Goal: Task Accomplishment & Management: Manage account settings

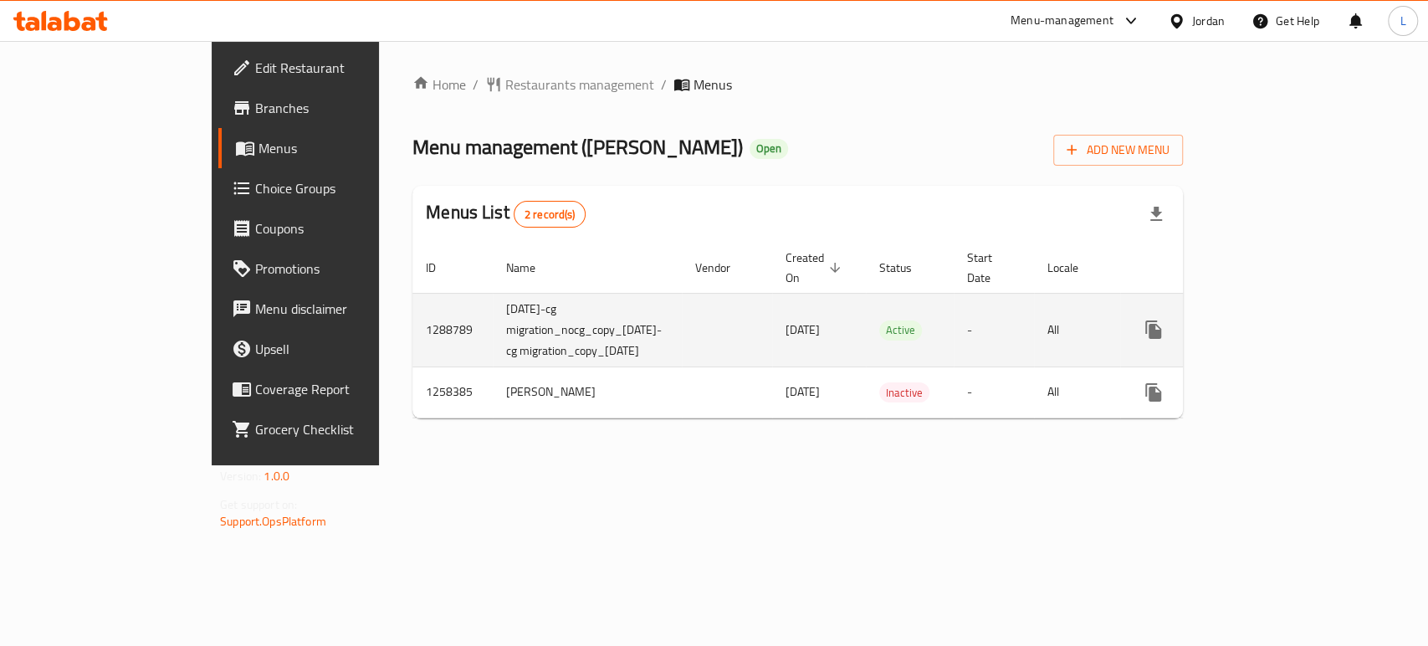
click at [1284, 320] on icon "enhanced table" at bounding box center [1274, 330] width 20 height 20
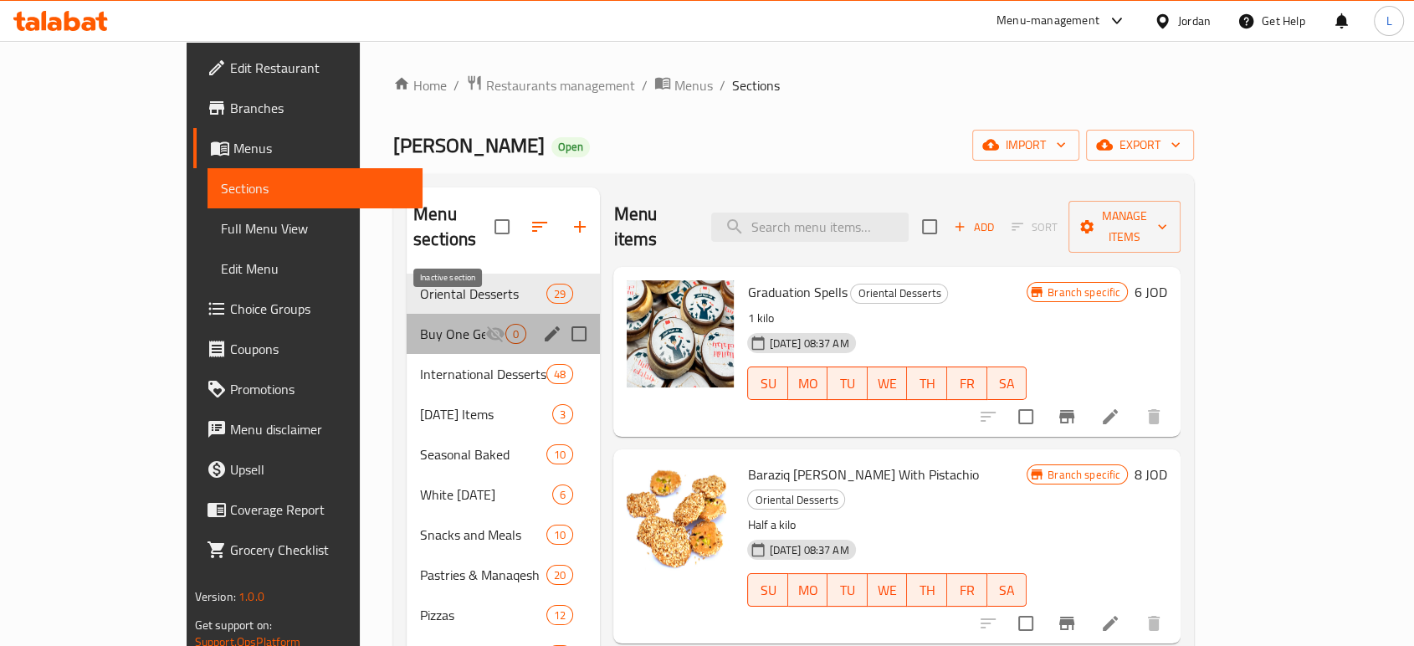
click at [485, 324] on icon "Menu sections" at bounding box center [495, 334] width 20 height 20
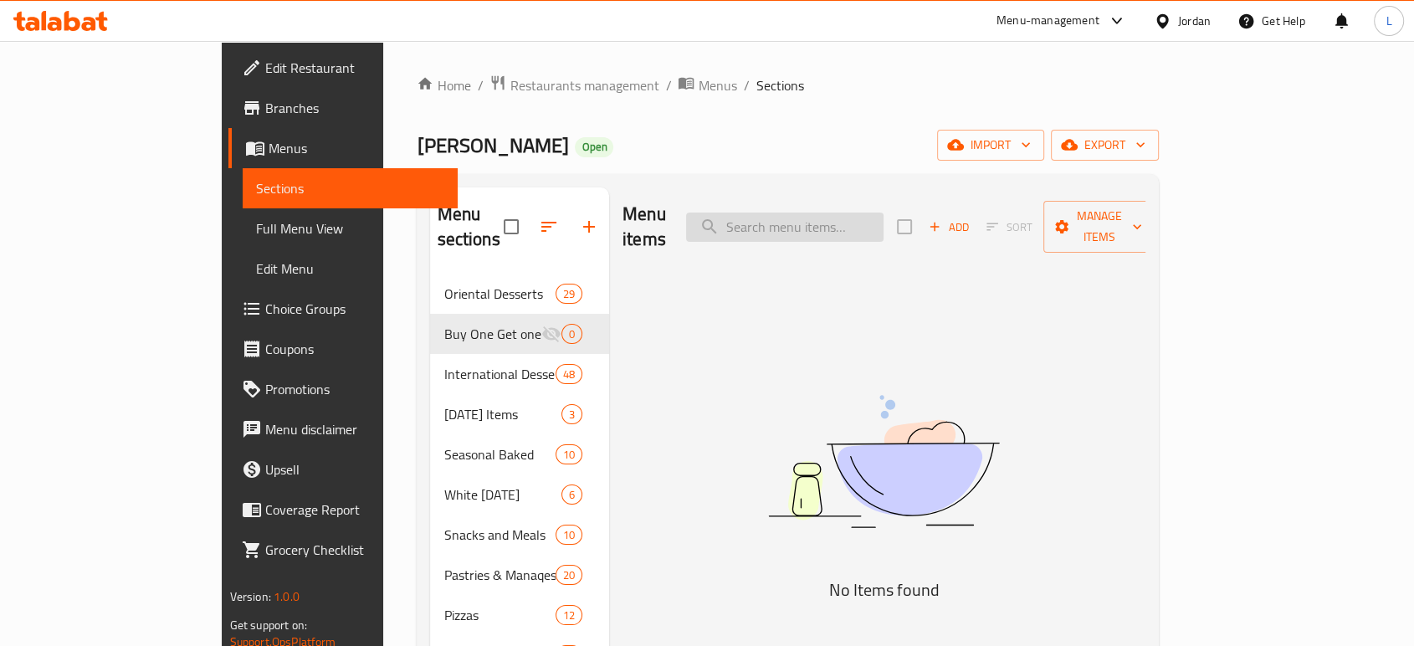
click at [858, 212] on input "search" at bounding box center [784, 226] width 197 height 29
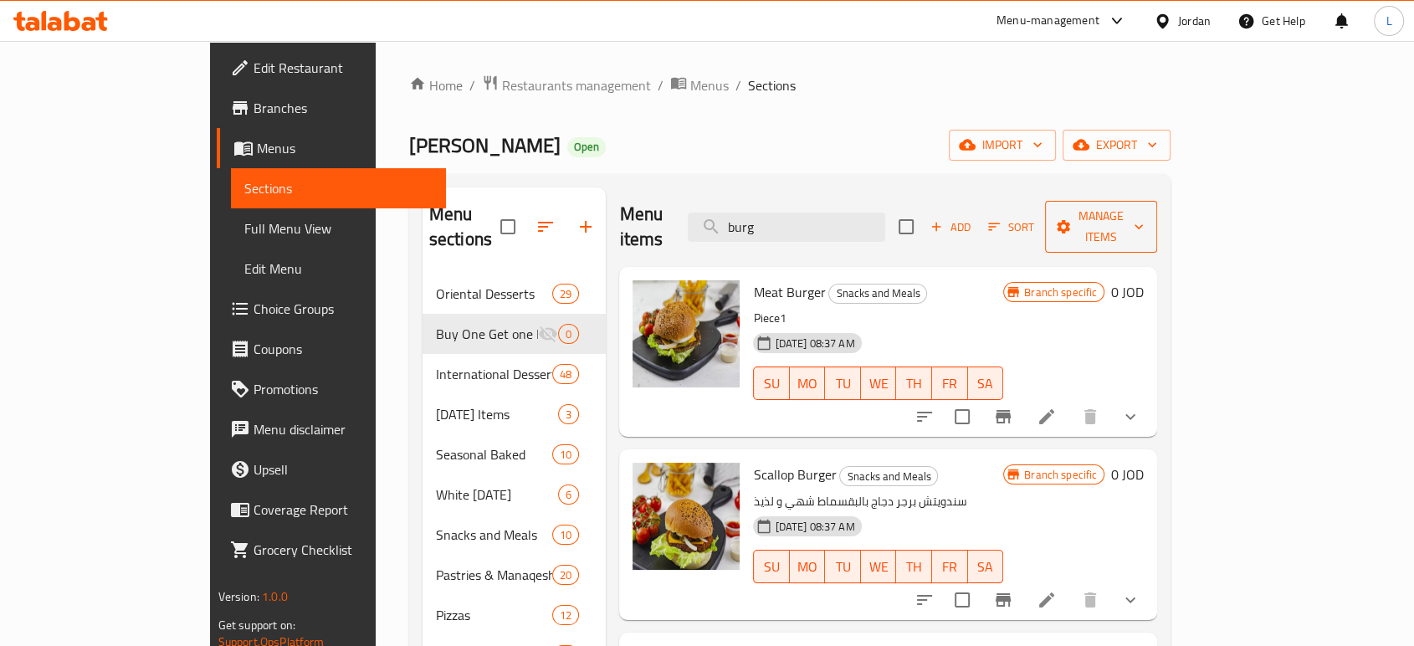
type input "burg"
click at [1143, 206] on span "Manage items" at bounding box center [1100, 227] width 85 height 42
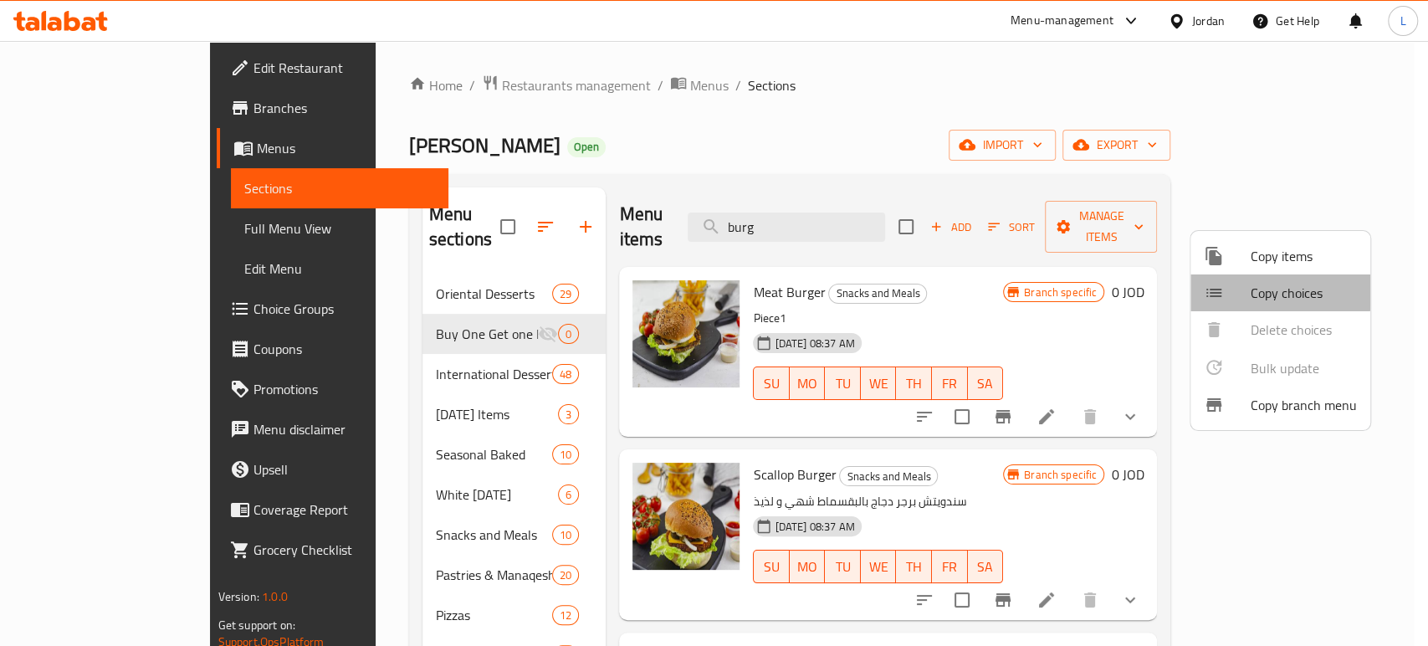
click at [1261, 289] on span "Copy choices" at bounding box center [1304, 293] width 106 height 20
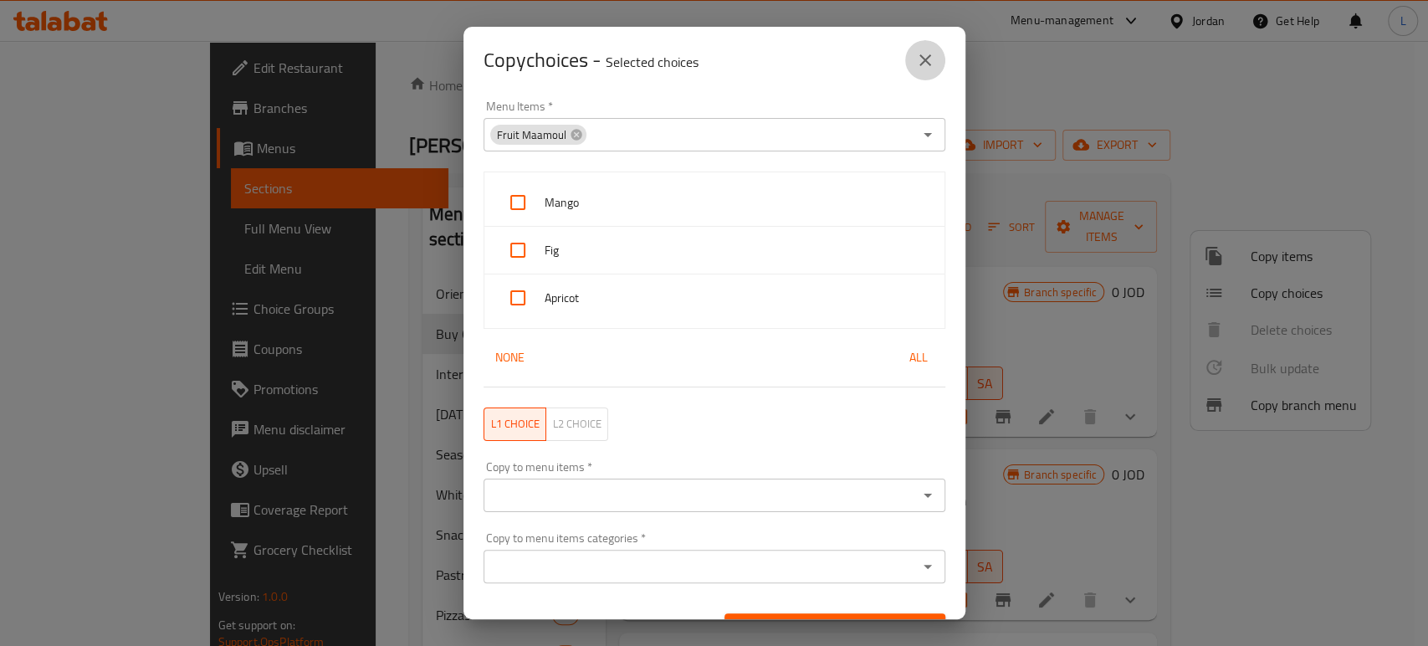
click at [922, 59] on icon "close" at bounding box center [925, 60] width 20 height 20
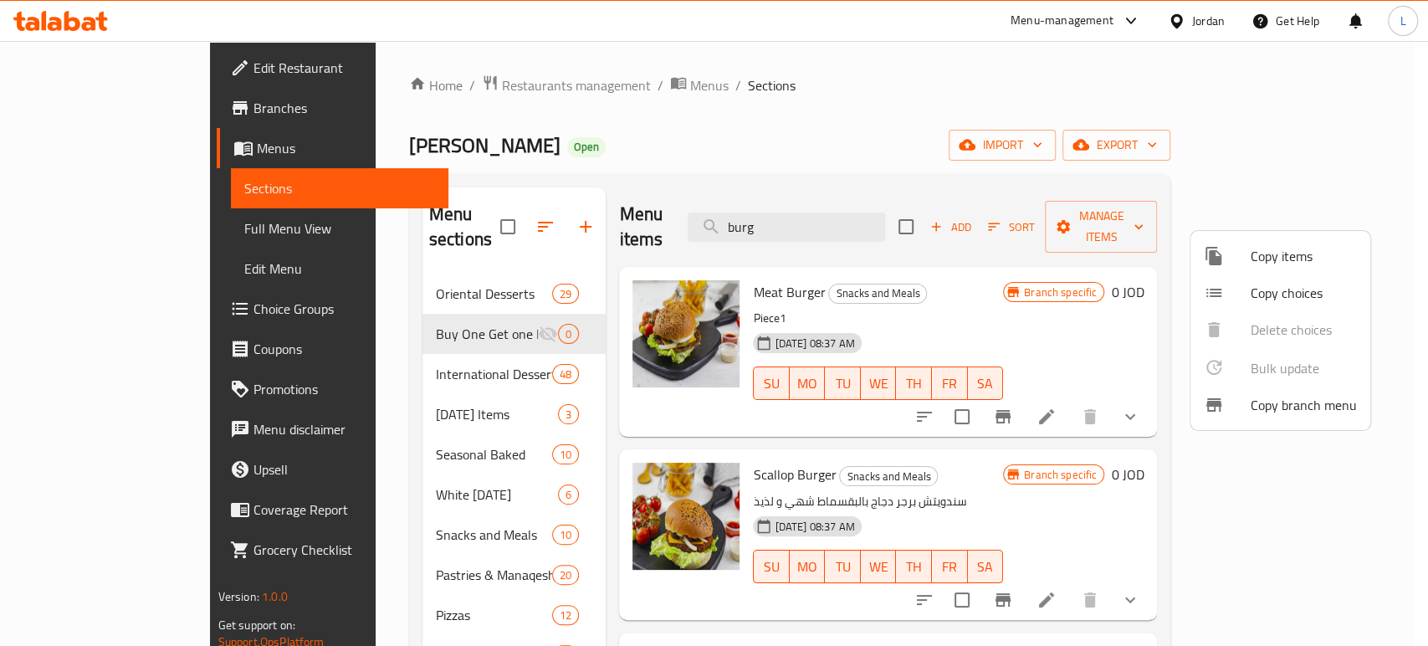
click at [1256, 268] on li "Copy items" at bounding box center [1280, 256] width 180 height 37
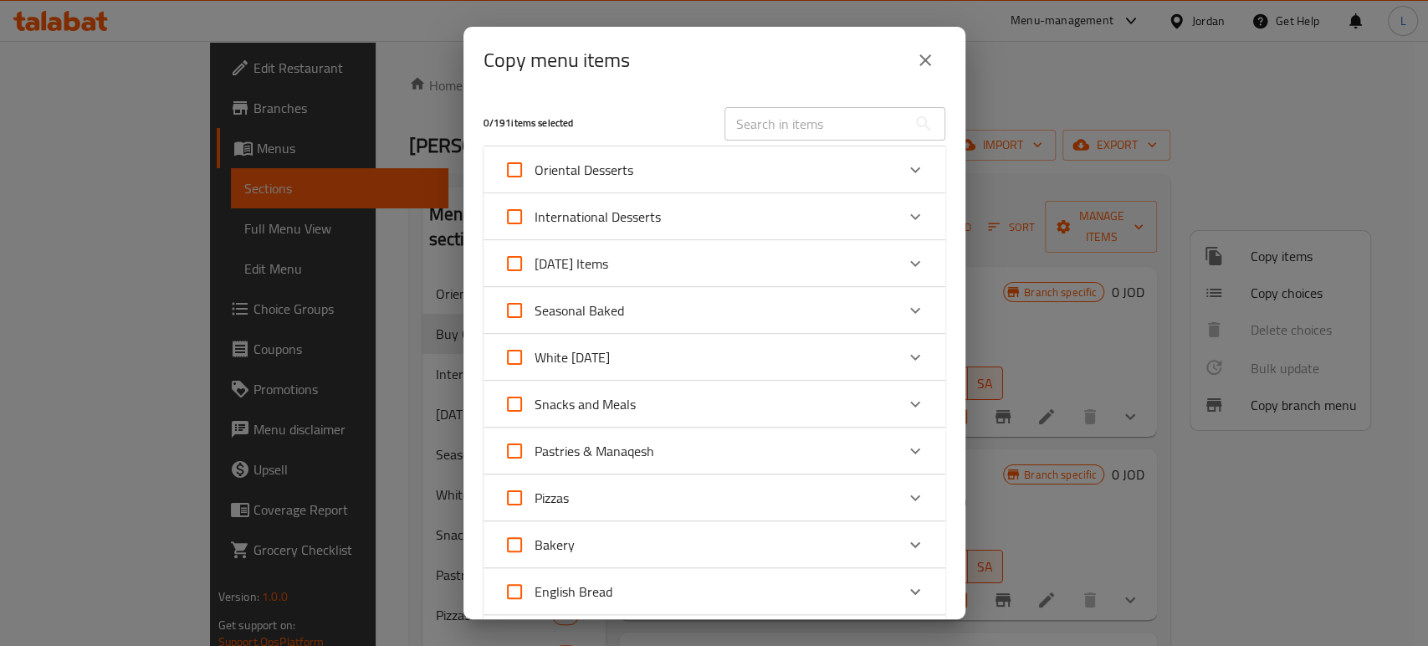
click at [770, 131] on input "text" at bounding box center [815, 123] width 182 height 33
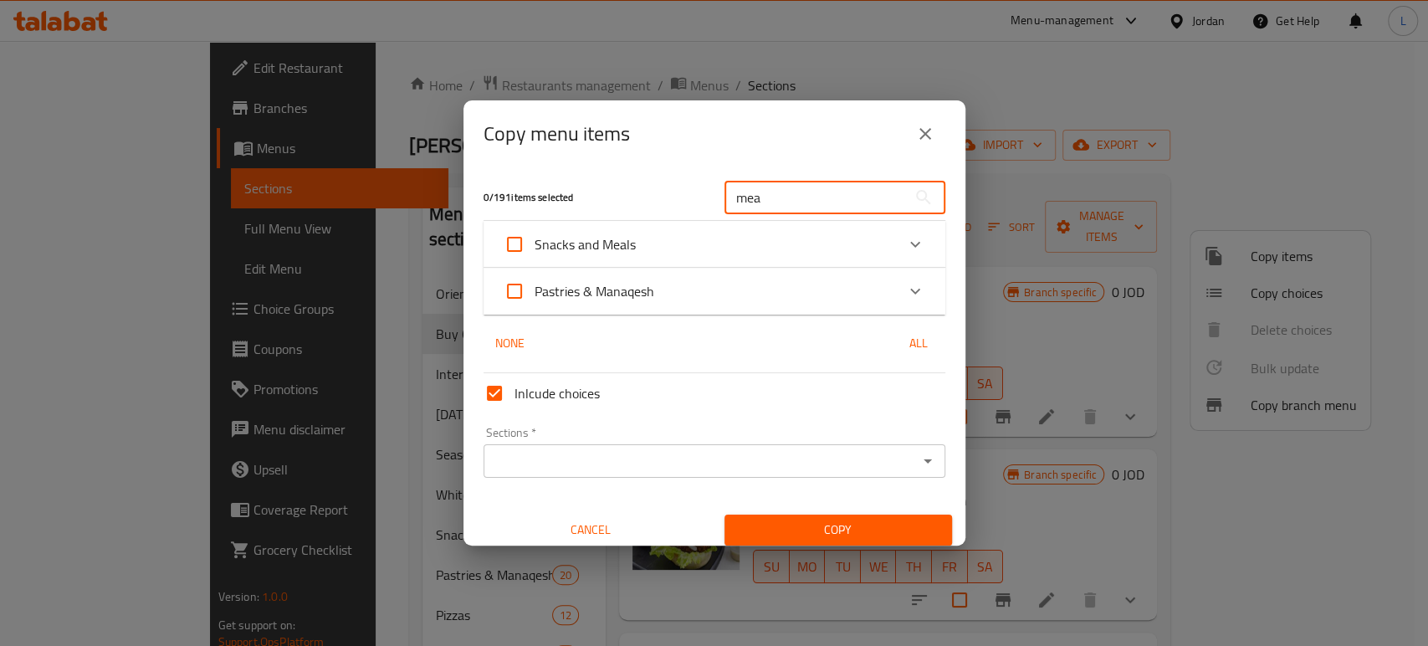
type input "mea"
click at [905, 248] on icon "Expand" at bounding box center [915, 244] width 20 height 20
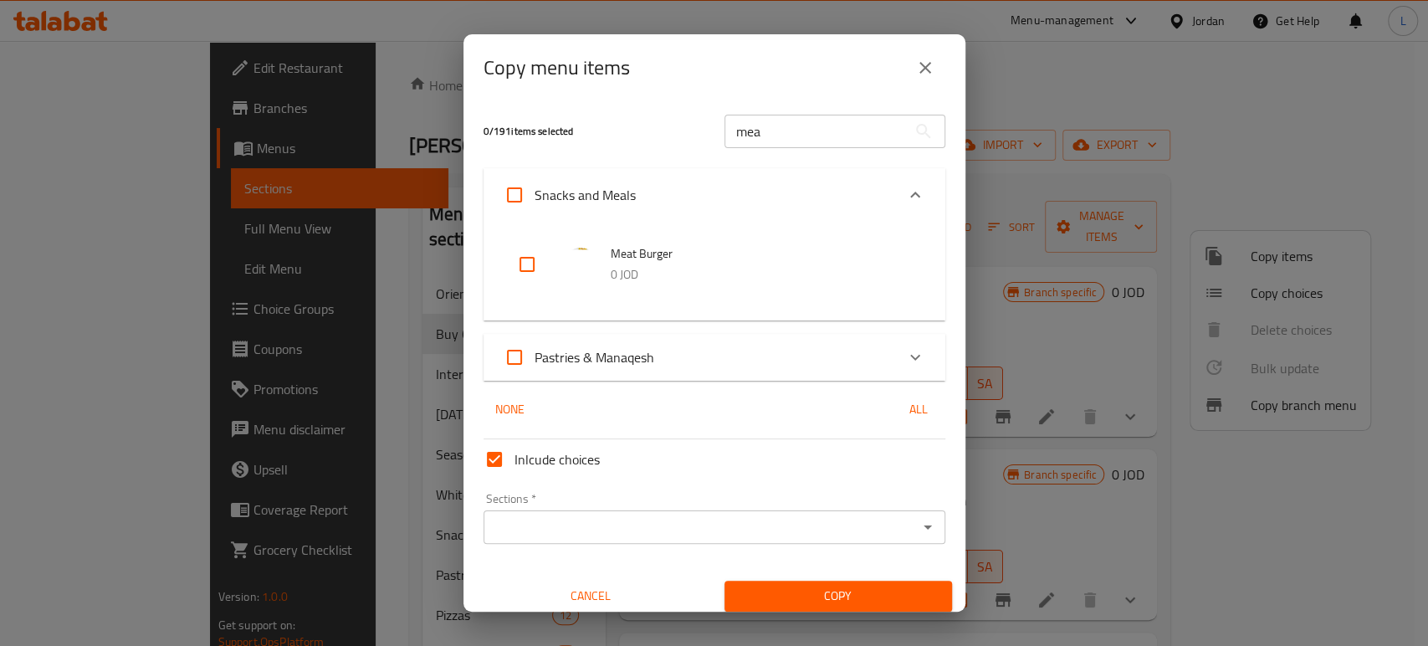
click at [531, 258] on input "checkbox" at bounding box center [527, 264] width 40 height 40
checkbox input "true"
click at [905, 362] on icon "Expand" at bounding box center [915, 357] width 20 height 20
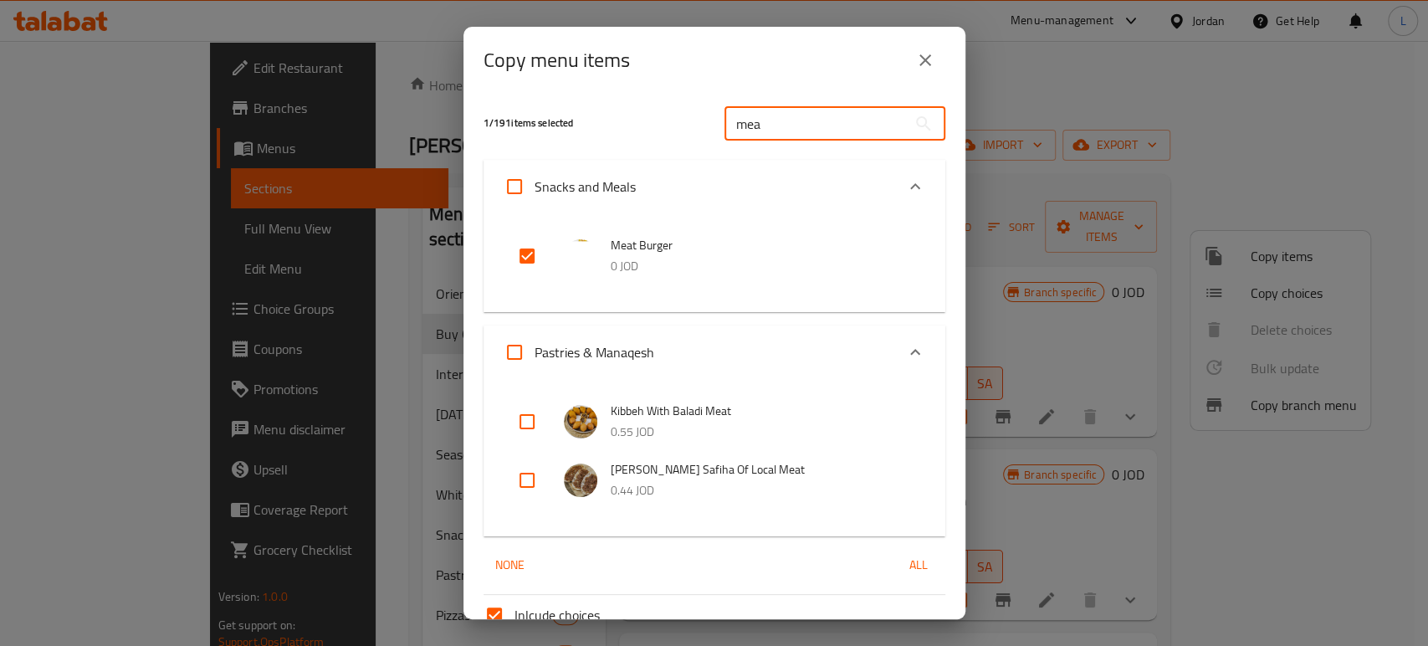
drag, startPoint x: 769, startPoint y: 130, endPoint x: 676, endPoint y: 125, distance: 93.0
click at [678, 125] on div "1 / 191 items selected mea ​" at bounding box center [714, 123] width 482 height 66
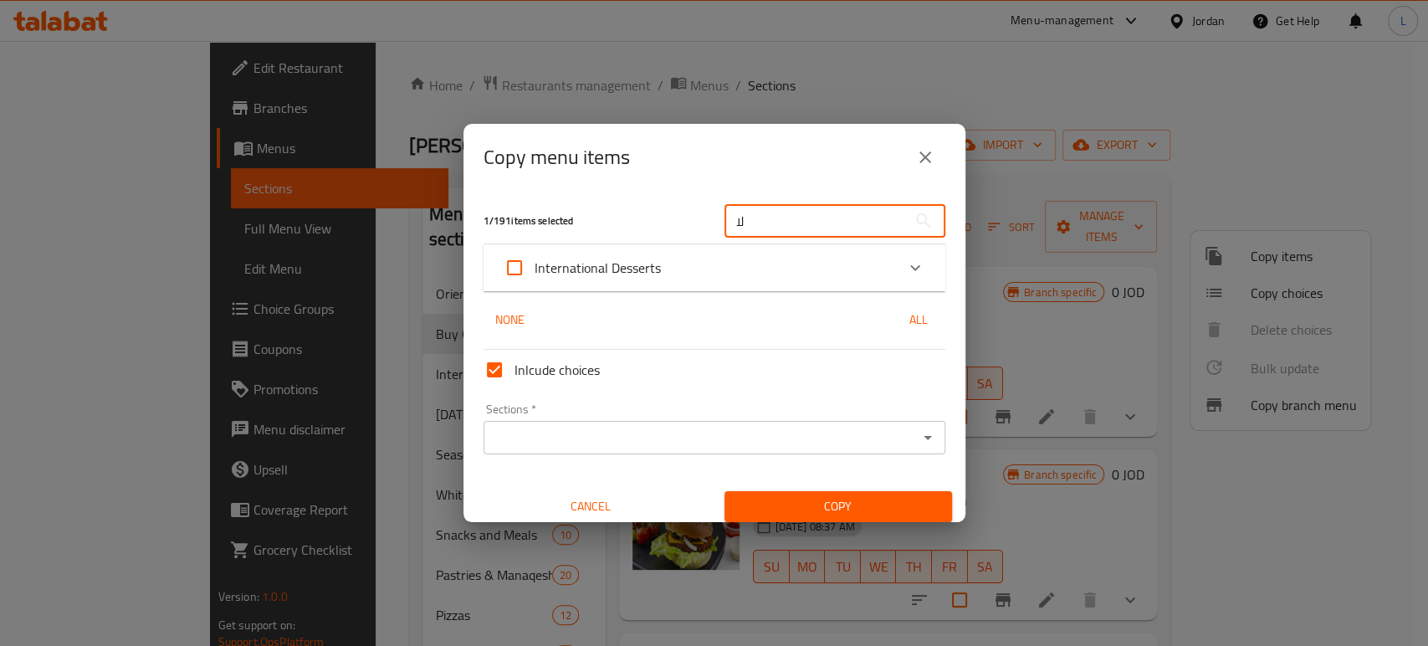
type input "ل"
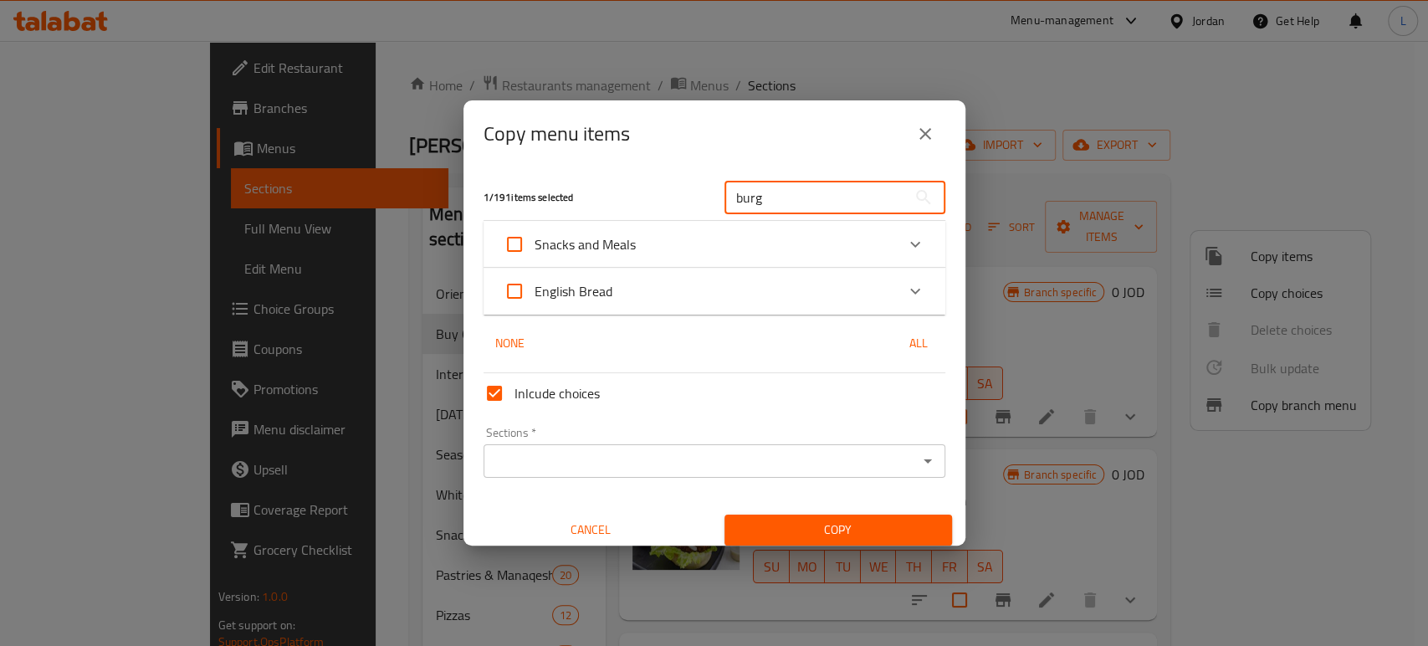
type input "burg"
click at [910, 245] on icon "Expand" at bounding box center [915, 244] width 10 height 6
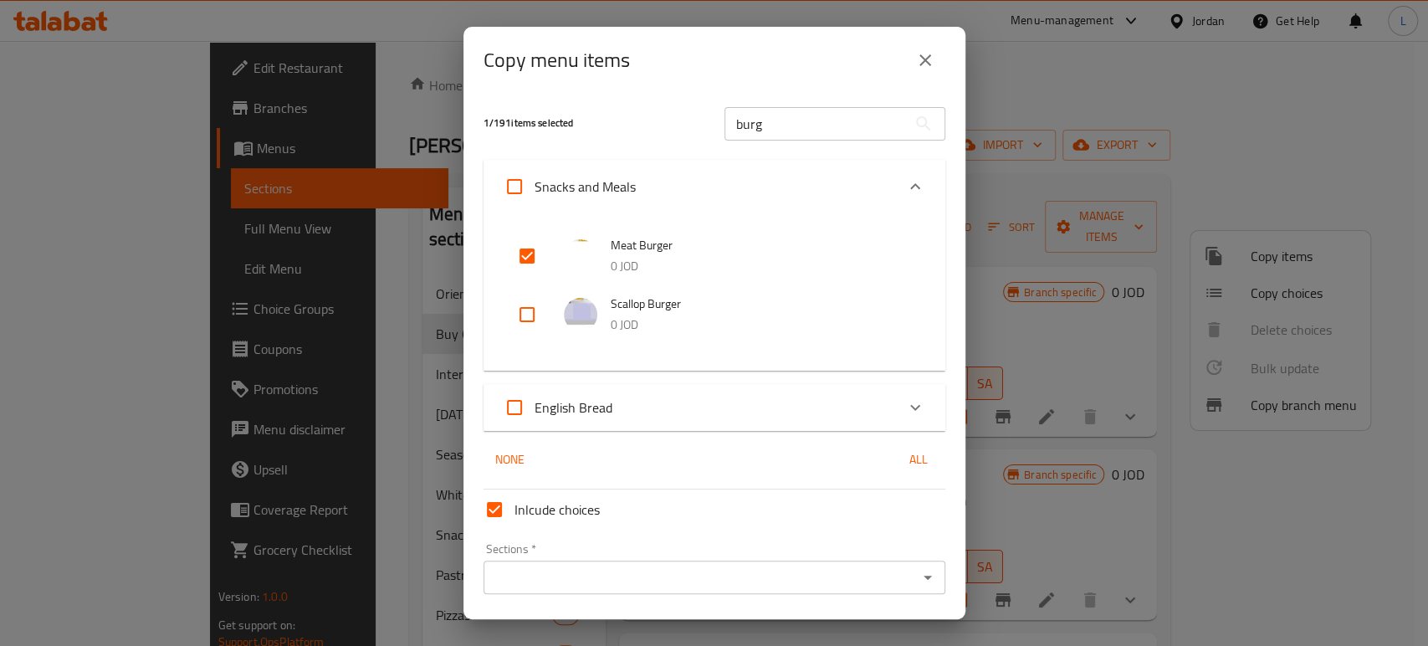
click at [530, 318] on input "checkbox" at bounding box center [527, 314] width 40 height 40
checkbox input "true"
click at [905, 412] on icon "Expand" at bounding box center [915, 407] width 20 height 20
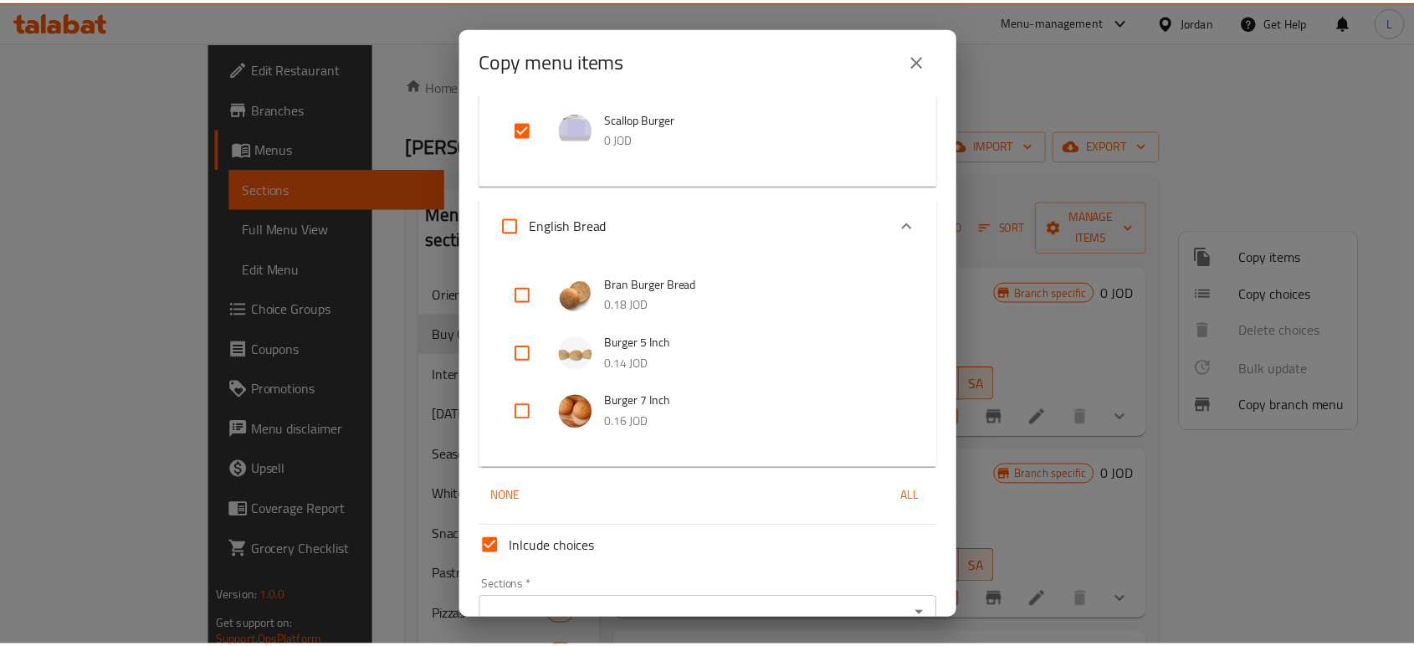
scroll to position [274, 0]
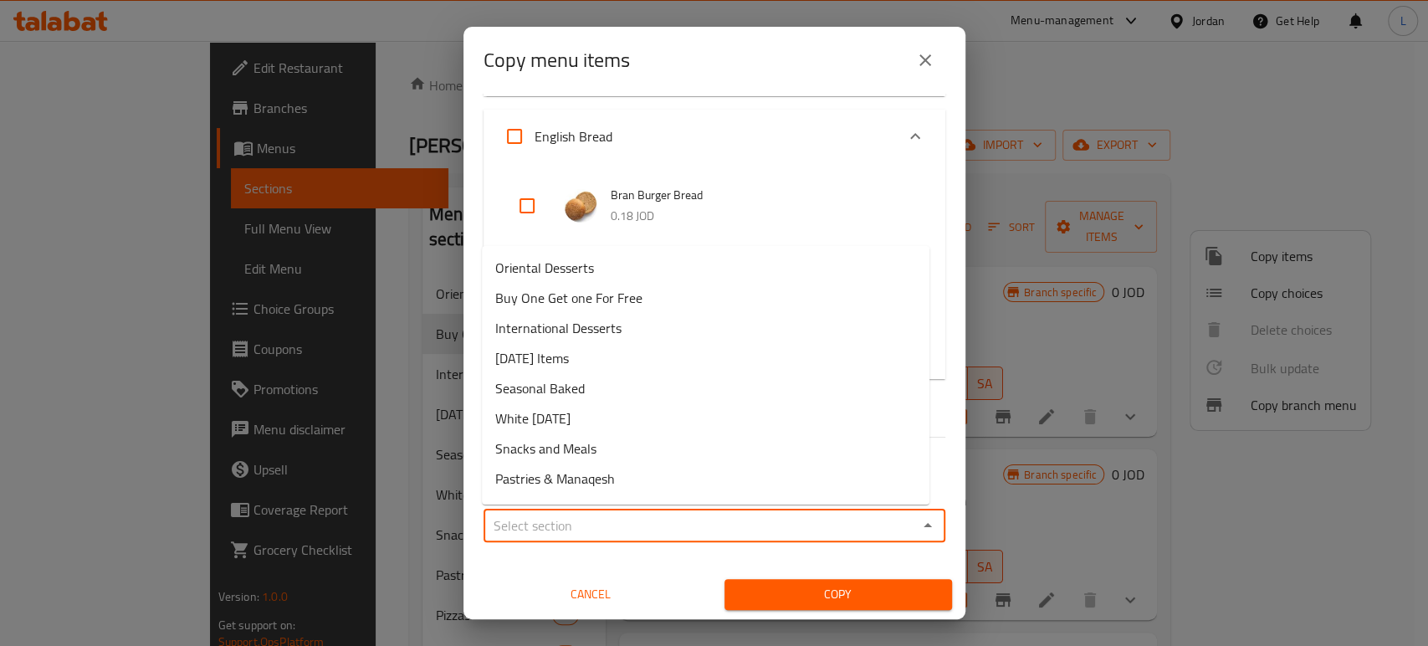
click at [694, 534] on input "Sections   *" at bounding box center [701, 525] width 424 height 23
click at [636, 304] on span "Buy One Get one For Free" at bounding box center [568, 298] width 147 height 20
type input "Buy One Get one For Free"
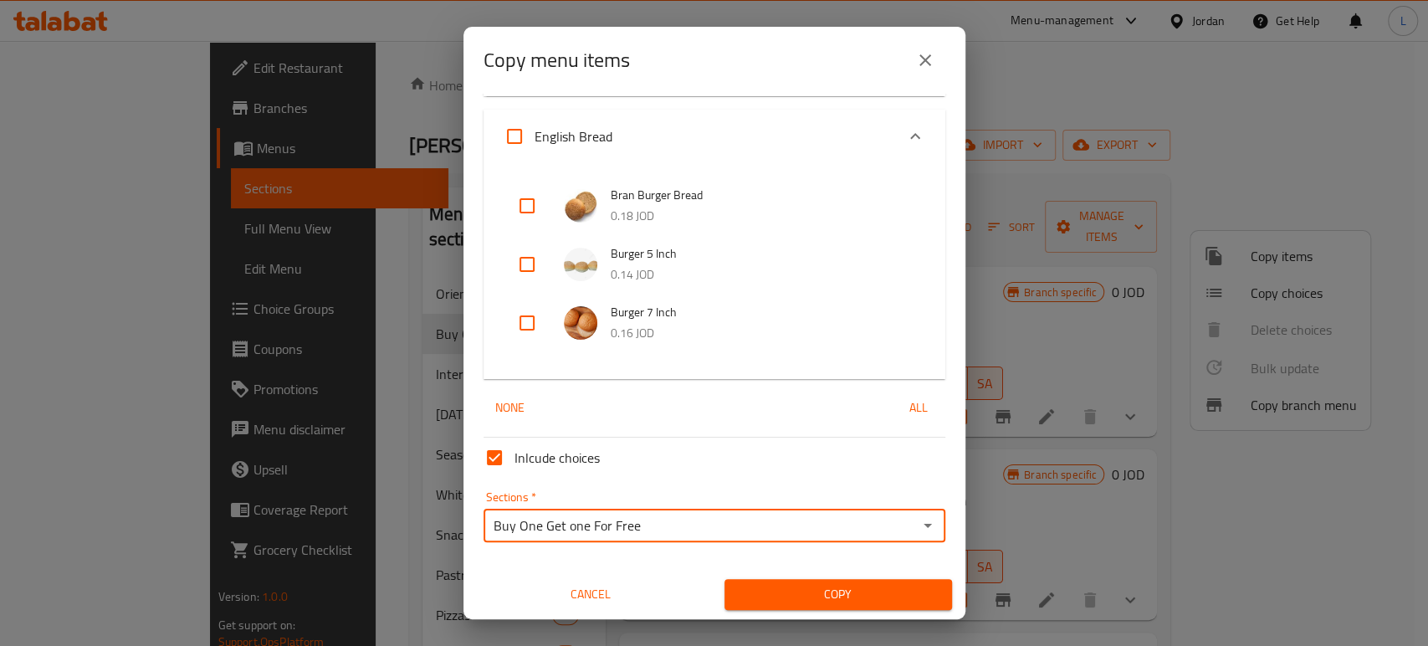
click at [828, 598] on span "Copy" at bounding box center [838, 594] width 201 height 21
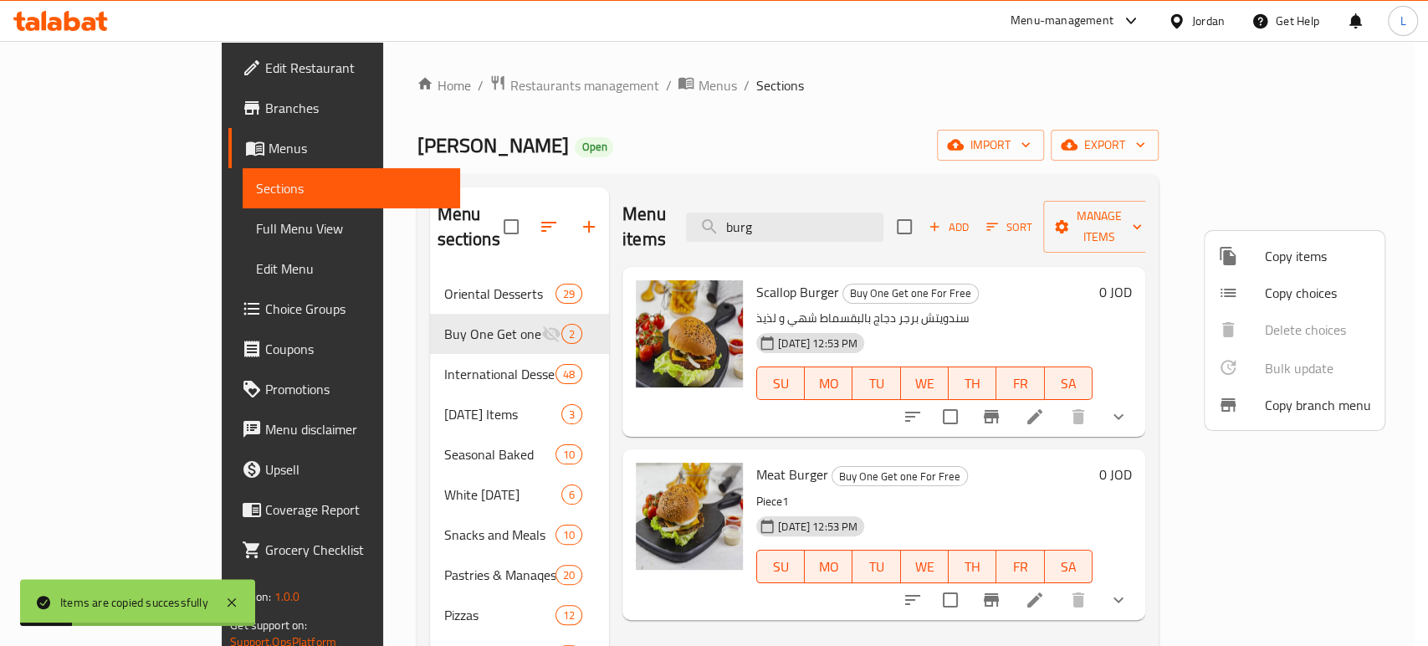
drag, startPoint x: 1102, startPoint y: 306, endPoint x: 1115, endPoint y: 315, distance: 15.8
click at [1099, 306] on div at bounding box center [714, 323] width 1428 height 646
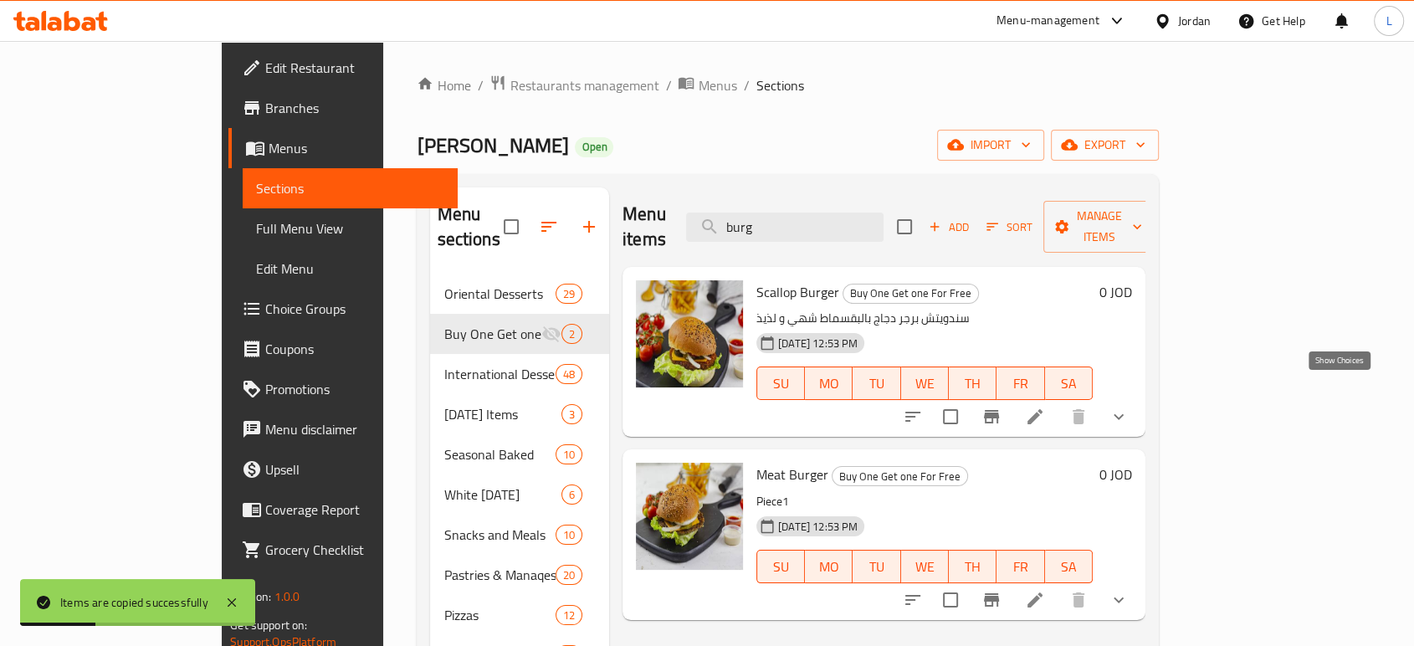
click at [1128, 407] on icon "show more" at bounding box center [1118, 417] width 20 height 20
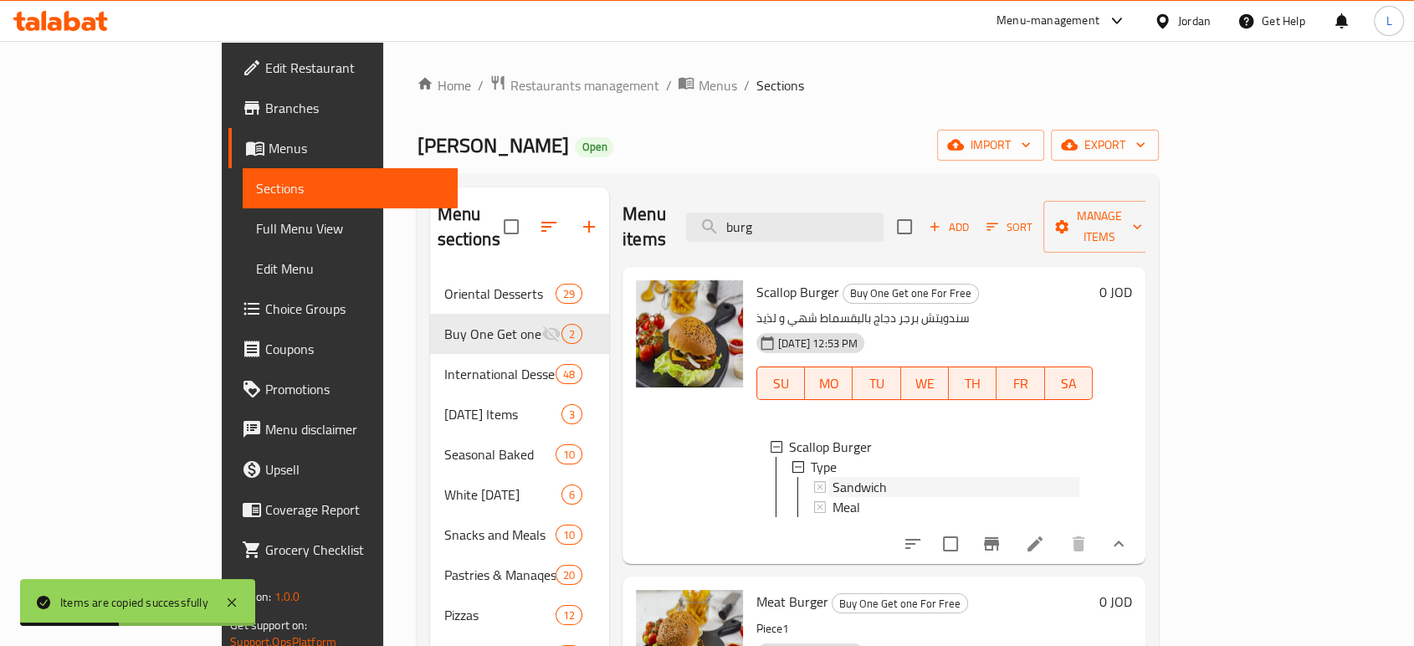
click at [832, 477] on span "Sandwich" at bounding box center [859, 487] width 54 height 20
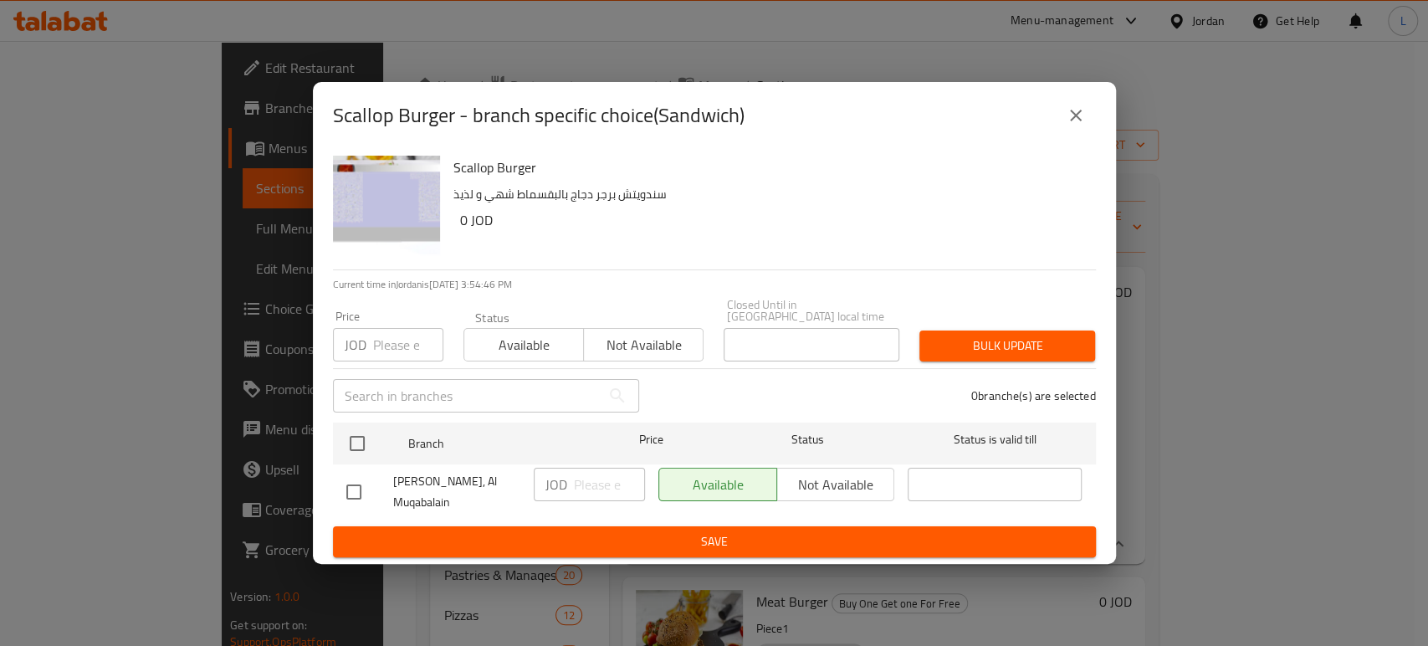
click at [1087, 125] on button "close" at bounding box center [1076, 115] width 40 height 40
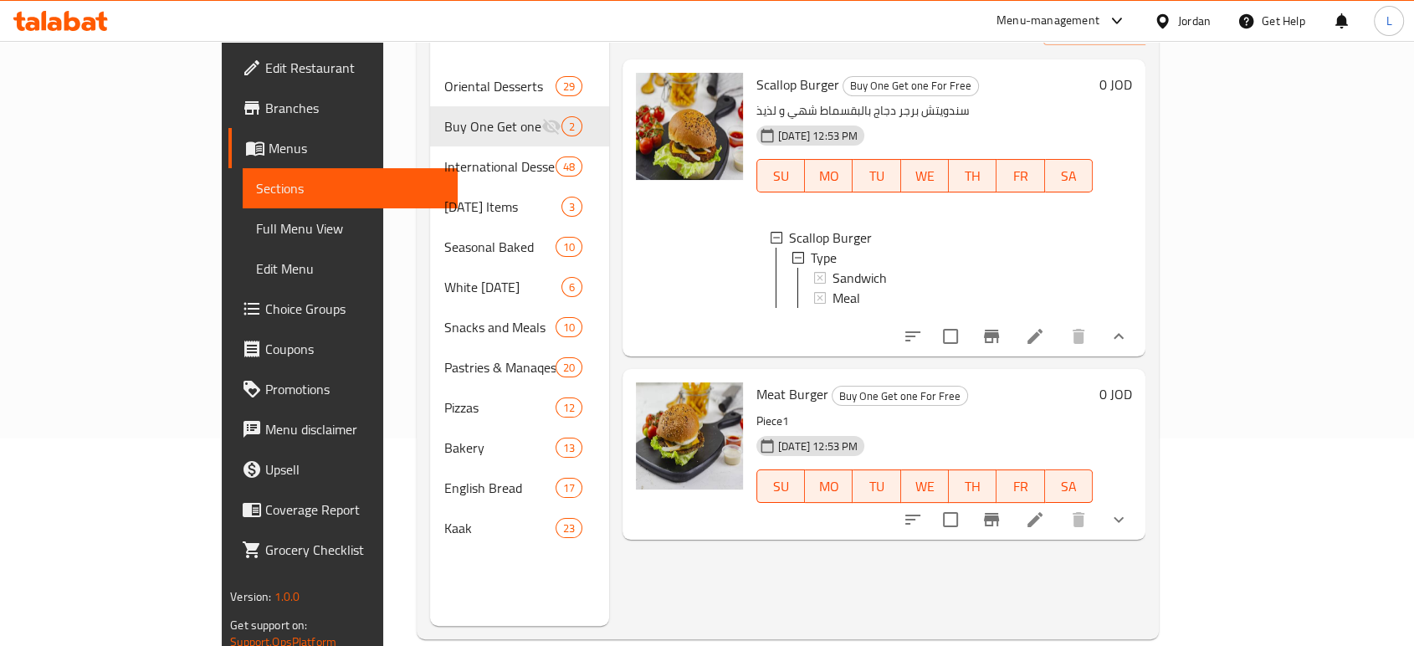
scroll to position [234, 0]
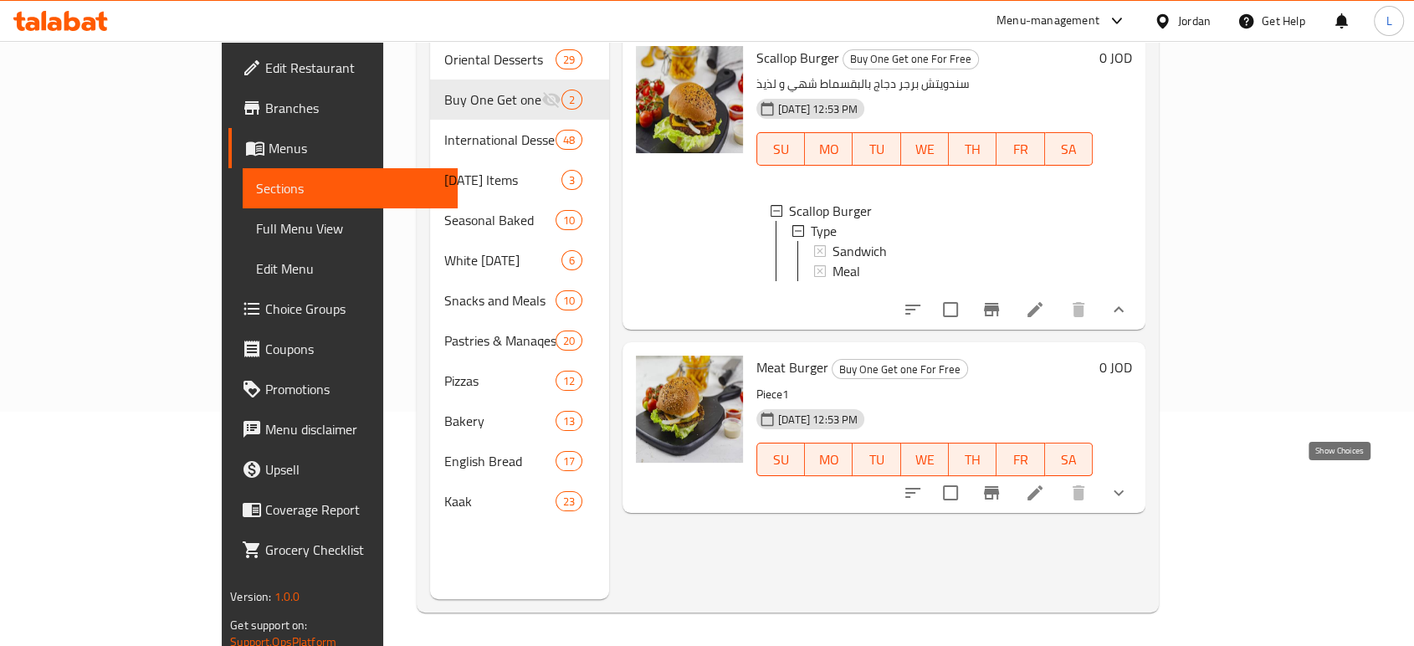
click at [1128, 487] on icon "show more" at bounding box center [1118, 493] width 20 height 20
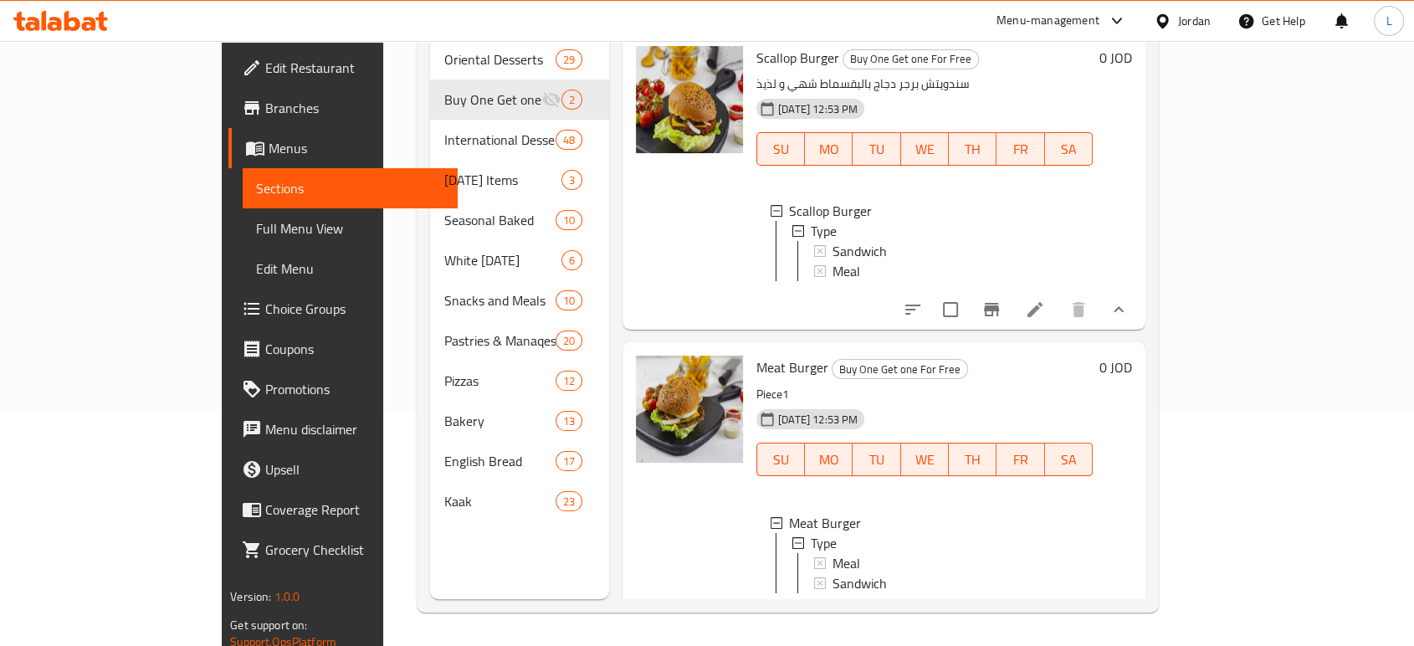
scroll to position [0, 0]
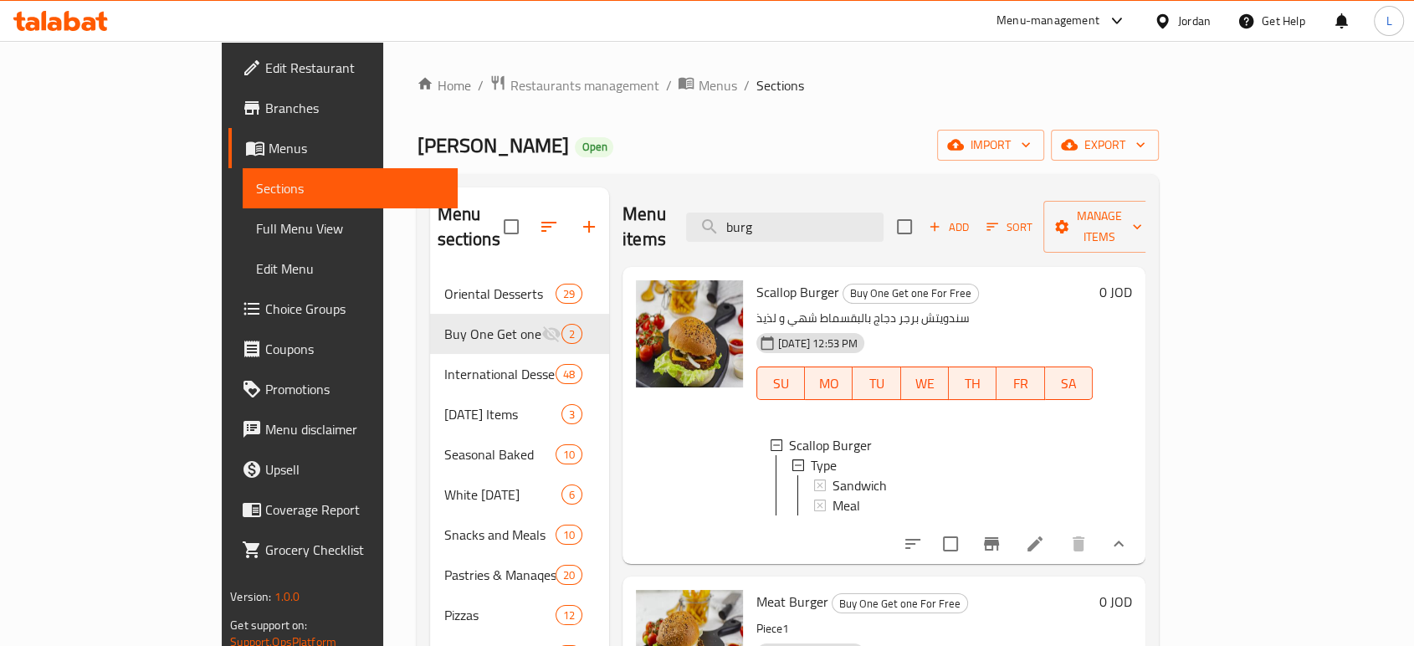
drag, startPoint x: 873, startPoint y: 217, endPoint x: 750, endPoint y: 218, distance: 123.8
click at [750, 218] on div "Menu items burg Add Sort Manage items" at bounding box center [883, 226] width 523 height 79
click at [1042, 536] on icon at bounding box center [1034, 543] width 15 height 15
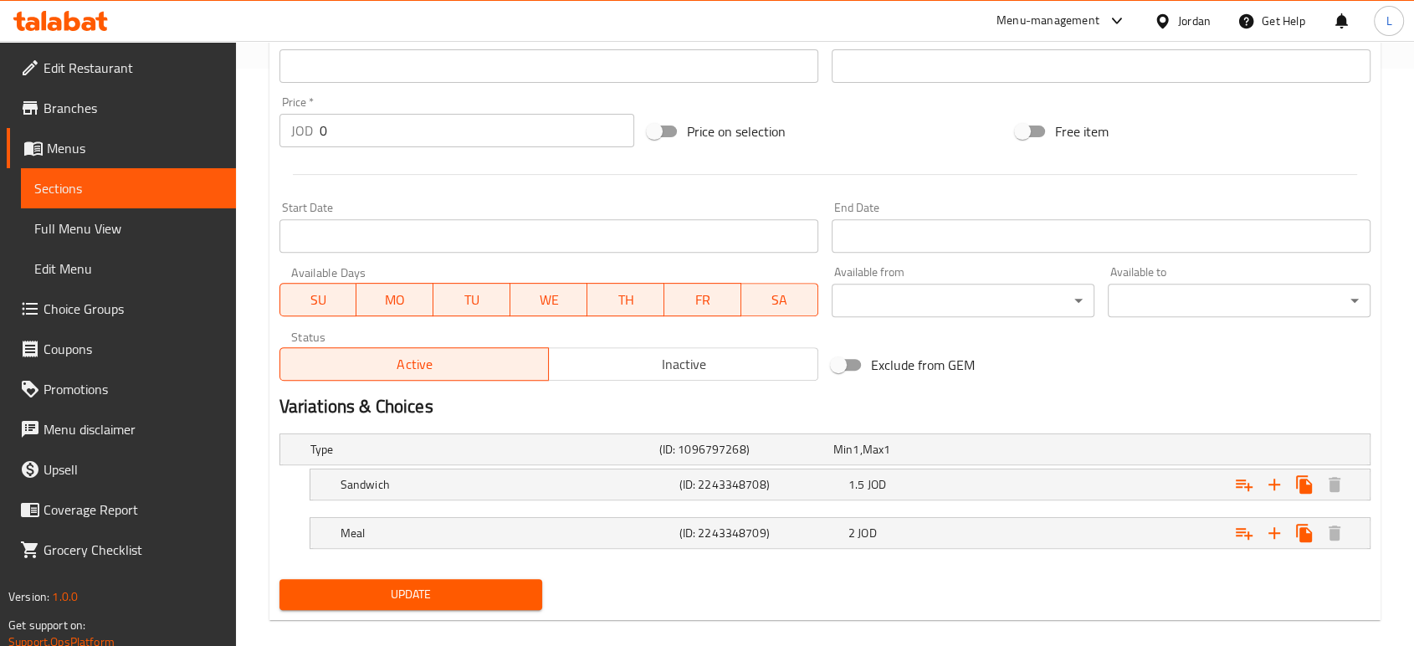
scroll to position [596, 0]
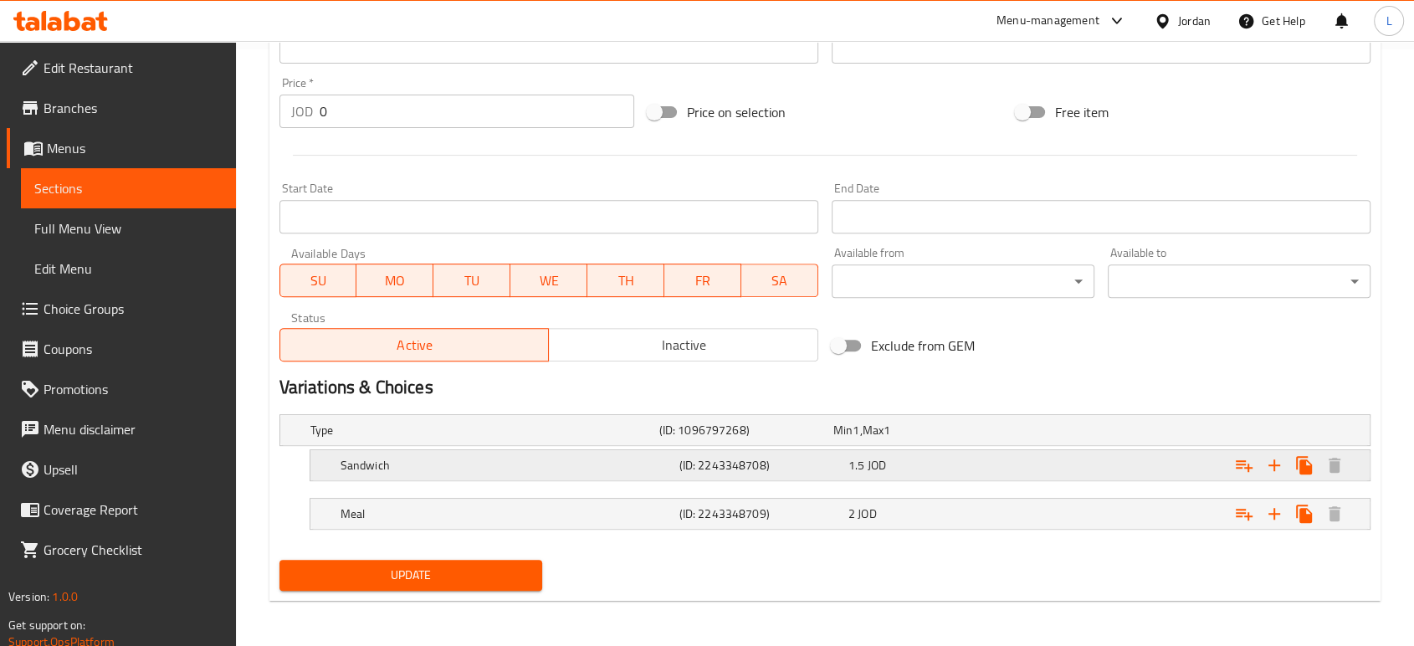
click at [628, 438] on h5 "Sandwich" at bounding box center [481, 430] width 342 height 17
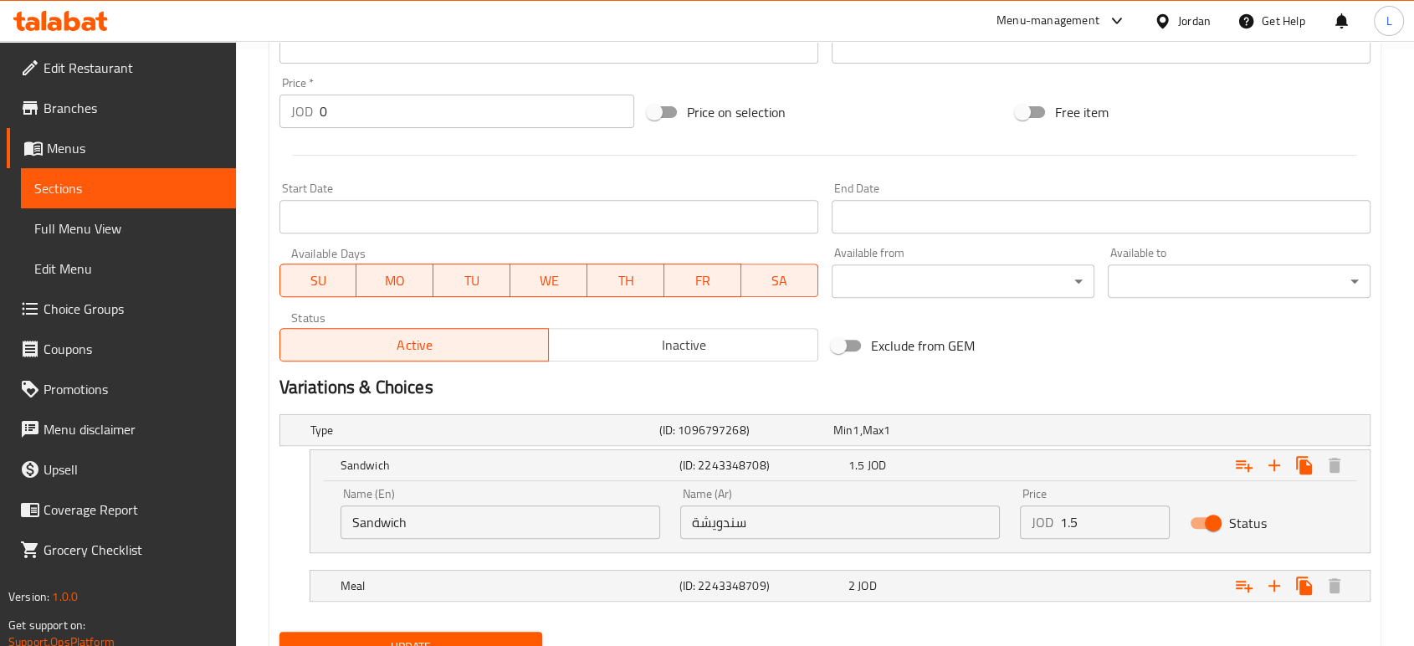
click at [1215, 520] on input "Status" at bounding box center [1212, 523] width 95 height 32
checkbox input "false"
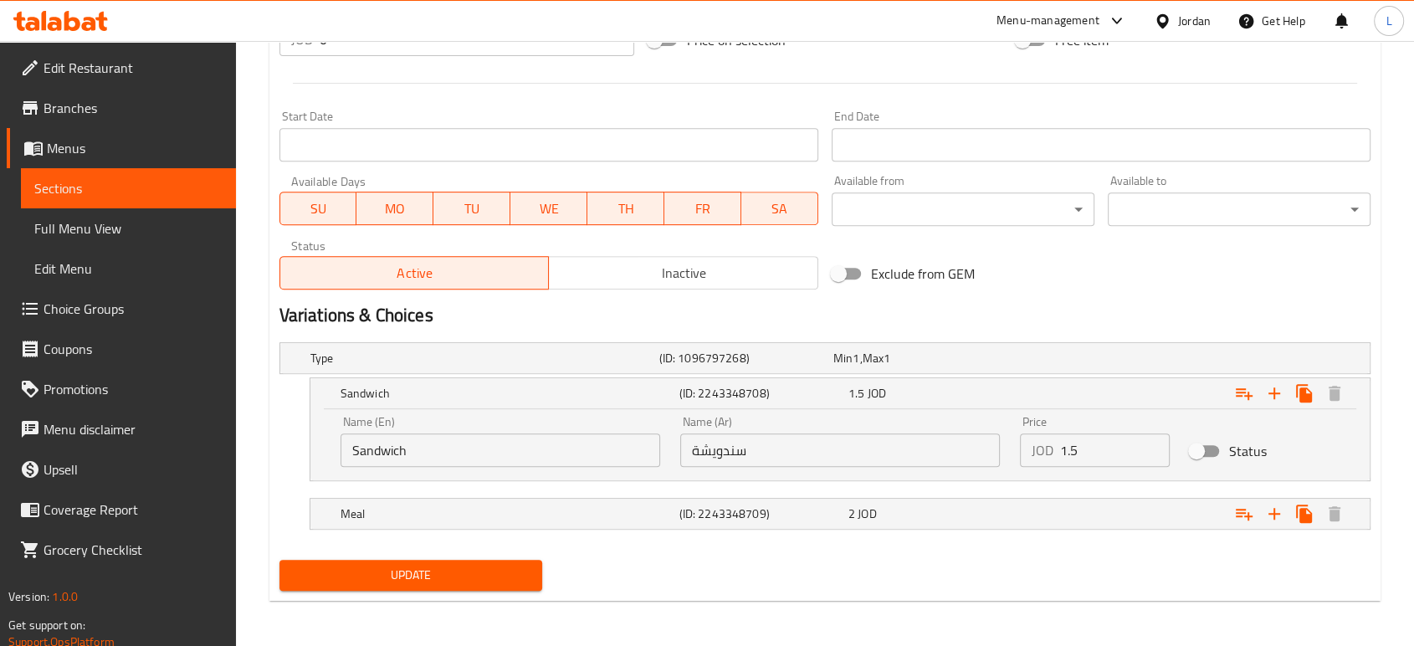
click at [422, 576] on span "Update" at bounding box center [411, 575] width 236 height 21
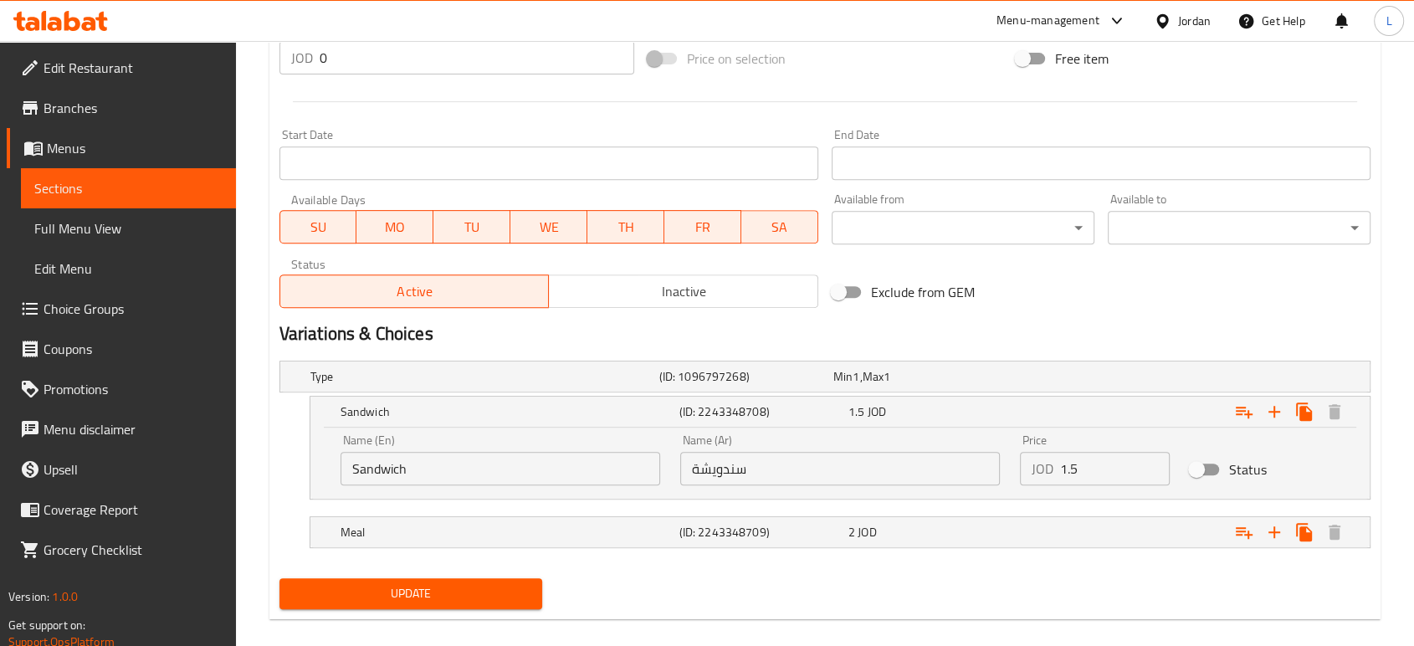
scroll to position [194, 0]
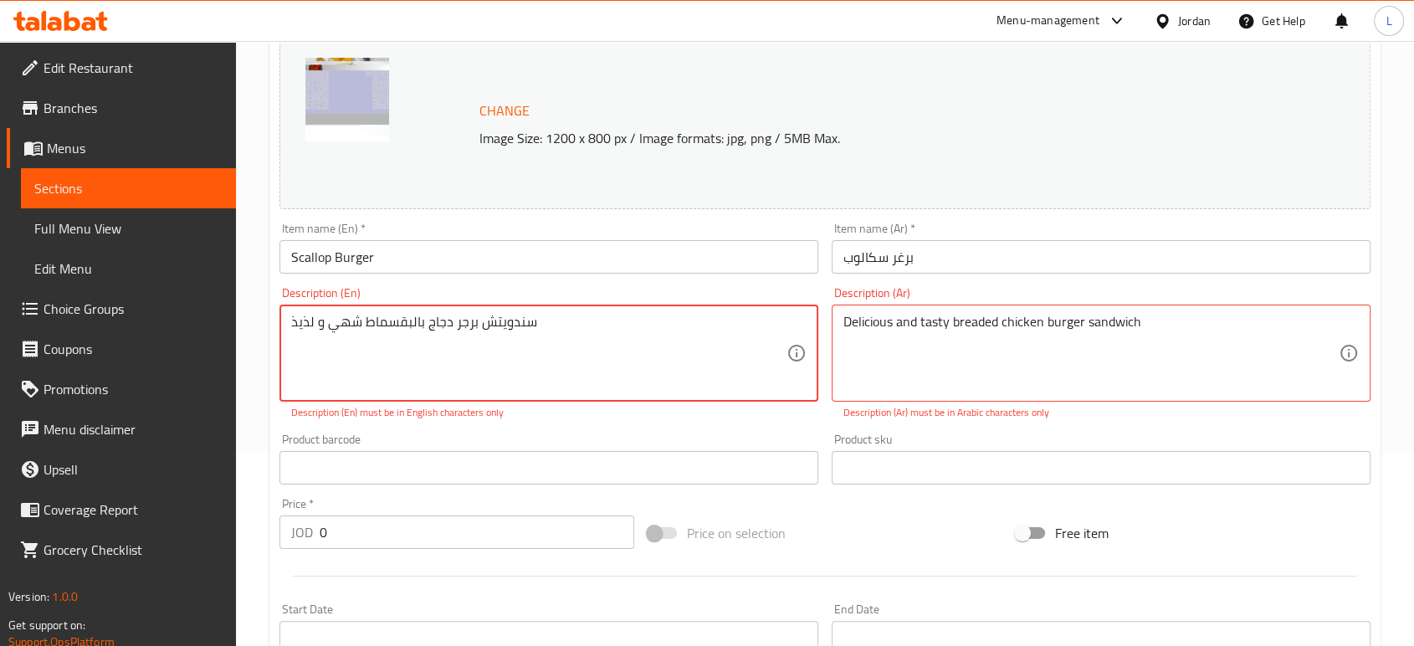
click at [562, 321] on textarea "سندويتش برجر دجاج بالبقسماط شهي و لذيذ" at bounding box center [538, 353] width 495 height 79
type textarea "سندويتش برجر دجاج بالبقسماط شهي و لذيذ"
click at [540, 433] on div "Product barcode Product barcode" at bounding box center [548, 458] width 539 height 51
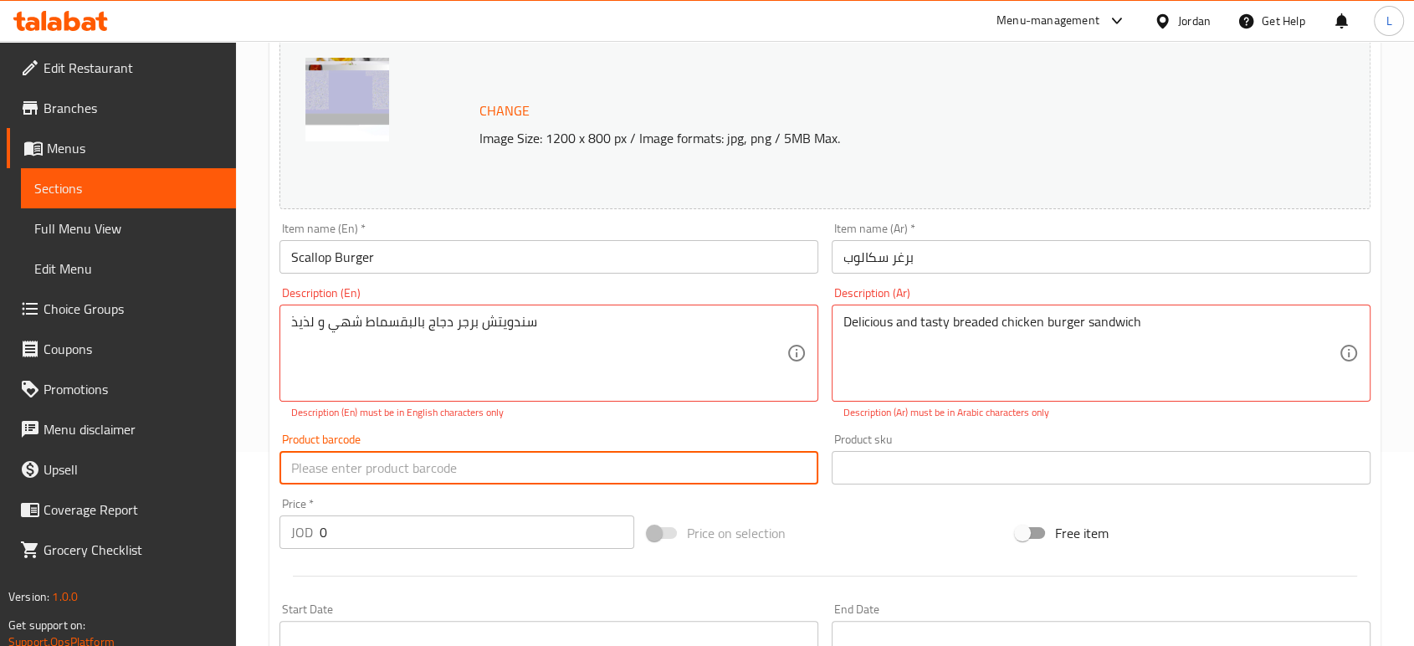
click at [567, 452] on input "text" at bounding box center [548, 467] width 539 height 33
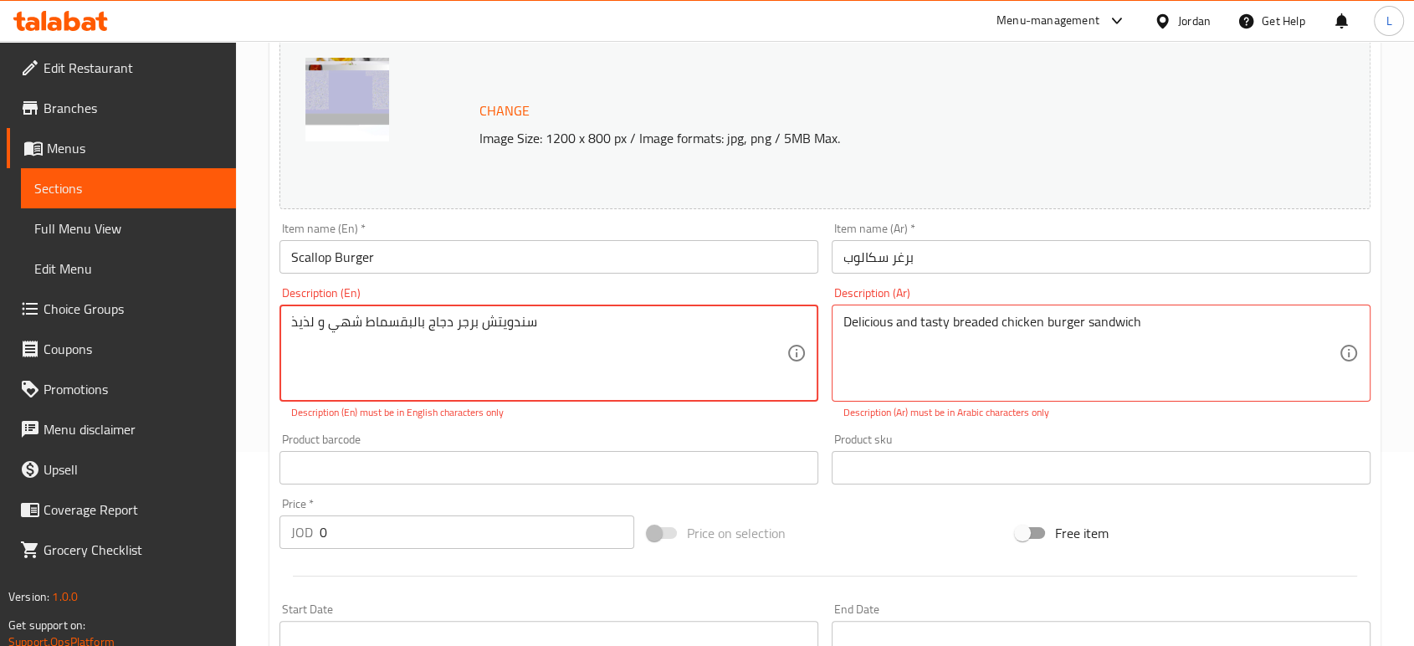
click at [514, 327] on textarea "سندويتش برجر دجاج بالبقسماط شهي و لذيذ" at bounding box center [538, 353] width 495 height 79
paste textarea "سندويتش برجر دجاج بالبقسماط شهي و لذيذ"
click at [883, 315] on textarea "Delicious and tasty breaded chicken burger sandwich سندويتش برجر دجاج بالبقسماط…" at bounding box center [1090, 353] width 495 height 79
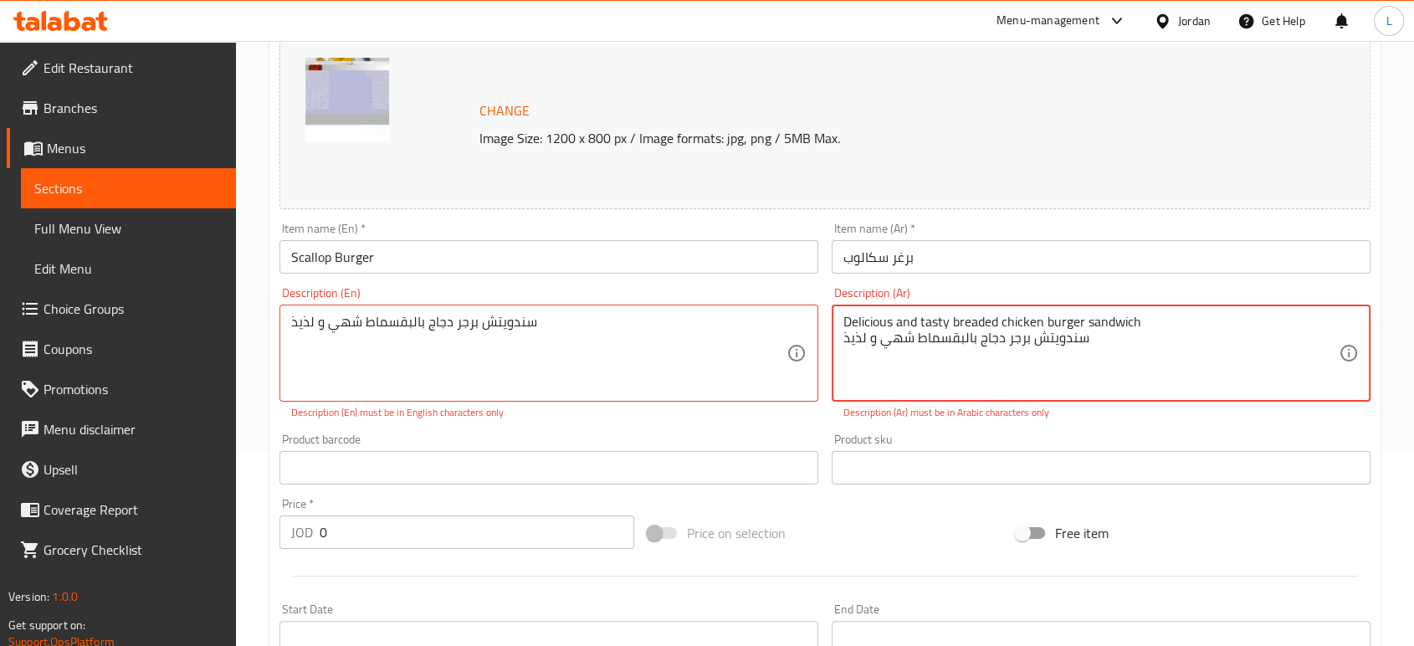
click at [883, 315] on textarea "Delicious and tasty breaded chicken burger sandwich سندويتش برجر دجاج بالبقسماط…" at bounding box center [1090, 353] width 495 height 79
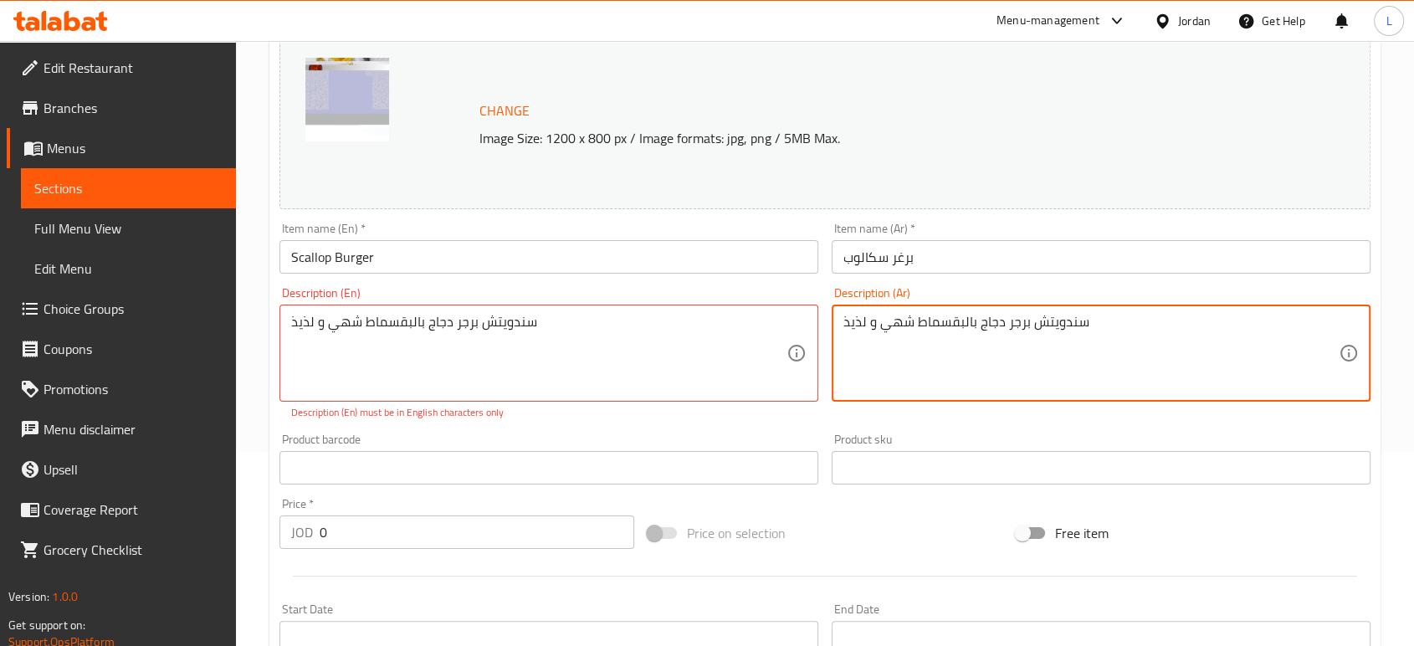
type textarea "سندويتش برجر دجاج بالبقسماط شهي و لذيذ"
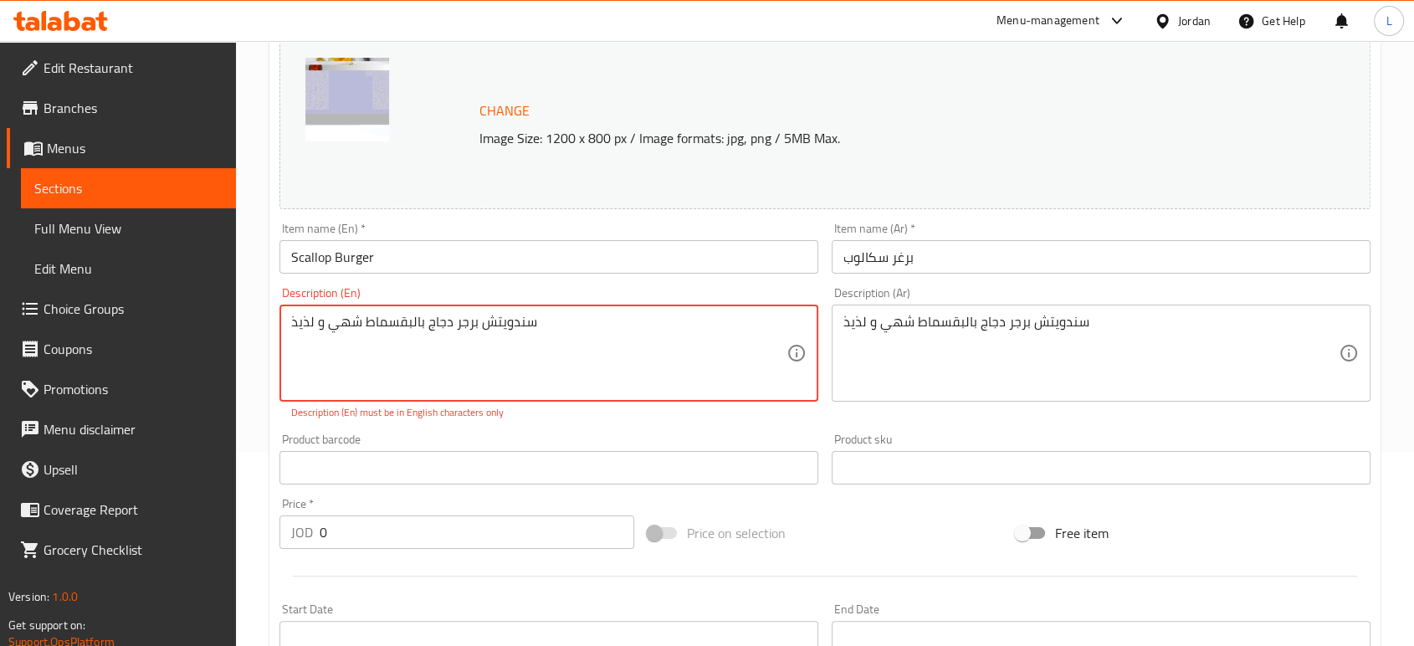
click at [512, 333] on textarea "سندويتش برجر دجاج بالبقسماط شهي و لذيذ" at bounding box center [538, 353] width 495 height 79
paste textarea "Delicious and tasty breaded chicken burger sandwich"
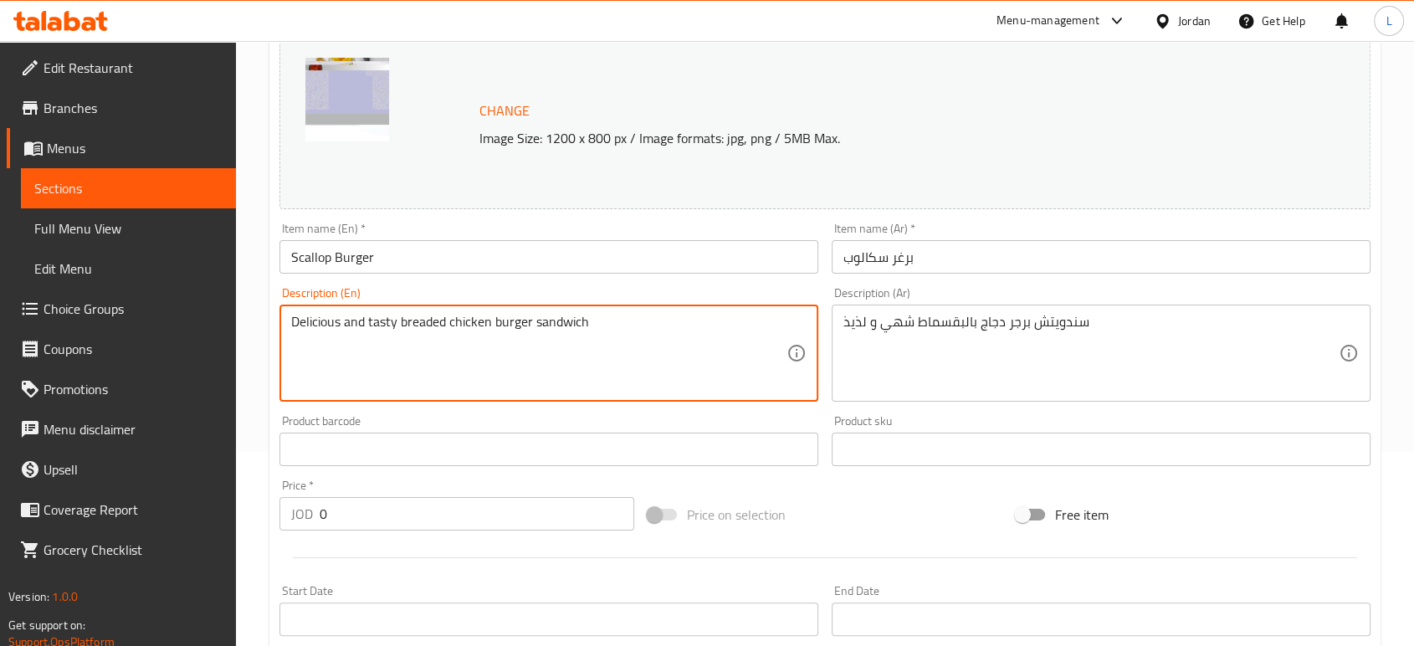
type textarea "Delicious and tasty breaded chicken burger sandwich"
click at [664, 440] on input "text" at bounding box center [548, 448] width 539 height 33
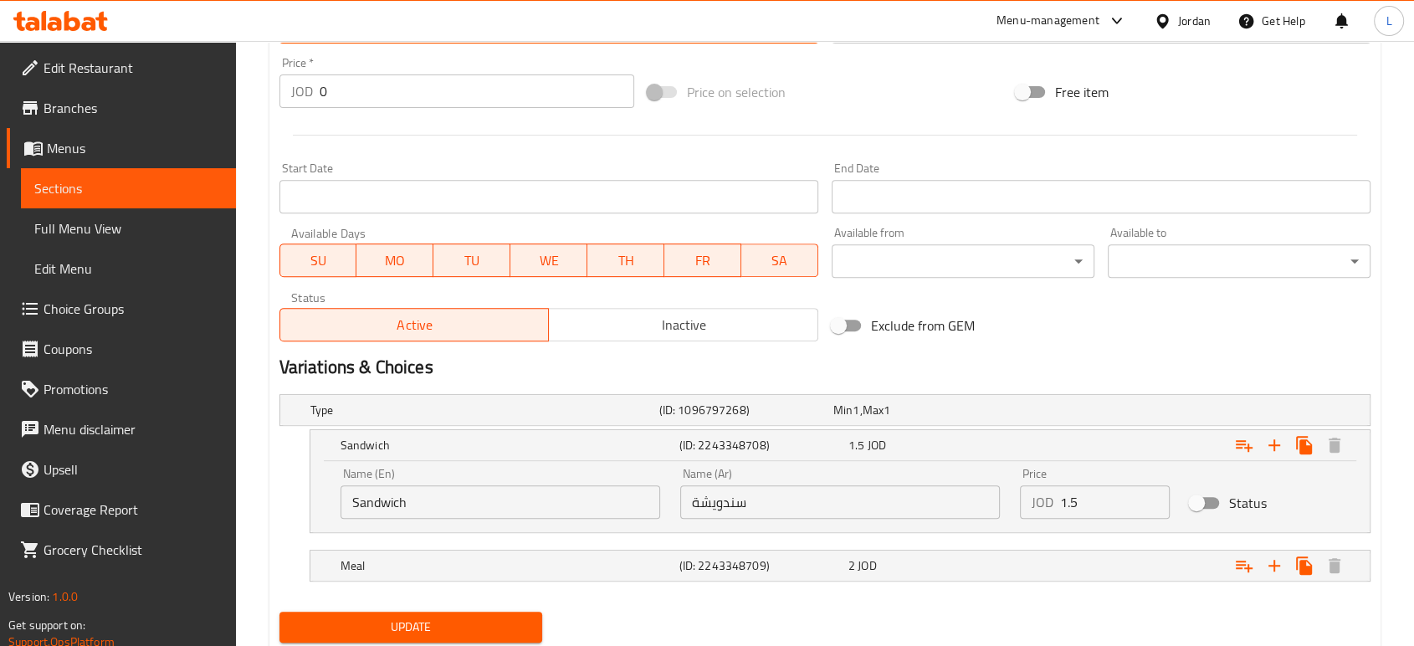
scroll to position [659, 0]
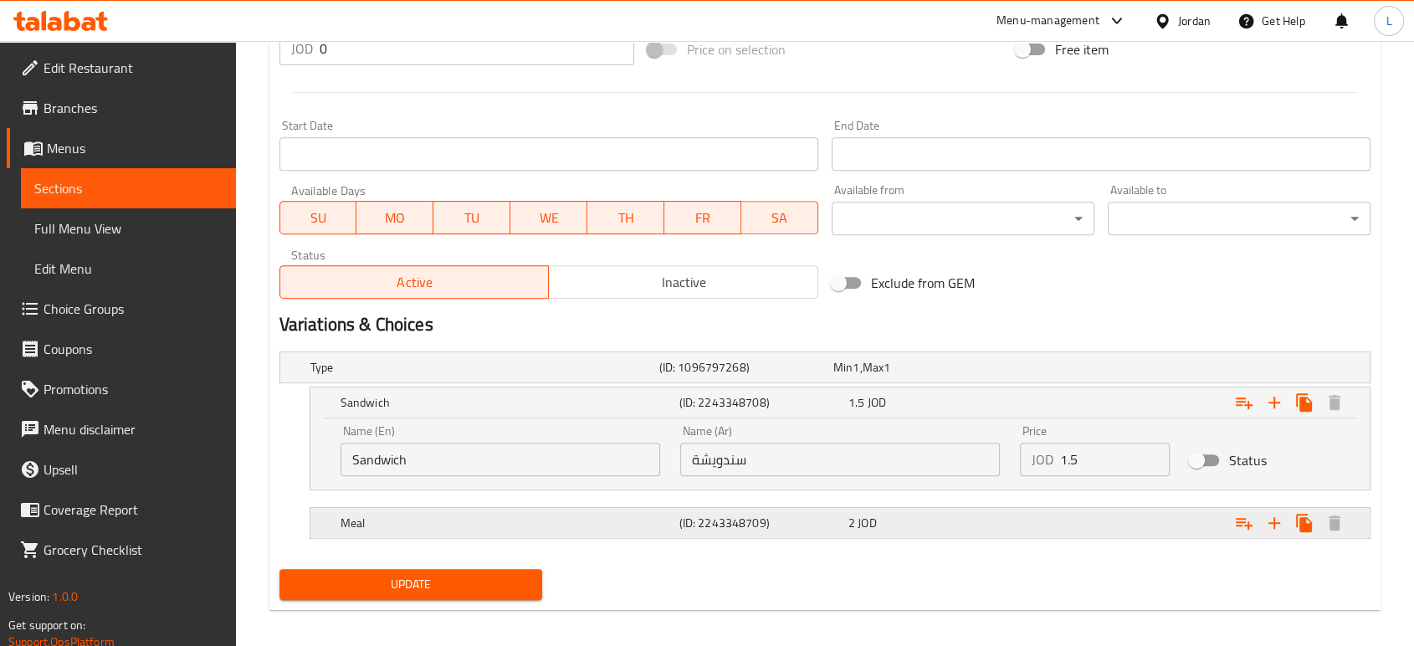
click at [928, 376] on div "2 JOD" at bounding box center [916, 367] width 167 height 17
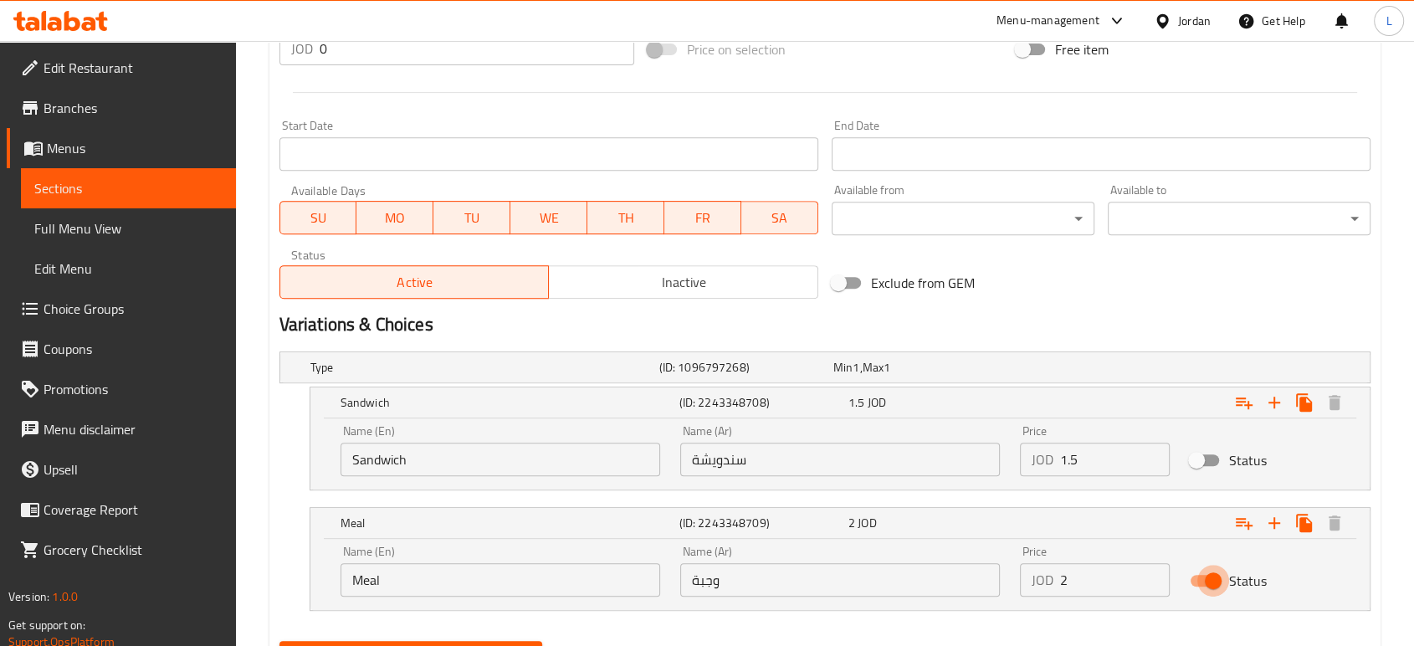
click at [1213, 581] on input "Status" at bounding box center [1212, 581] width 95 height 32
checkbox input "false"
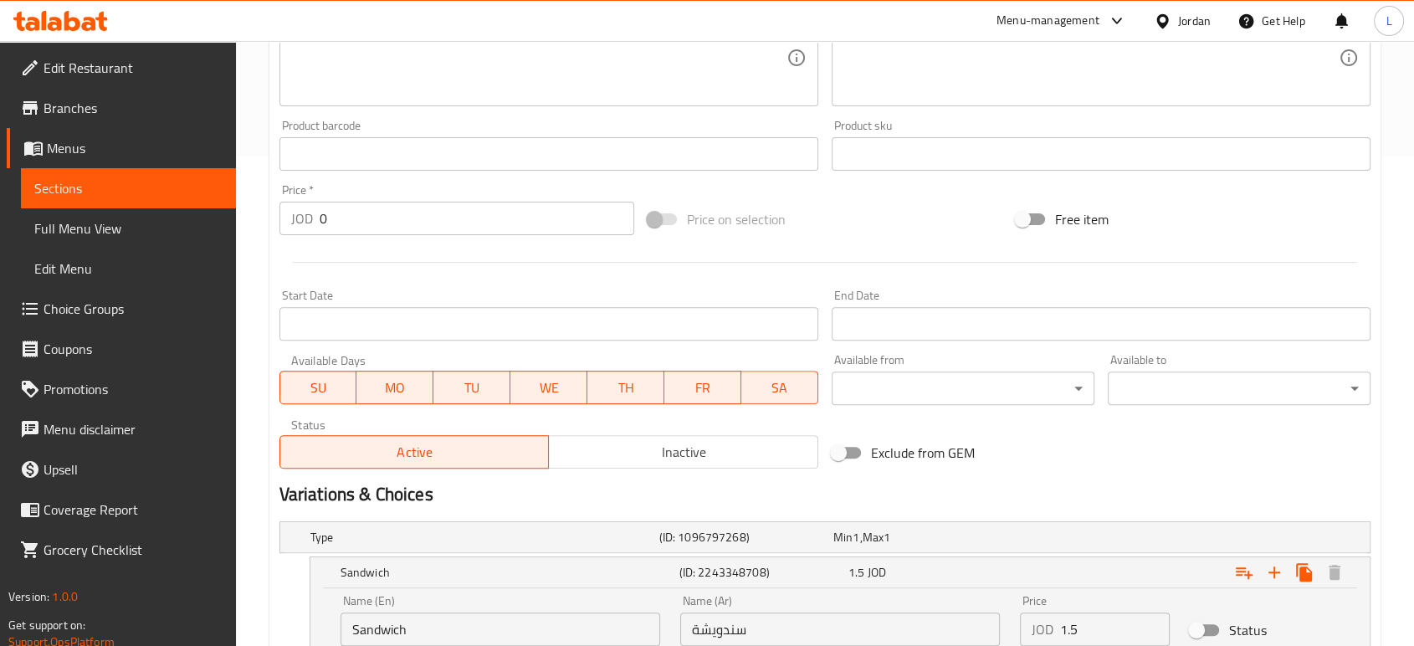
scroll to position [381, 0]
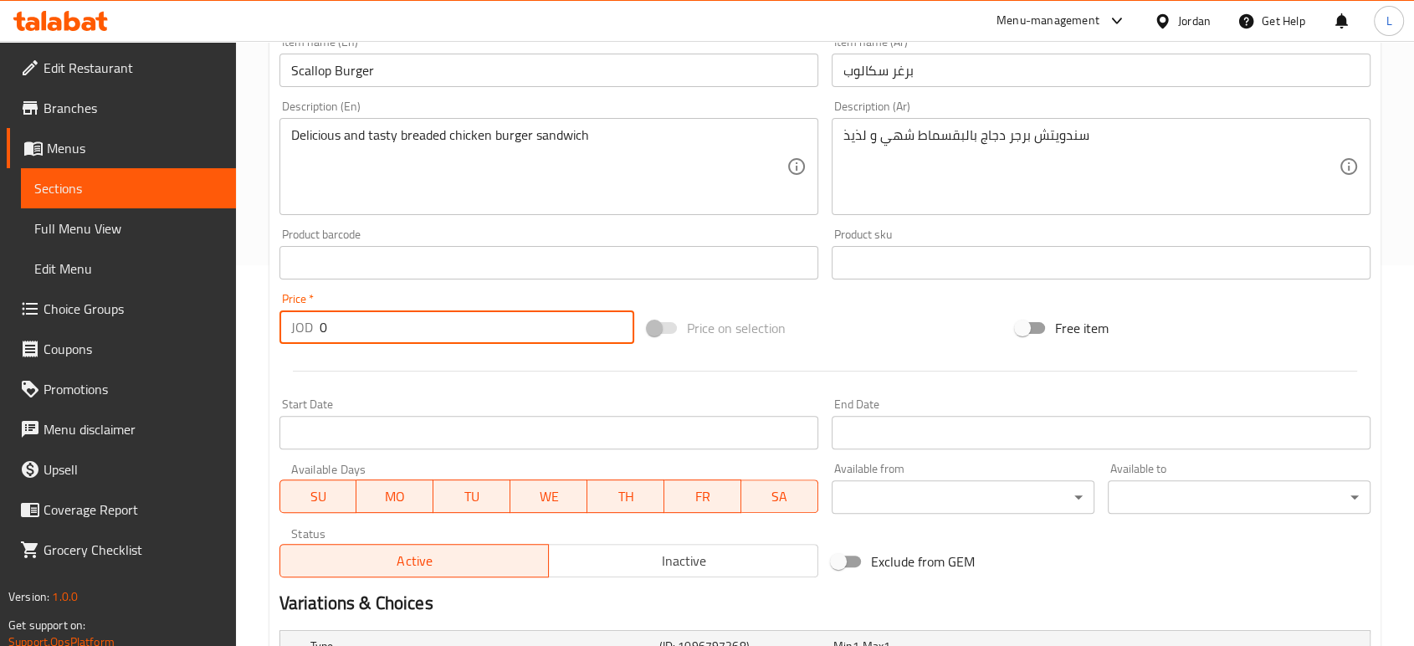
drag, startPoint x: 305, startPoint y: 329, endPoint x: 215, endPoint y: 309, distance: 92.5
click at [215, 309] on div "Edit Restaurant Branches Menus Sections Full Menu View Edit Menu Choice Groups …" at bounding box center [707, 333] width 1414 height 1347
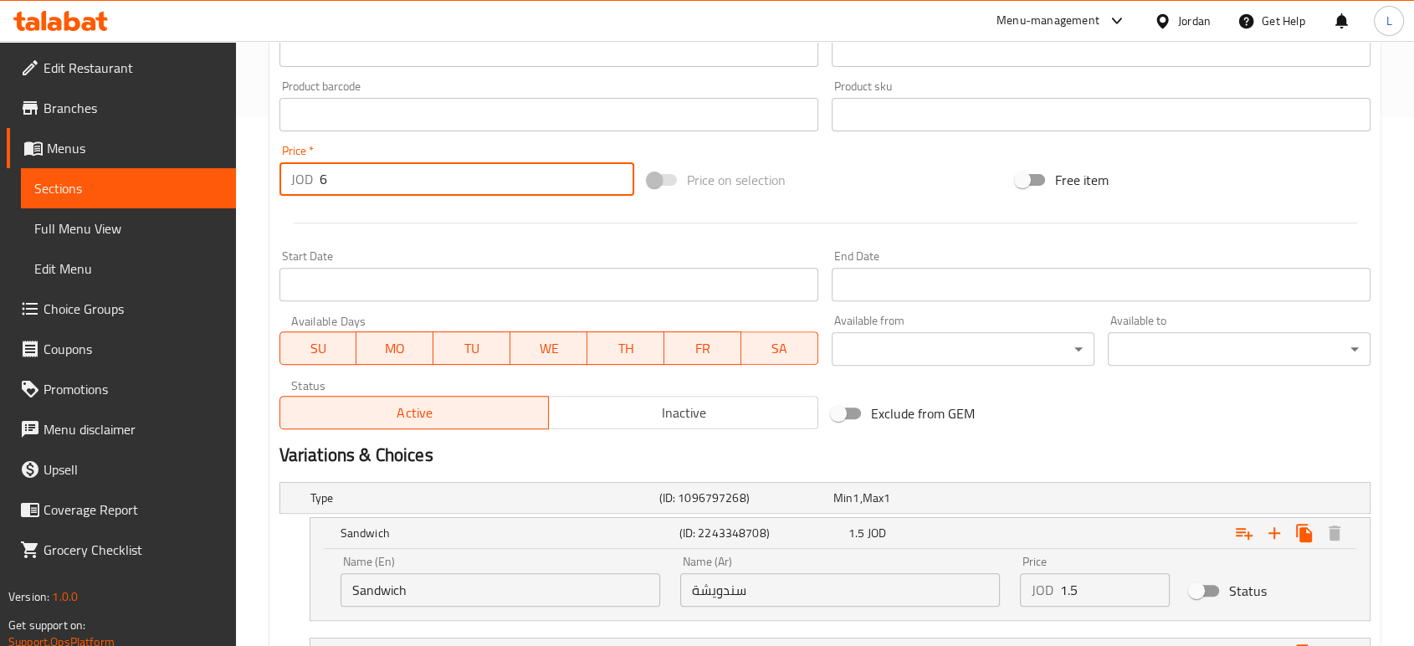
scroll to position [740, 0]
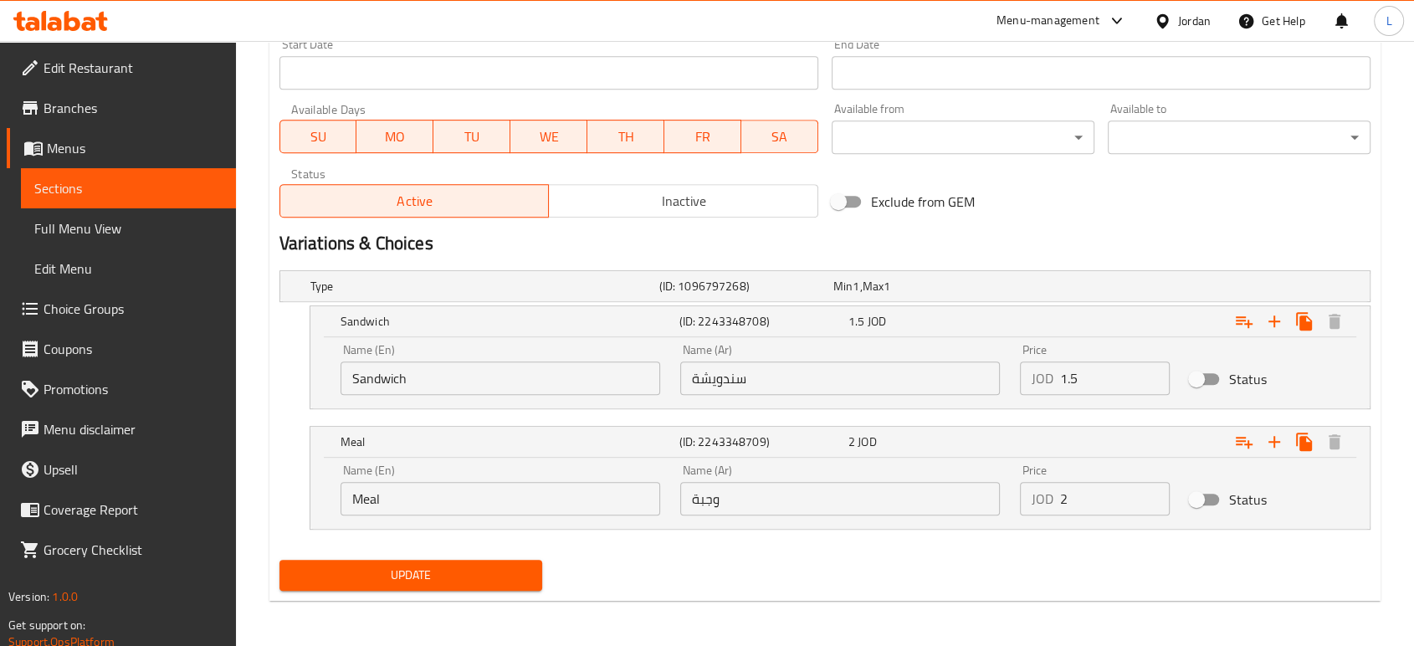
type input "6"
click at [415, 584] on span "Update" at bounding box center [411, 575] width 236 height 21
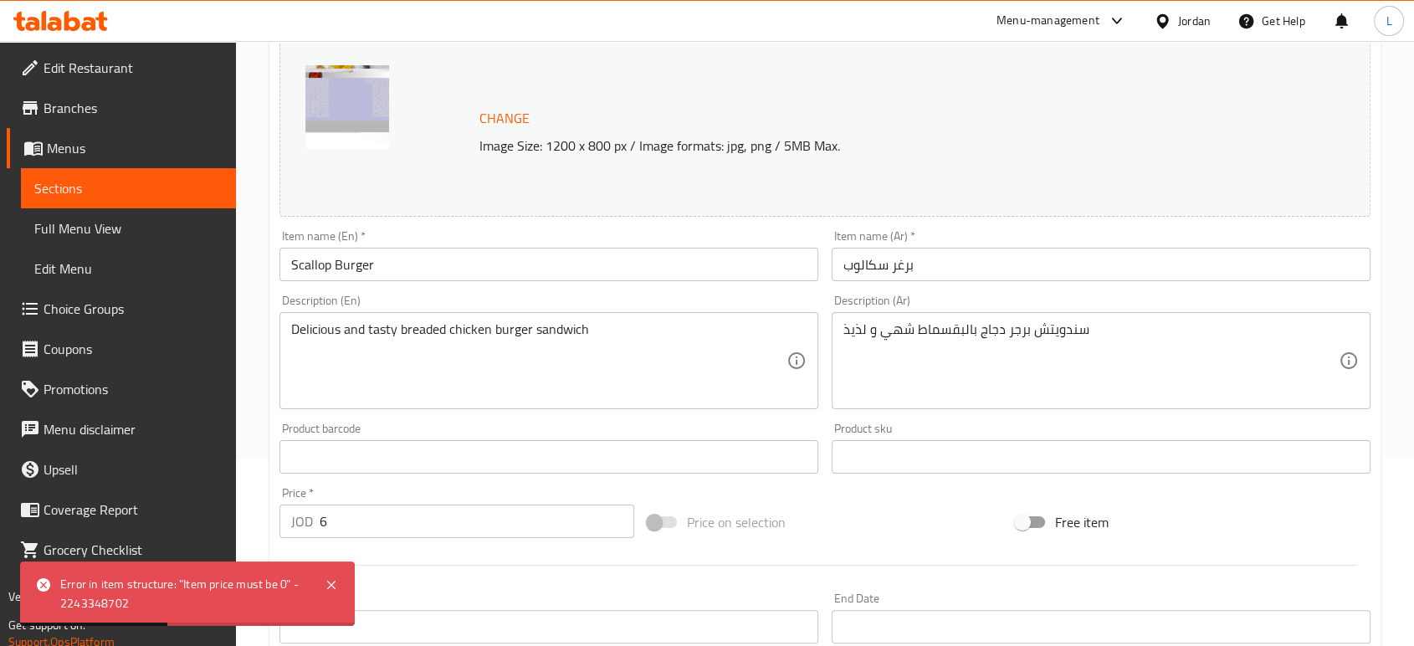
scroll to position [182, 0]
click at [313, 266] on input "Scallop Burger" at bounding box center [548, 268] width 539 height 33
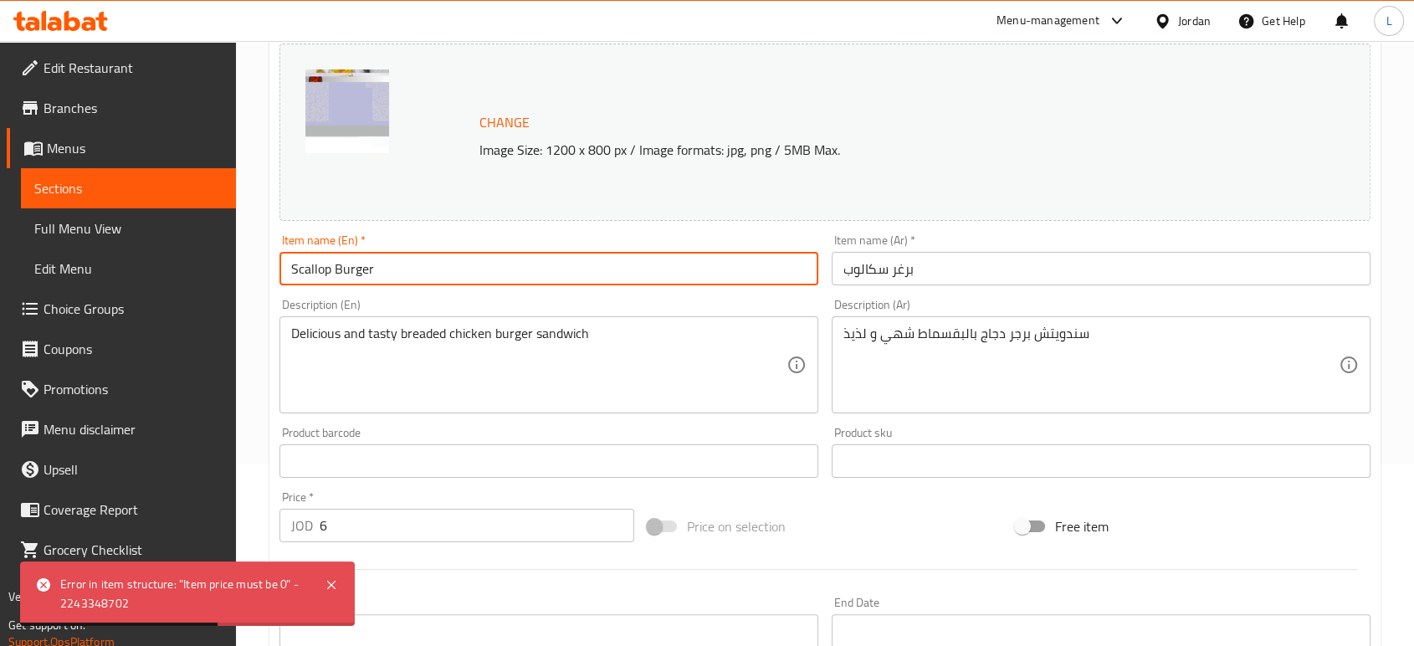
click at [313, 266] on input "Scallop Burger" at bounding box center [548, 268] width 539 height 33
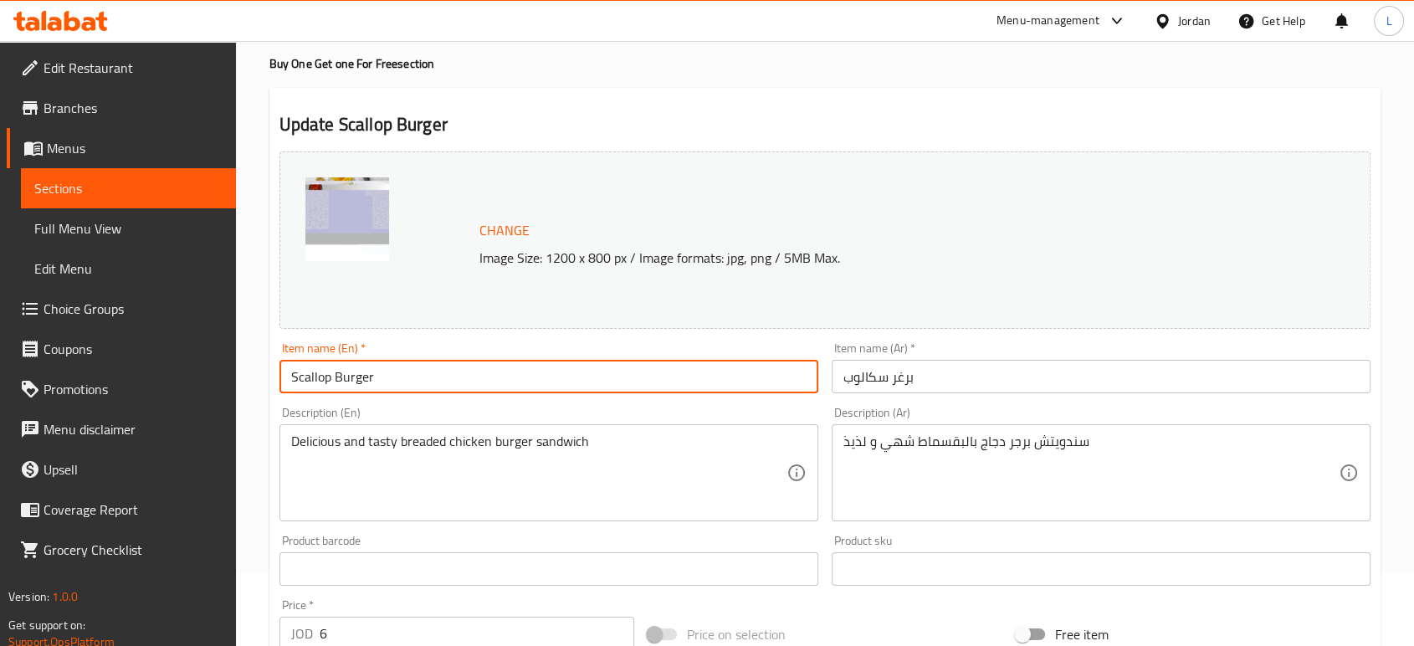
scroll to position [0, 0]
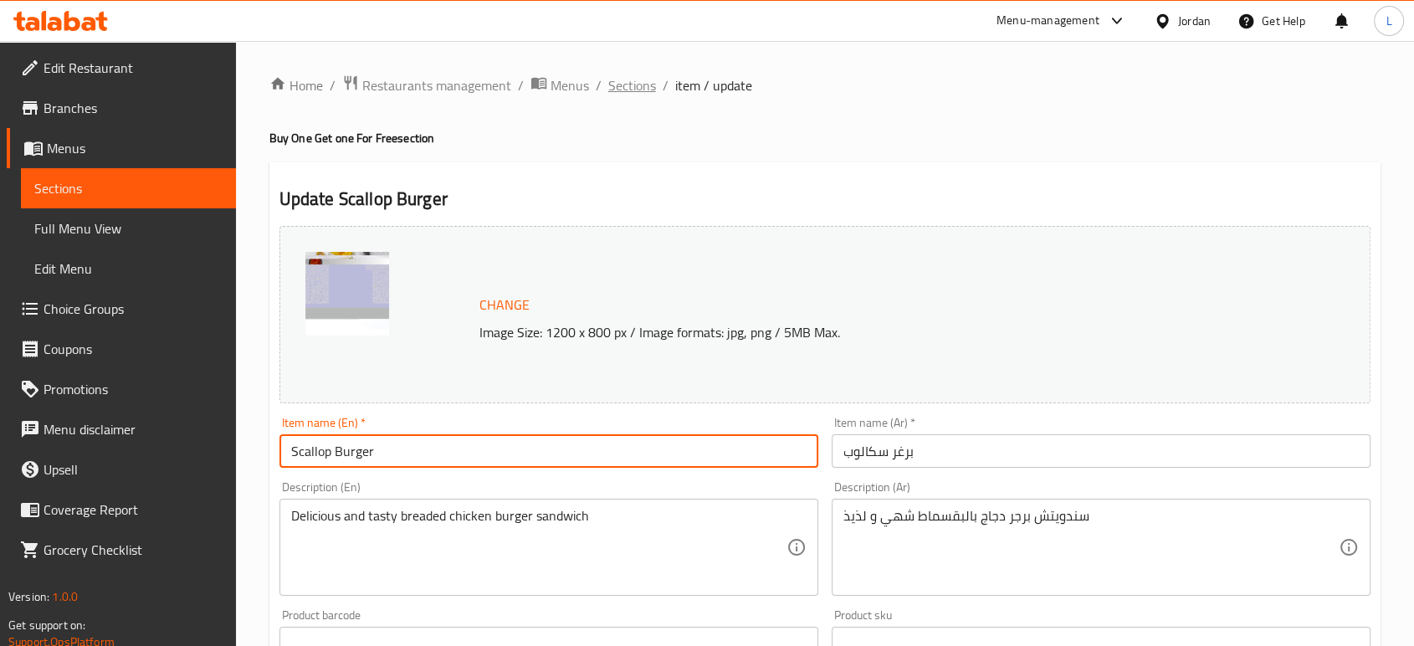
click at [622, 90] on span "Sections" at bounding box center [632, 85] width 48 height 20
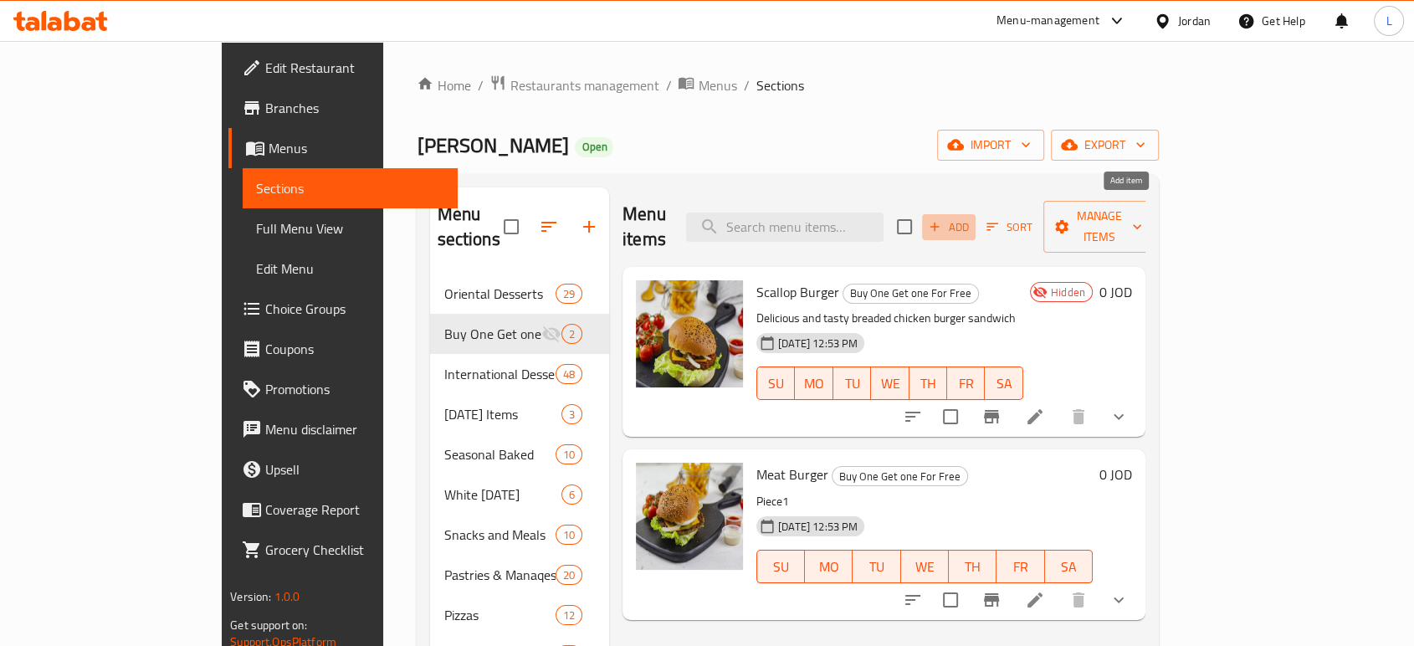
click at [971, 217] on span "Add" at bounding box center [948, 226] width 45 height 19
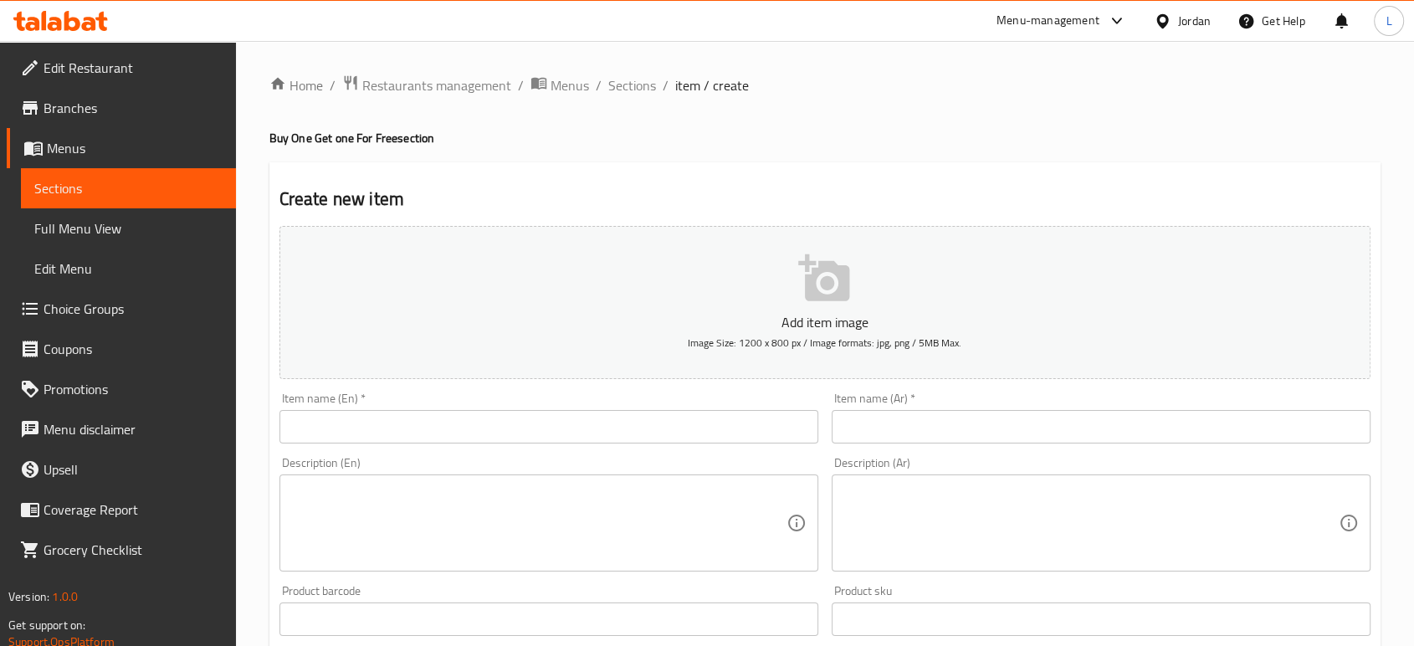
click at [536, 427] on input "text" at bounding box center [548, 426] width 539 height 33
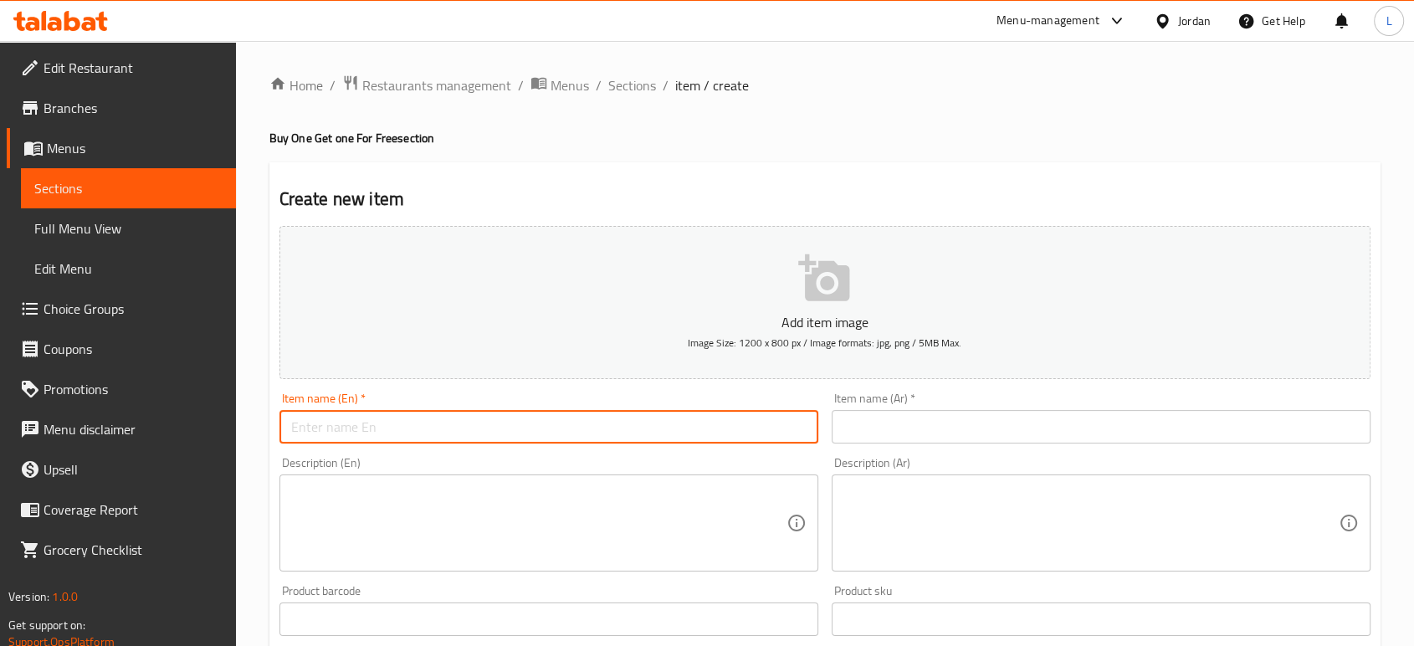
paste input "Scallop Burger"
type input "Scallop Burger"
click at [951, 427] on input "text" at bounding box center [1100, 426] width 539 height 33
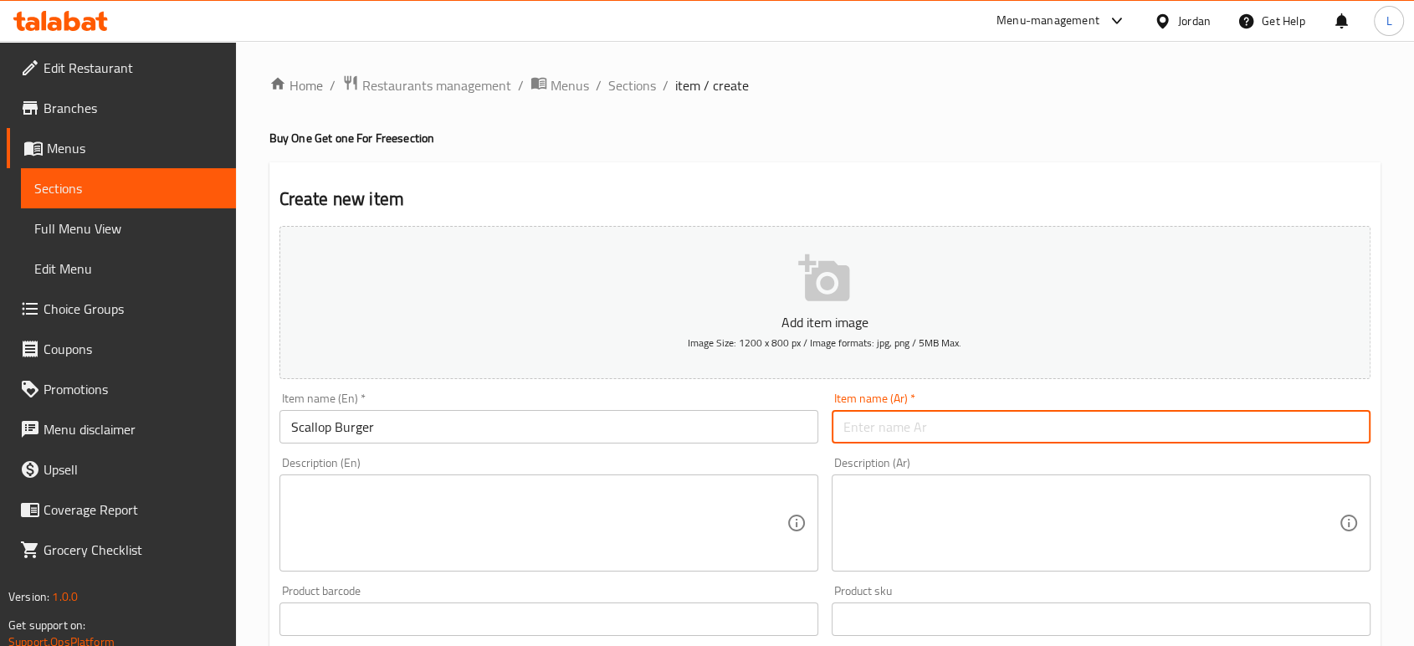
paste input "برغر سكالوب"
type input "برغر سكالوب"
click at [485, 514] on textarea at bounding box center [538, 522] width 495 height 79
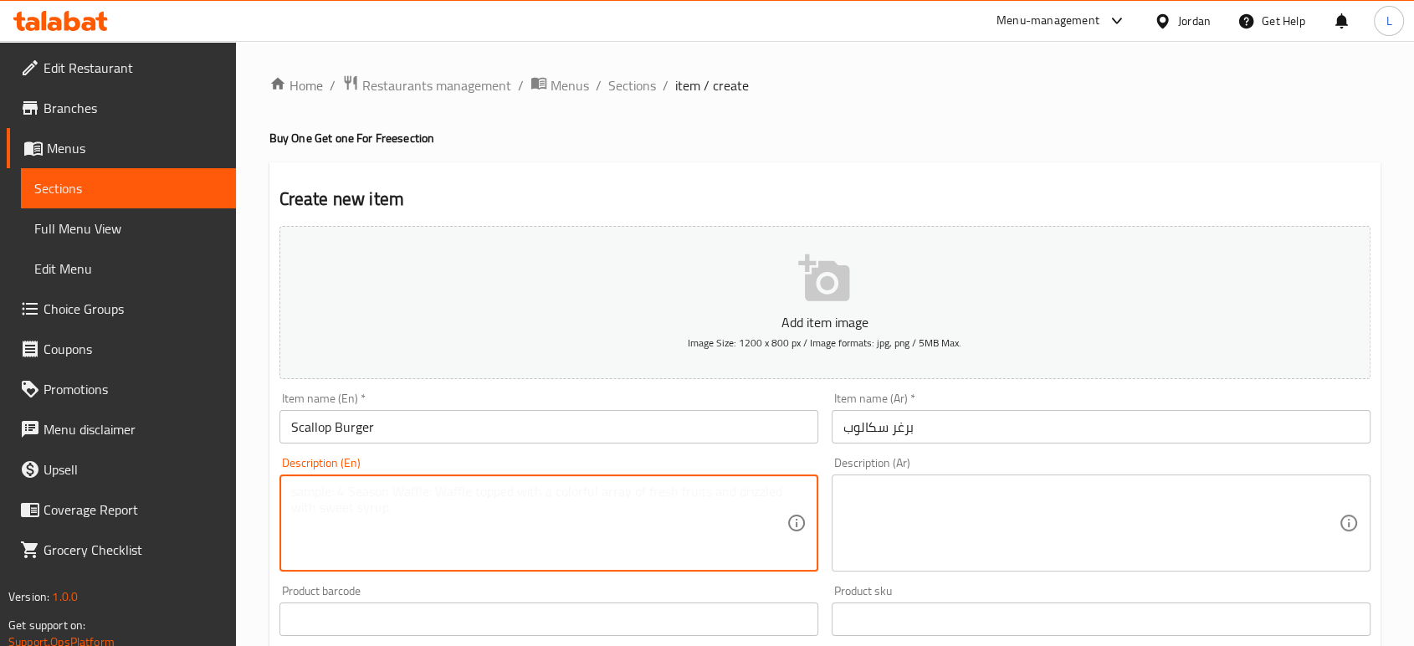
paste textarea "Delicious and tasty breaded chicken burger sandwich"
type textarea "Delicious and tasty breaded chicken burger sandwich"
click at [917, 520] on textarea at bounding box center [1090, 522] width 495 height 79
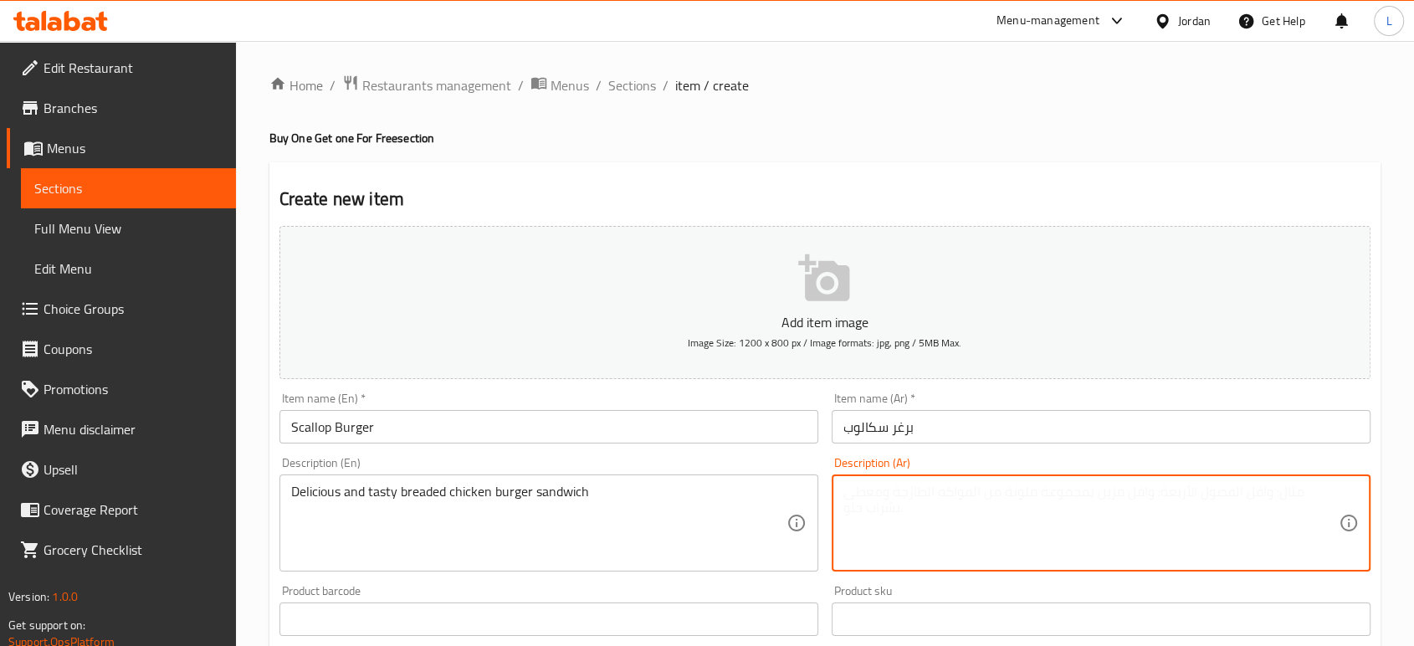
paste textarea "سندويتش برجر دجاج بالبقسماط شهي و لذيذ"
type textarea "سندويتش برجر دجاج بالبقسماط شهي و لذيذ"
click at [801, 463] on div "Description (En) Delicious and tasty breaded chicken burger sandwich Descriptio…" at bounding box center [548, 514] width 539 height 115
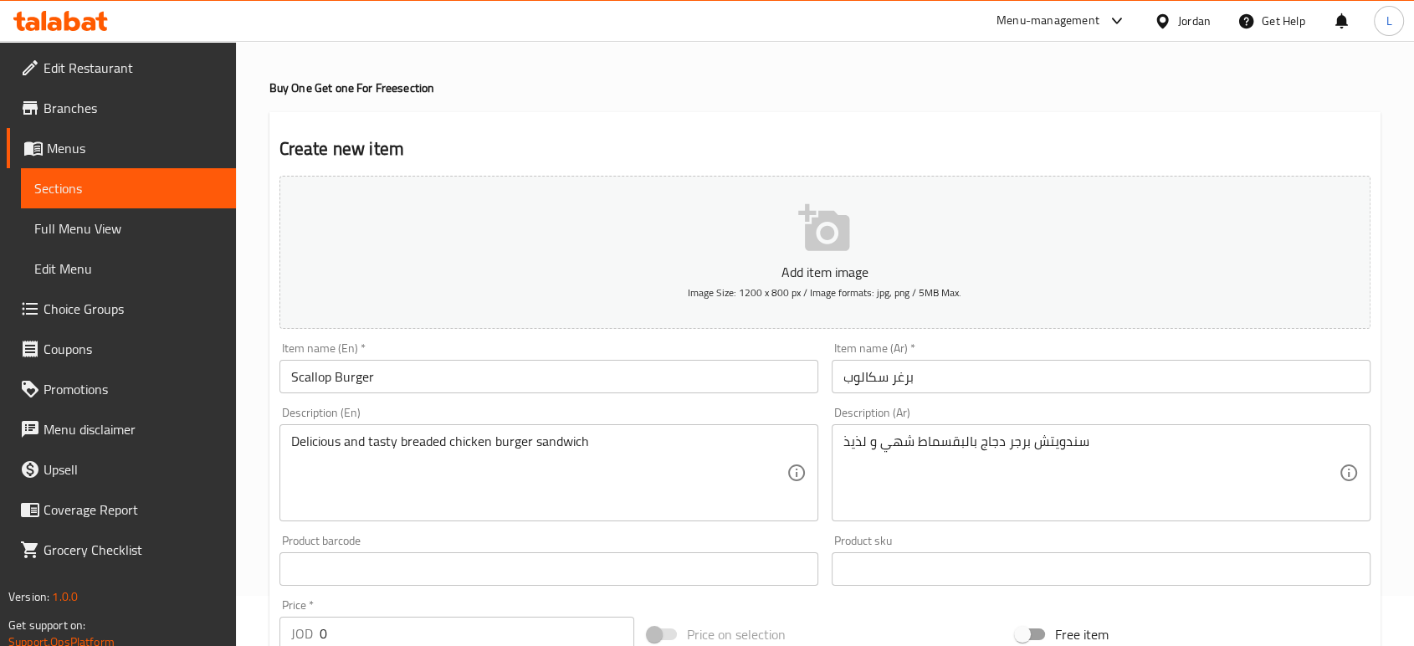
scroll to position [93, 0]
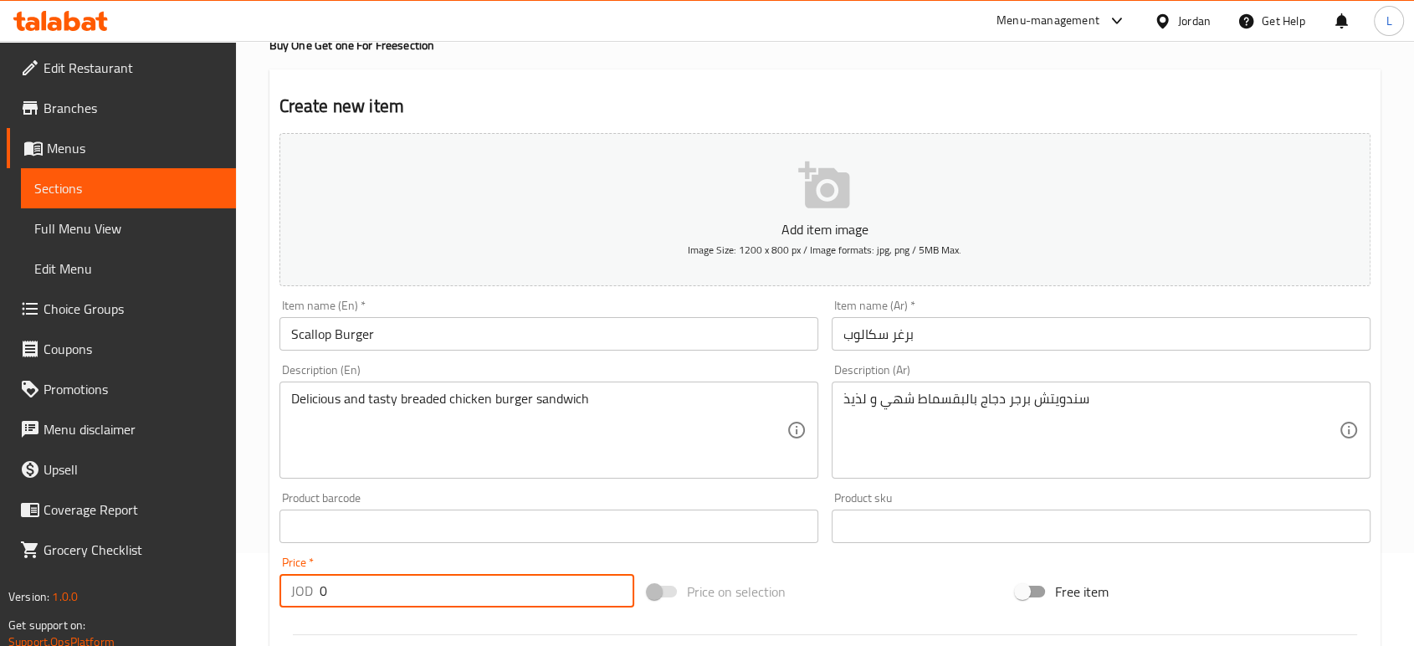
drag, startPoint x: 348, startPoint y: 594, endPoint x: 258, endPoint y: 584, distance: 90.1
click at [263, 586] on div "Home / Restaurants management / Menus / Sections / item / create Buy One Get on…" at bounding box center [825, 518] width 1178 height 1141
type input "6"
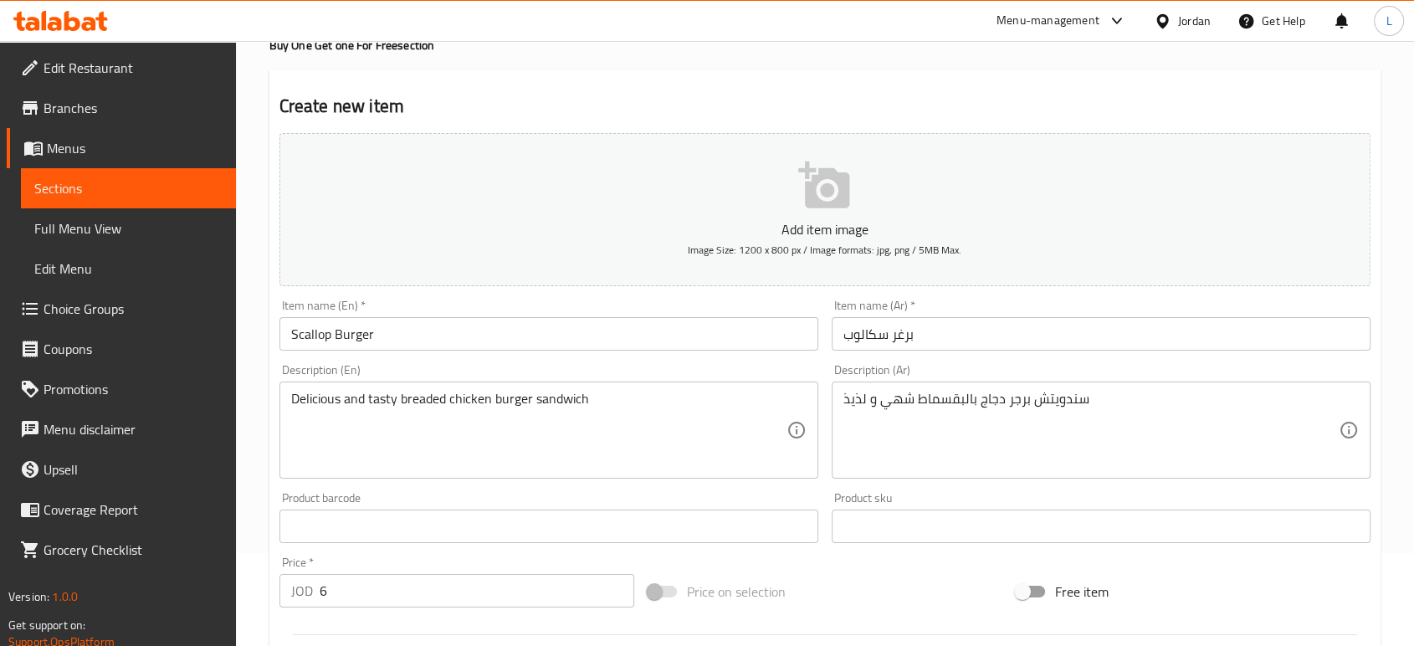
click at [376, 567] on div "Price   * JOD 6 Price *" at bounding box center [456, 581] width 355 height 51
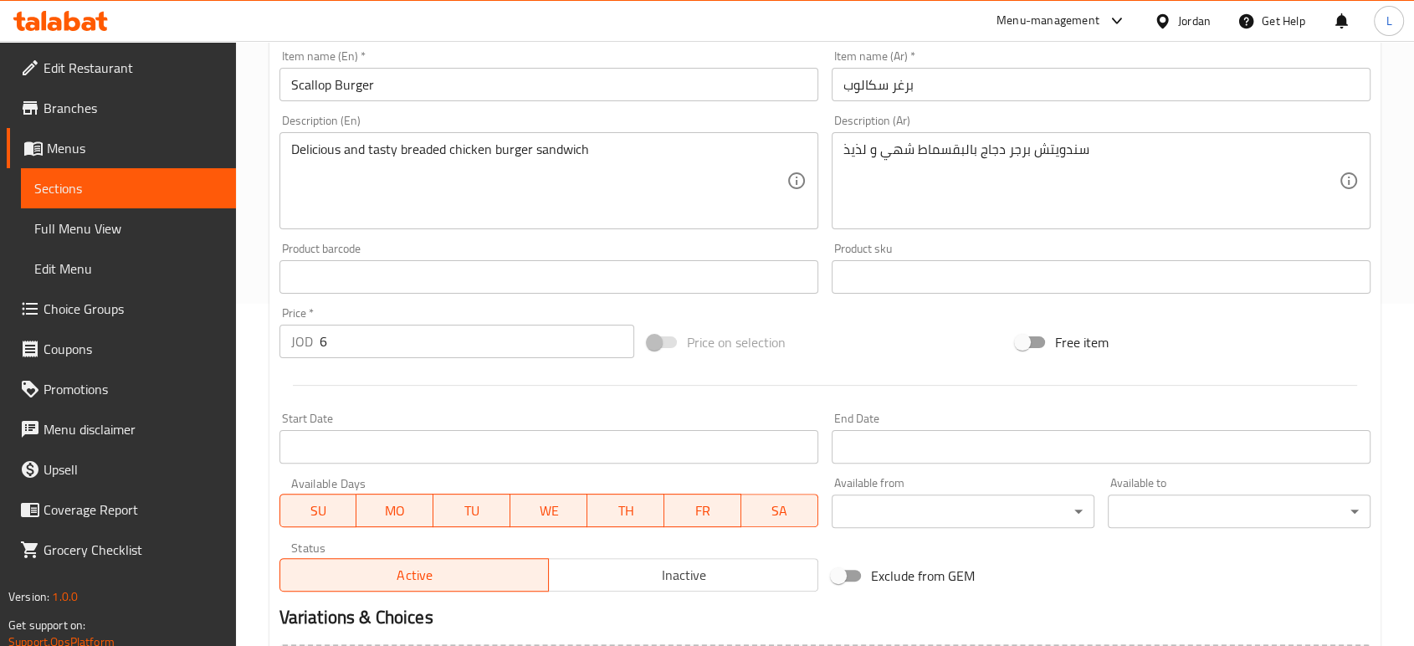
scroll to position [535, 0]
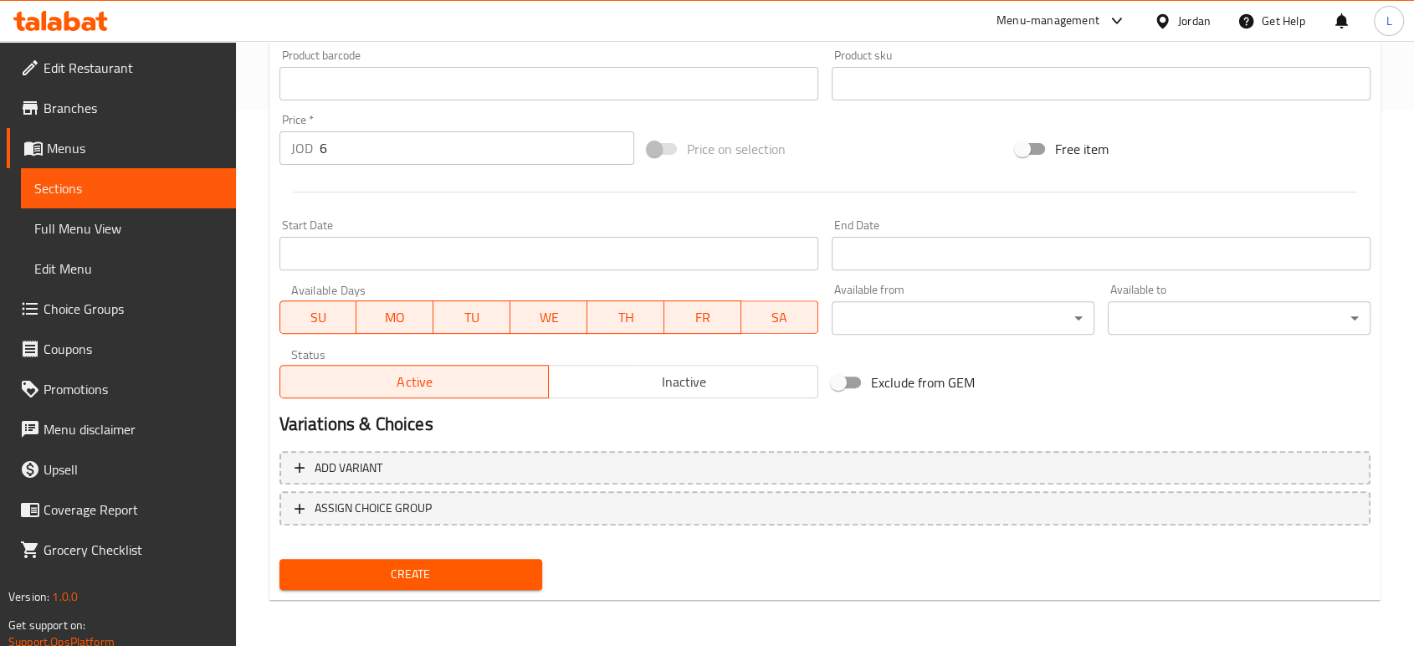
click at [378, 580] on span "Create" at bounding box center [411, 574] width 236 height 21
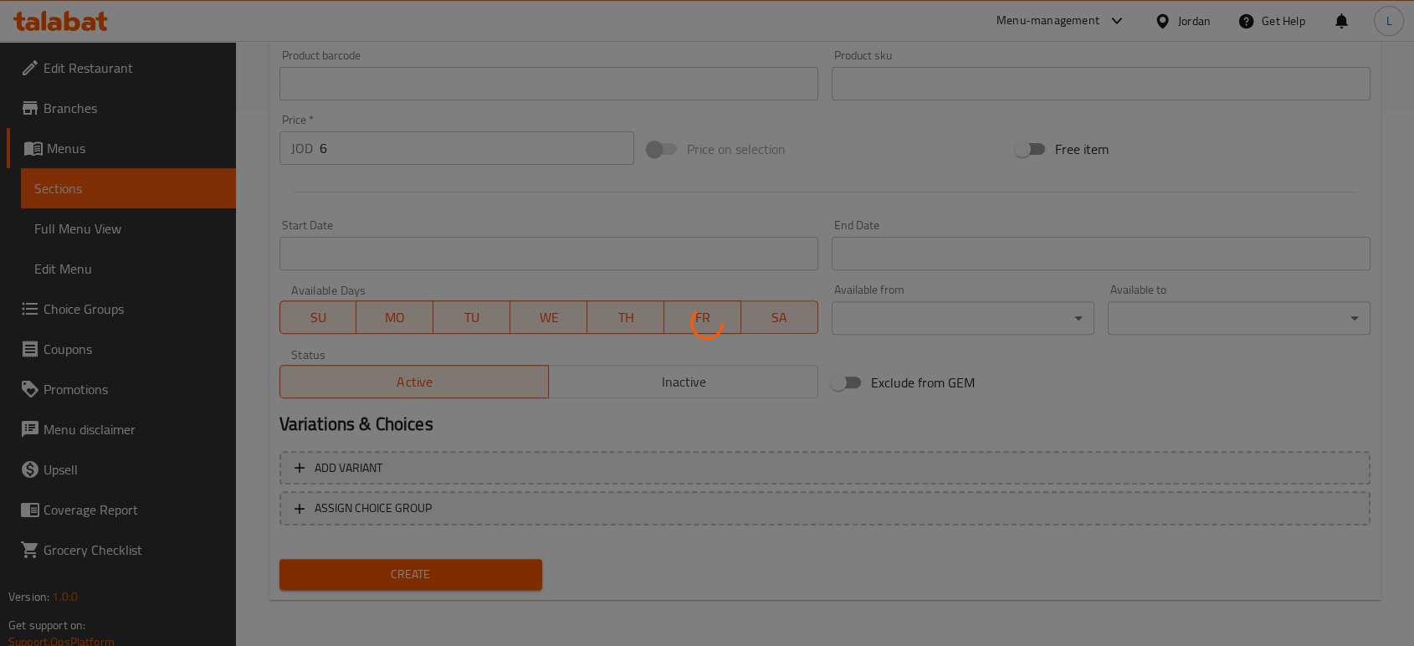
type input "0"
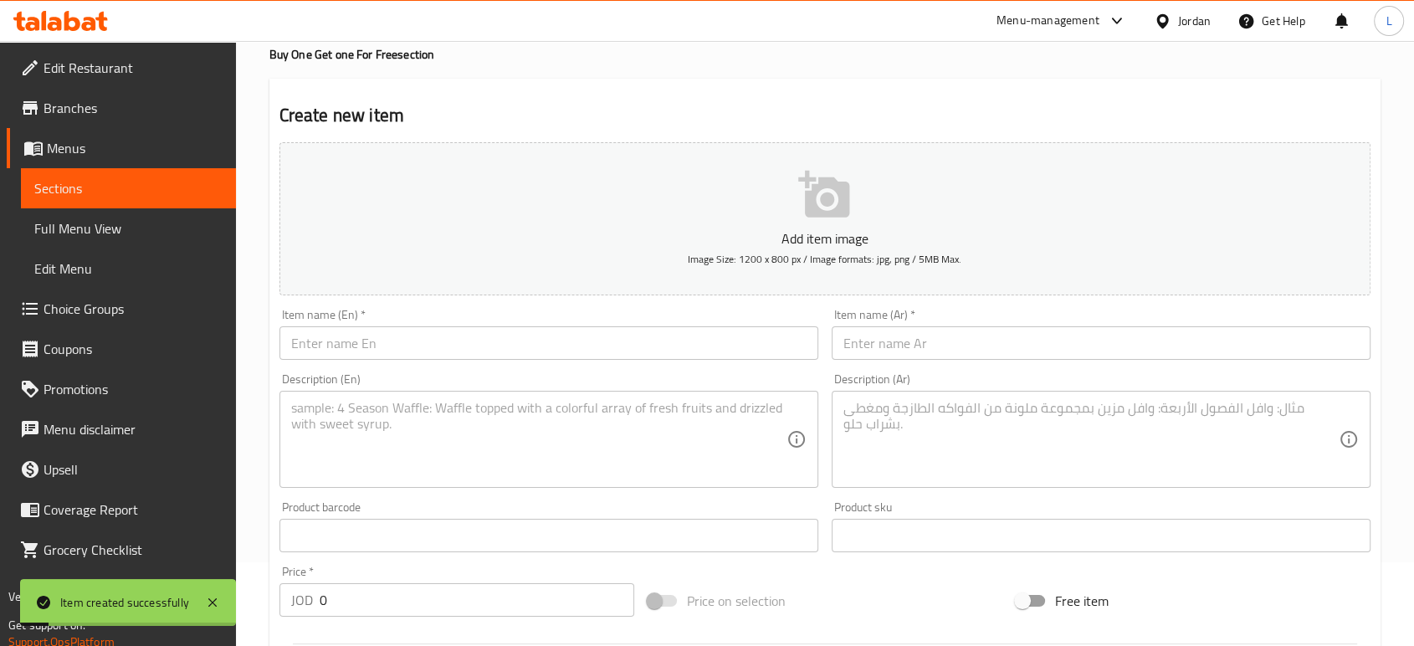
scroll to position [0, 0]
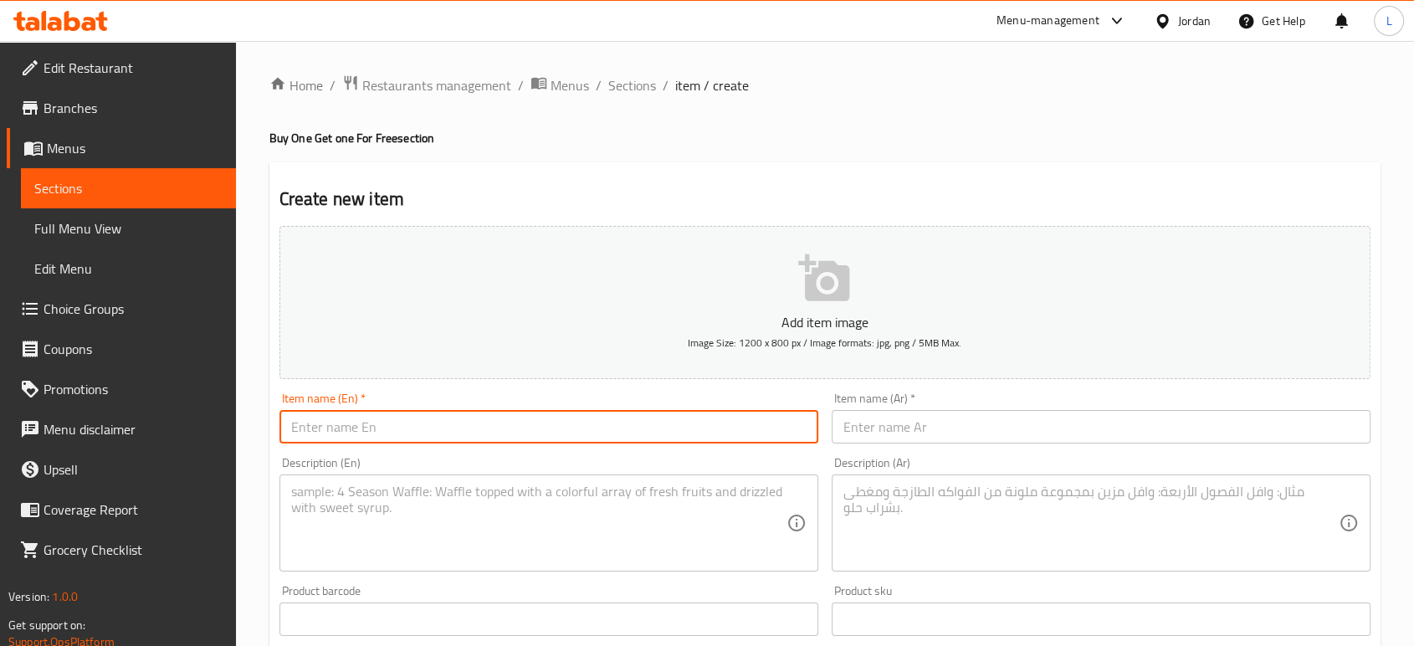
click at [544, 433] on input "text" at bounding box center [548, 426] width 539 height 33
paste input "Meat Burger"
type input "Meat Burger"
click at [876, 422] on input "text" at bounding box center [1100, 426] width 539 height 33
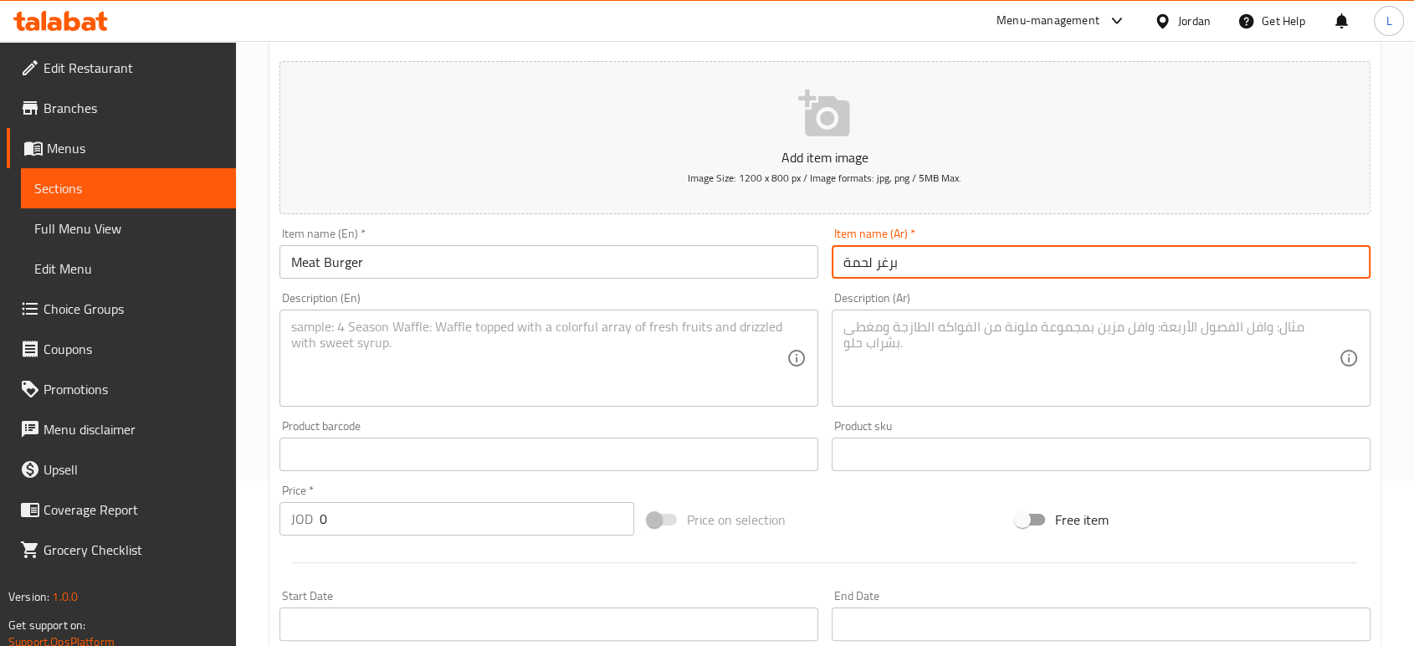
scroll to position [186, 0]
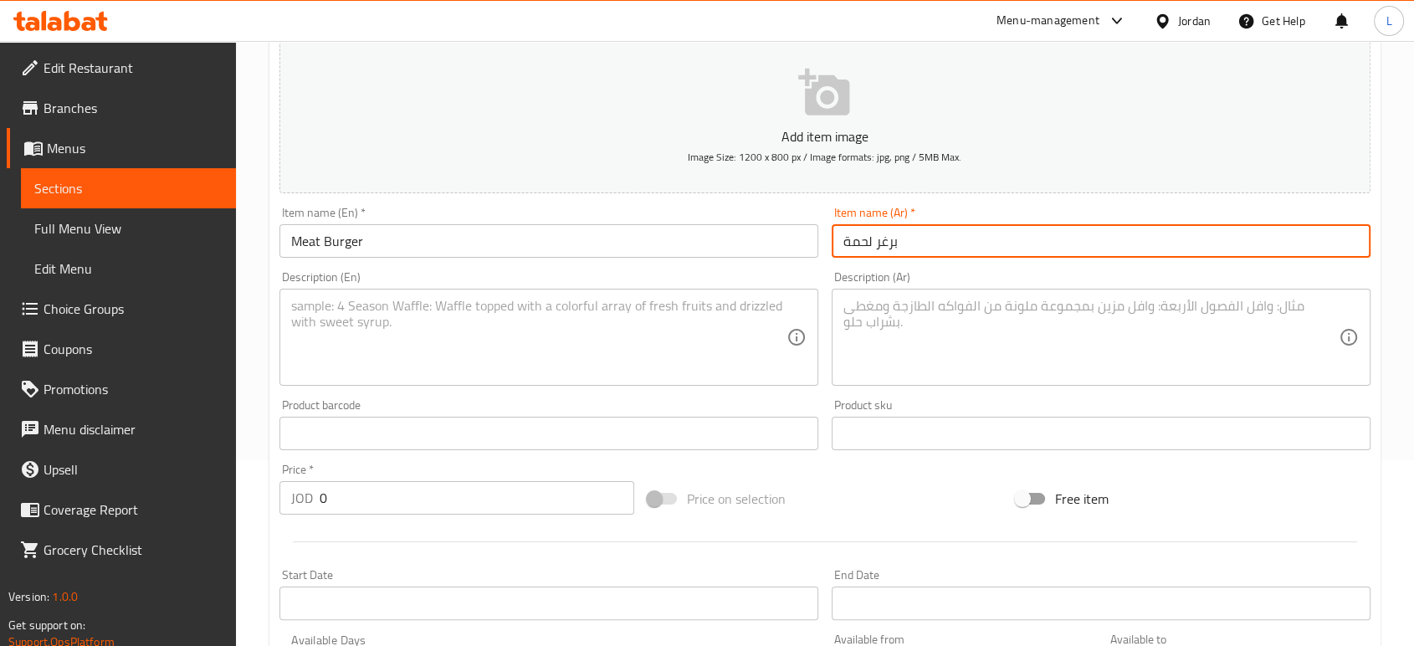
type input "برغر لحمة"
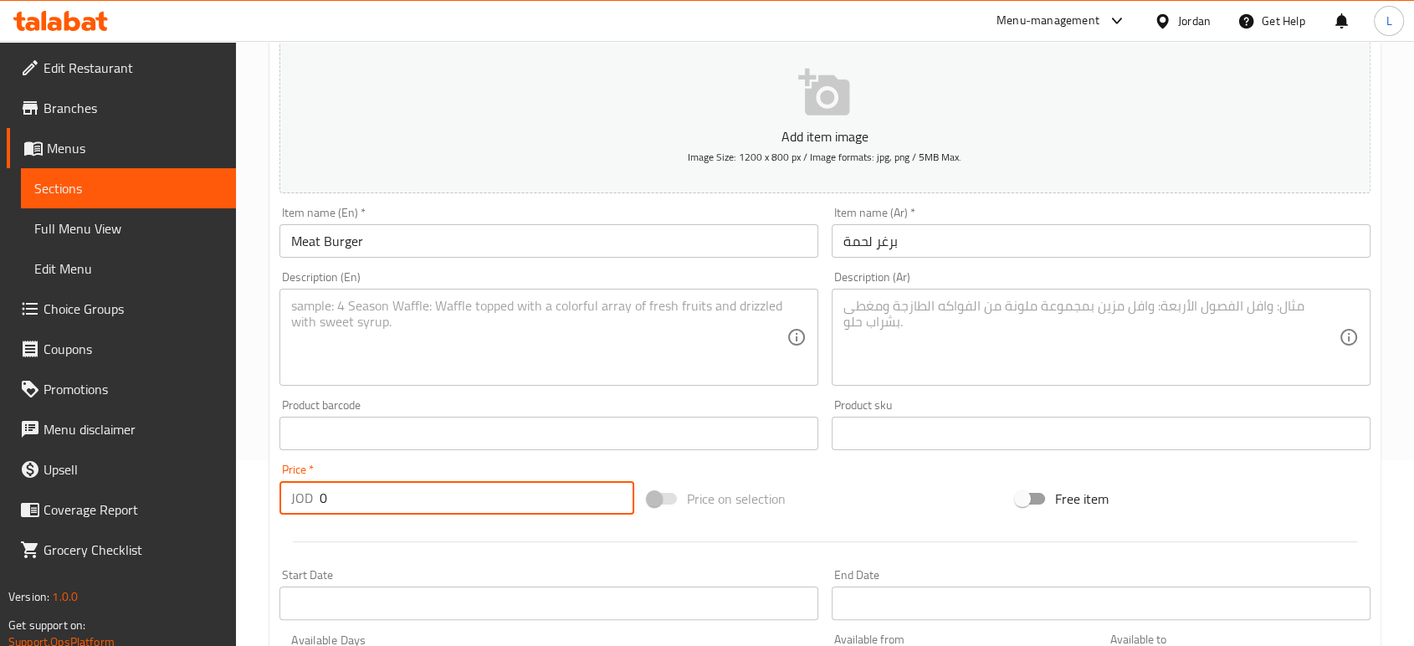
drag, startPoint x: 373, startPoint y: 495, endPoint x: 320, endPoint y: 471, distance: 58.8
click at [289, 510] on div "JOD 0 Price *" at bounding box center [456, 497] width 355 height 33
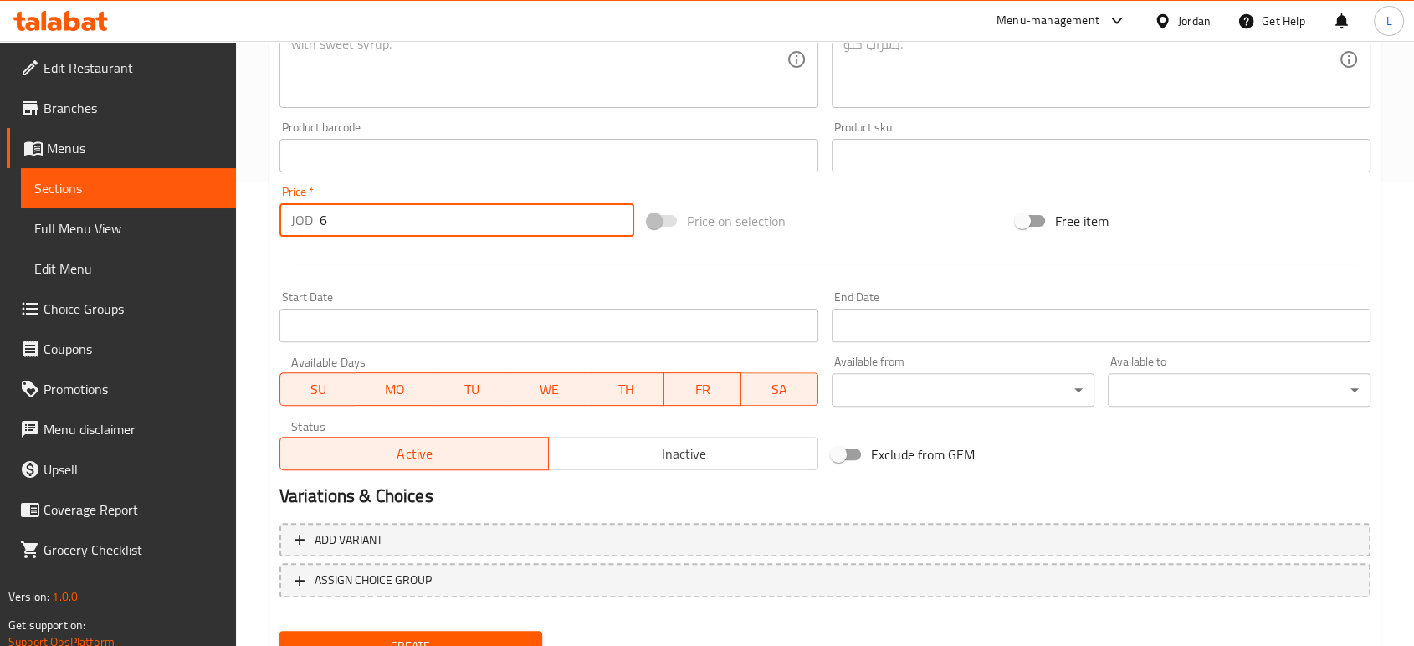
scroll to position [535, 0]
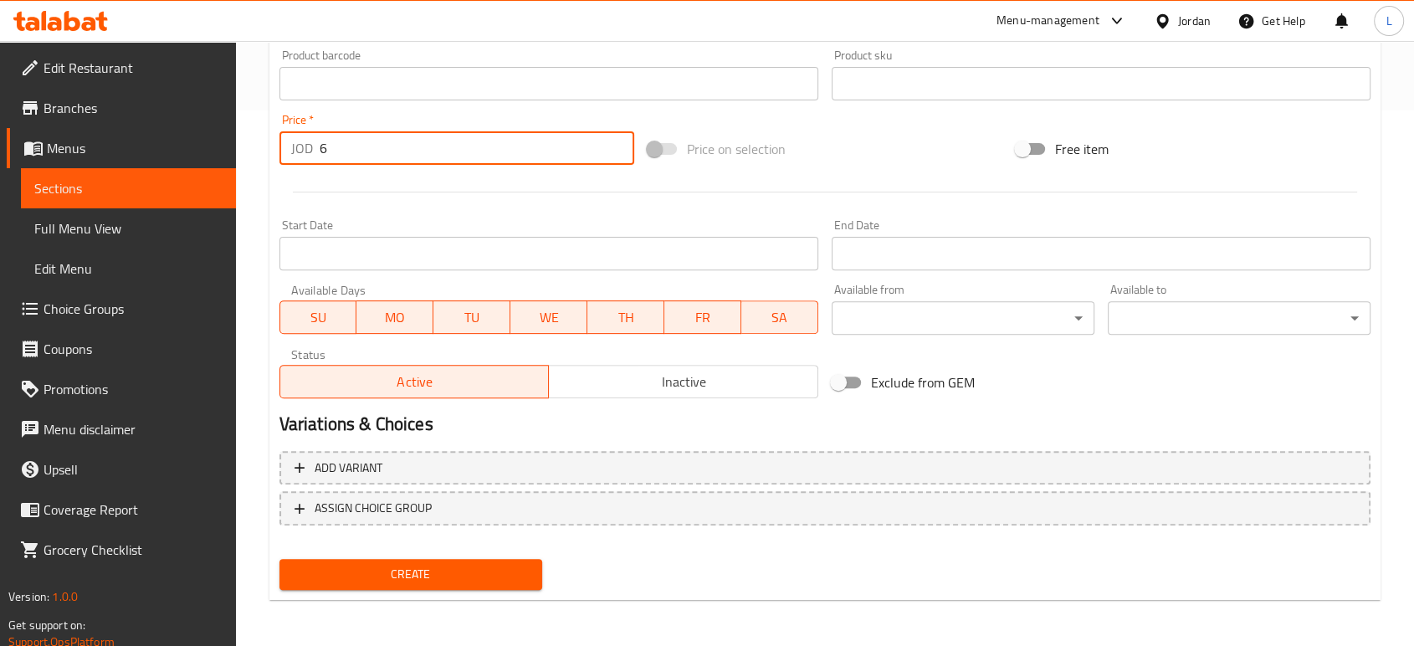
type input "6"
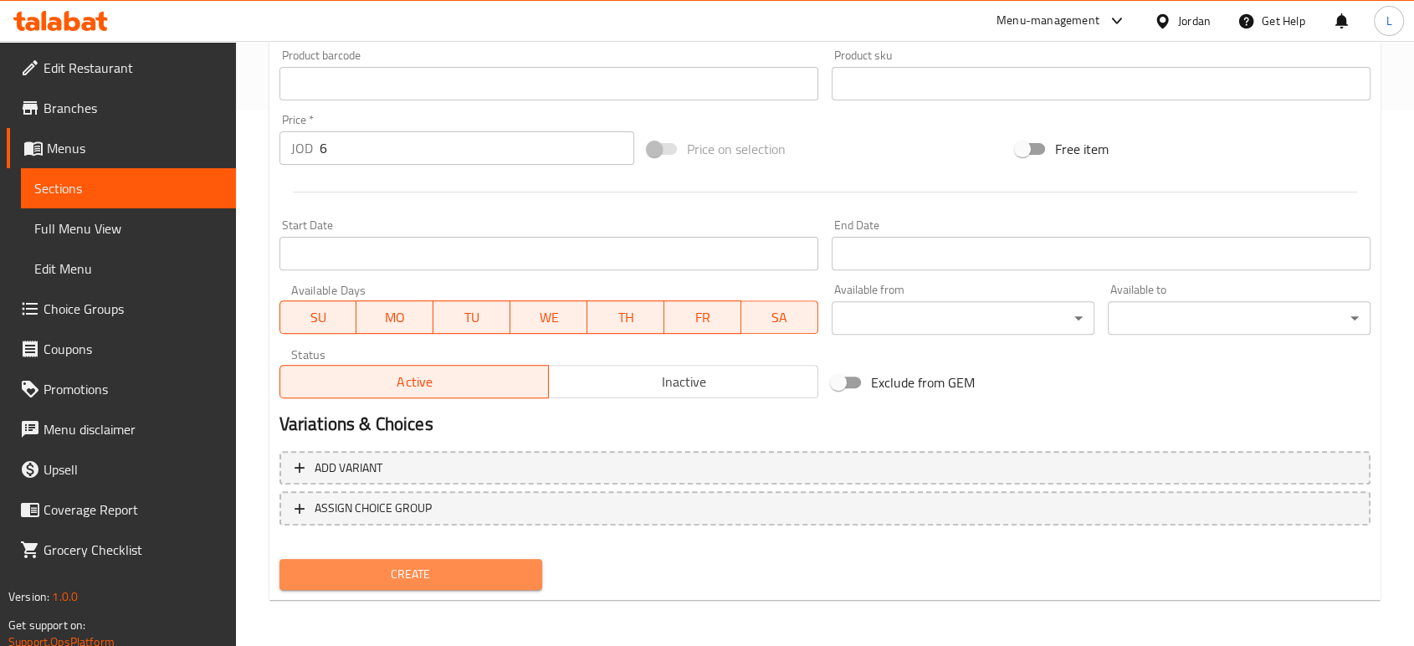
click at [455, 574] on span "Create" at bounding box center [411, 574] width 236 height 21
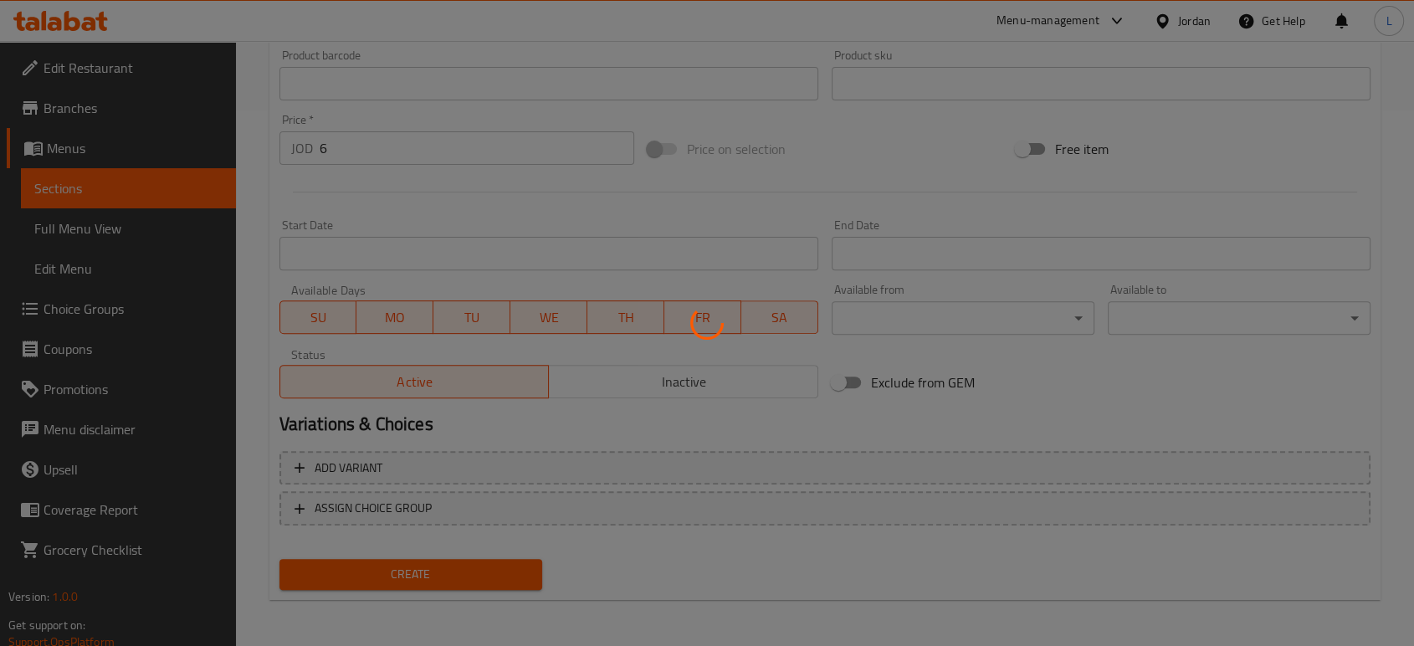
type input "0"
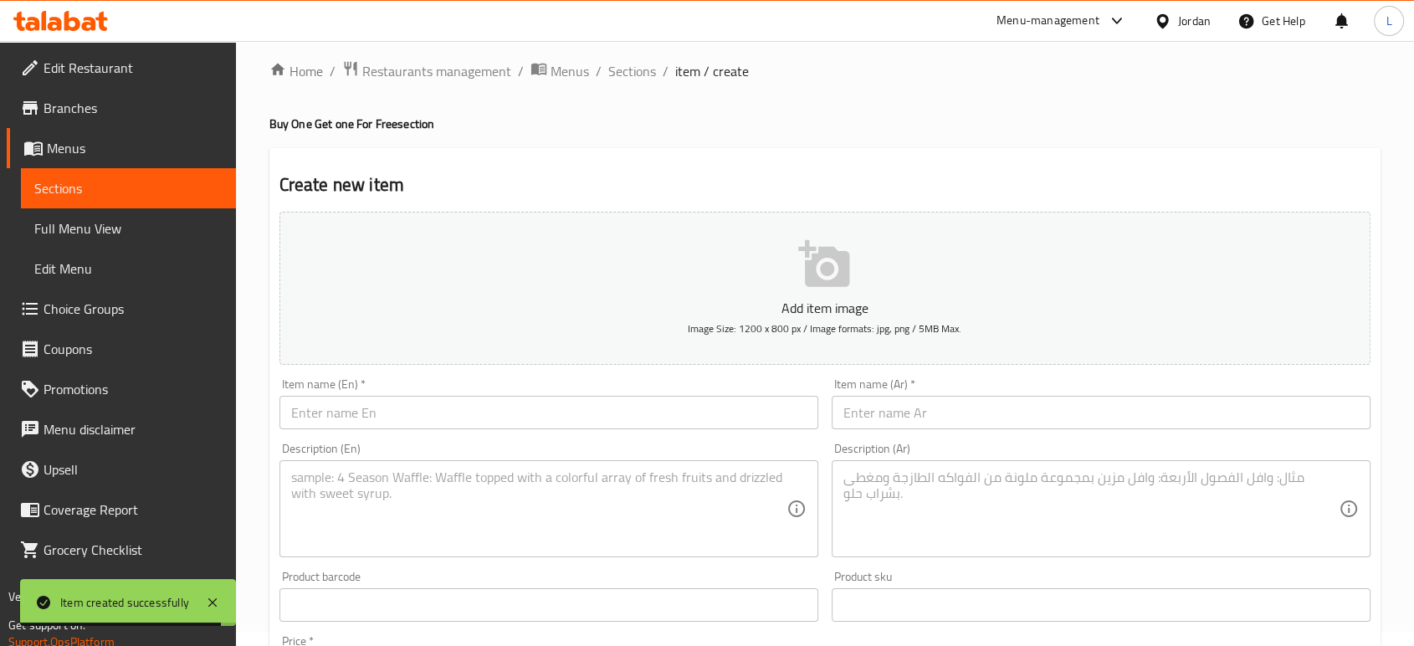
scroll to position [0, 0]
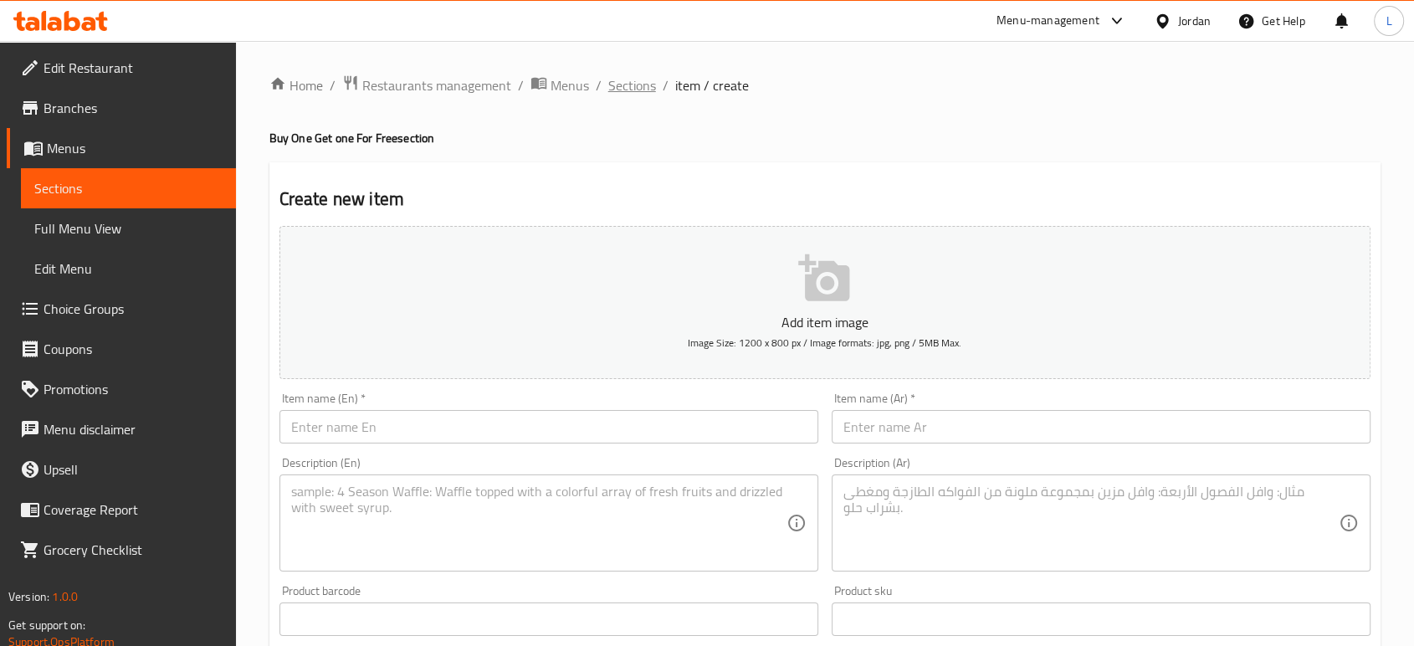
click at [634, 79] on span "Sections" at bounding box center [632, 85] width 48 height 20
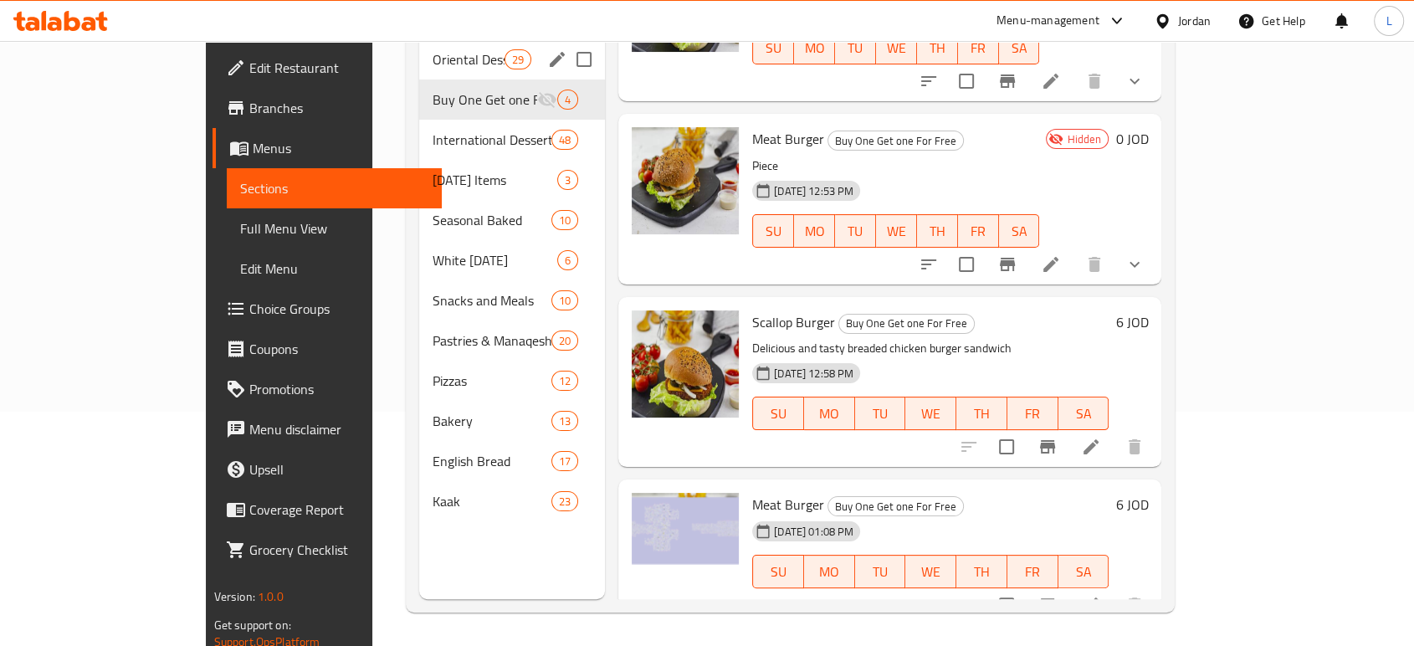
scroll to position [141, 0]
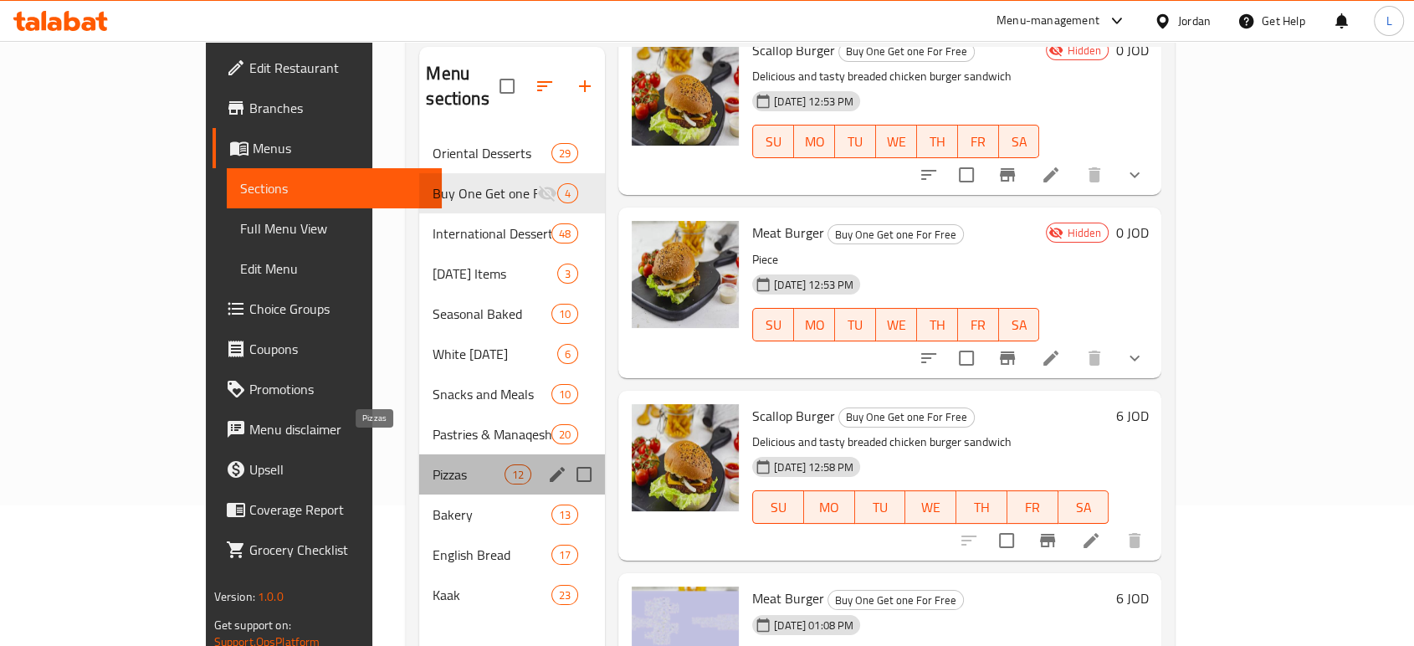
click at [432, 464] on span "Pizzas" at bounding box center [467, 474] width 71 height 20
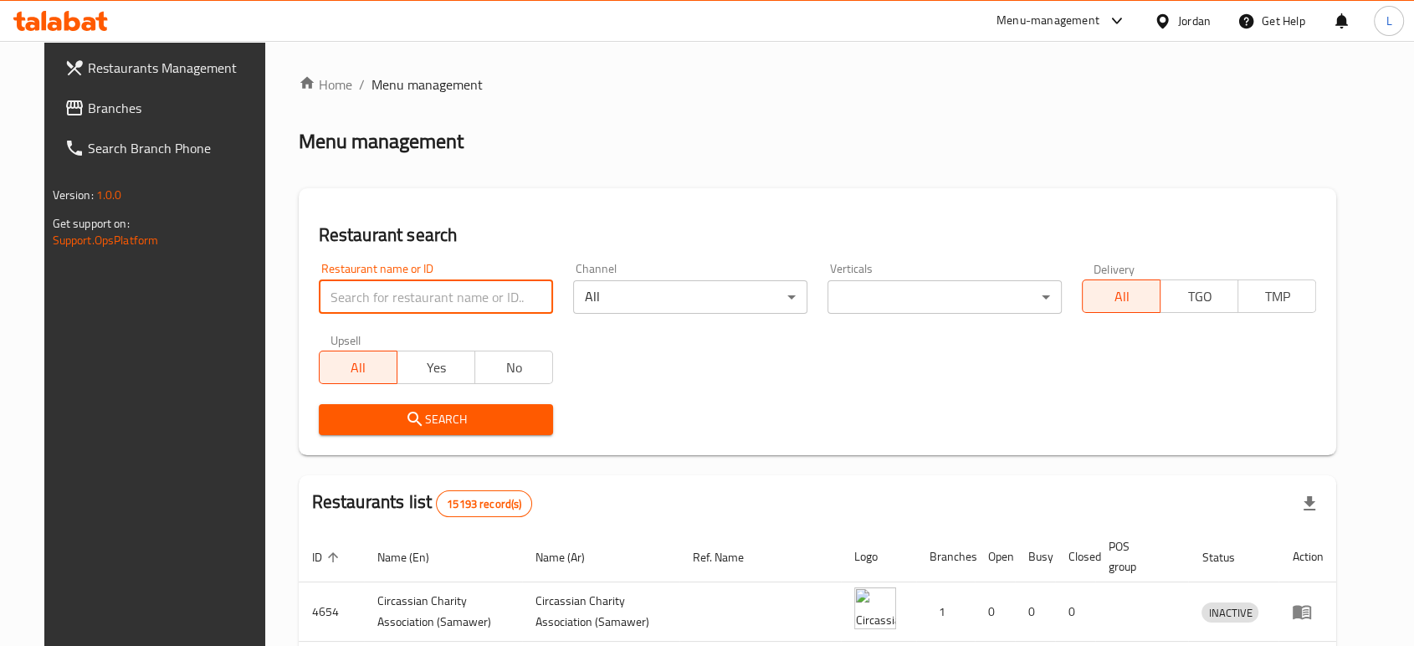
click at [466, 292] on input "search" at bounding box center [436, 296] width 234 height 33
type input "Eman bakery"
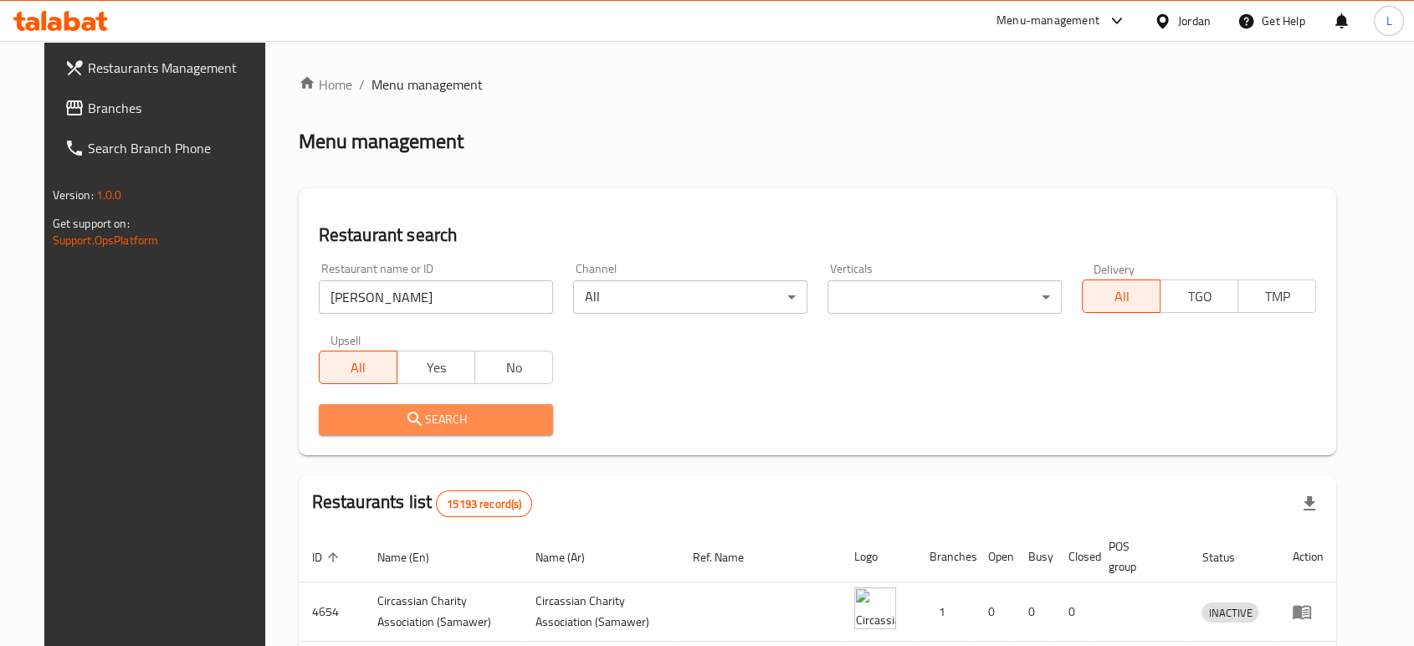
click at [448, 432] on button "Search" at bounding box center [436, 419] width 234 height 31
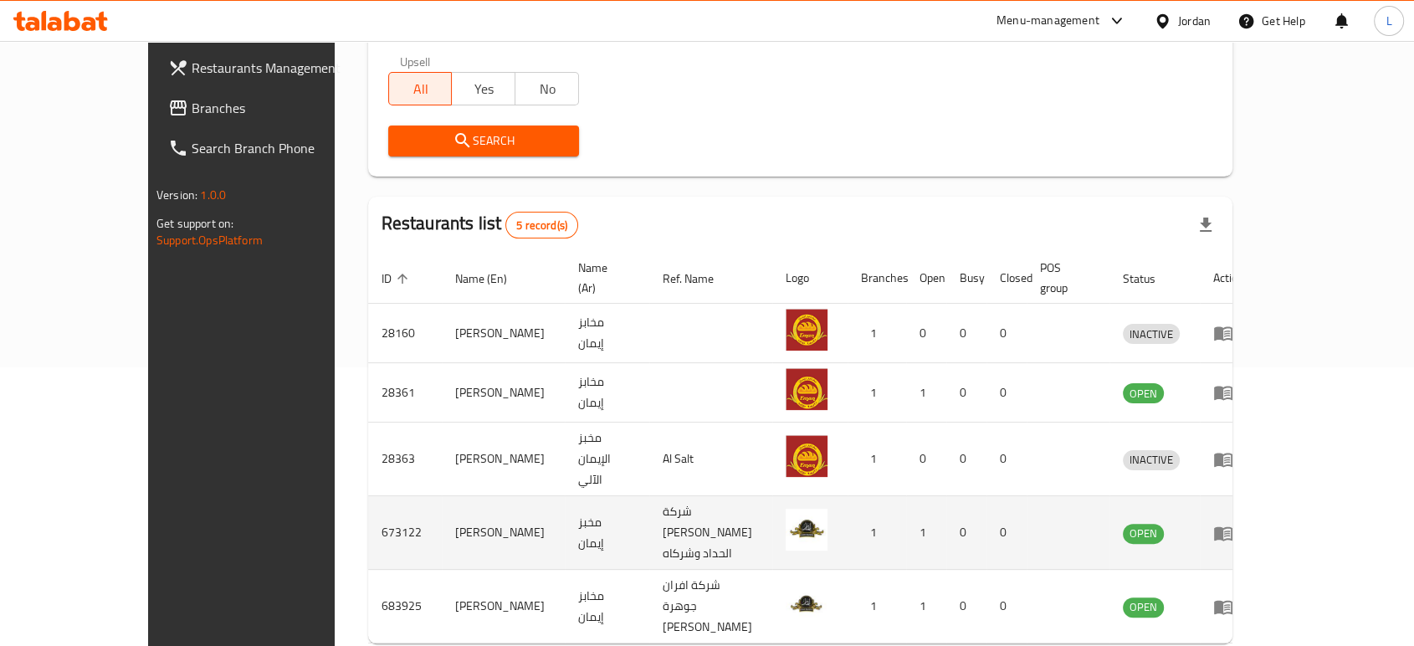
scroll to position [301, 0]
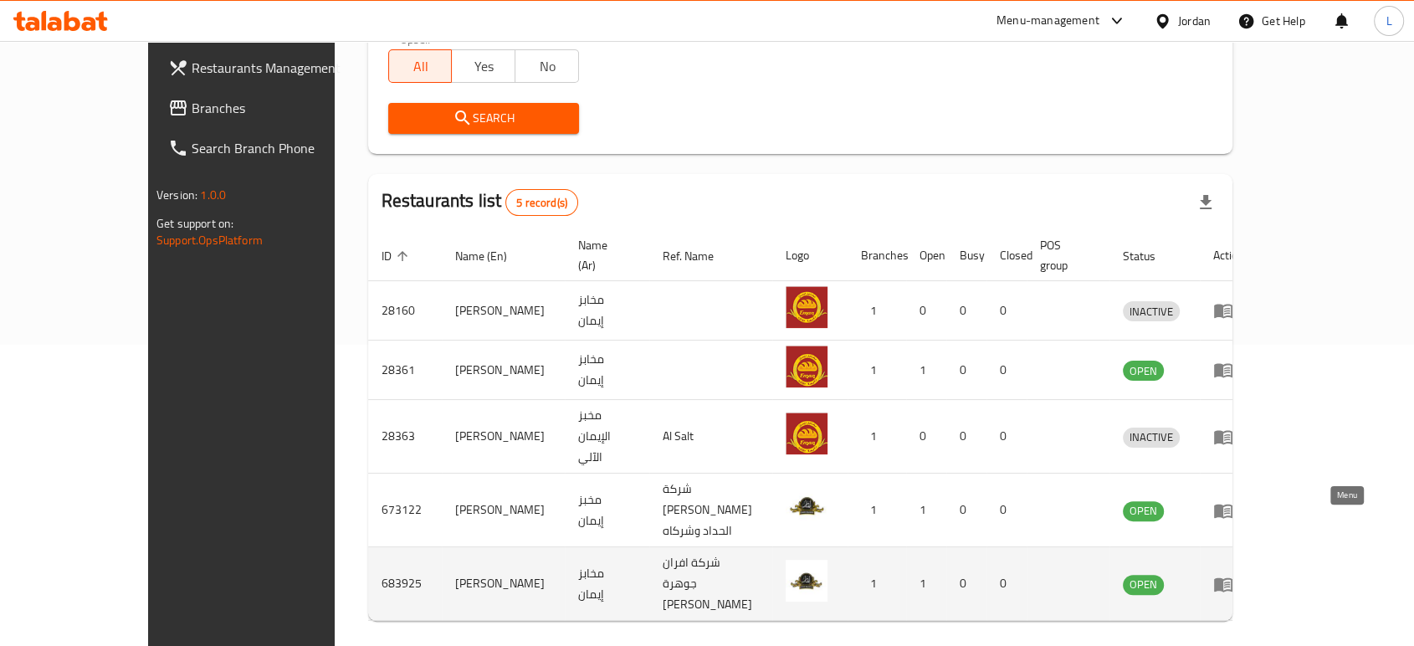
click at [1232, 577] on icon "enhanced table" at bounding box center [1223, 584] width 18 height 14
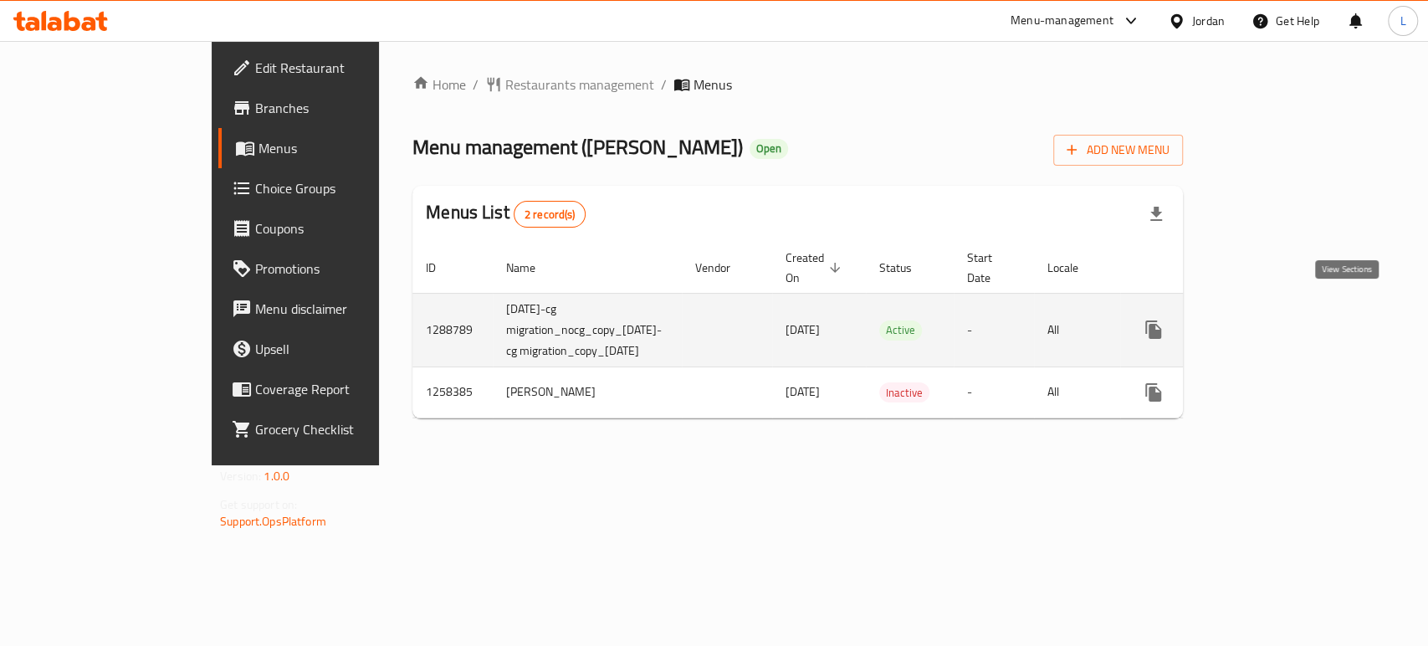
click at [1282, 322] on icon "enhanced table" at bounding box center [1273, 329] width 15 height 15
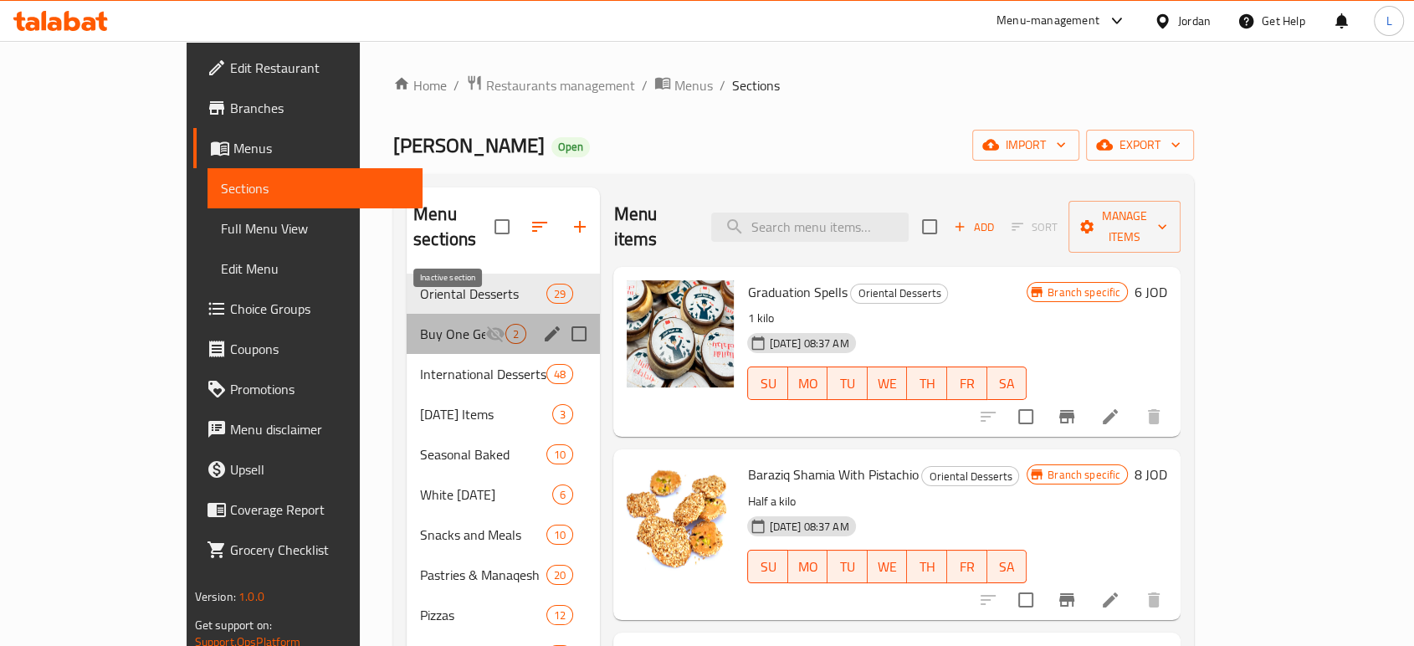
click at [485, 324] on icon "Menu sections" at bounding box center [495, 334] width 20 height 20
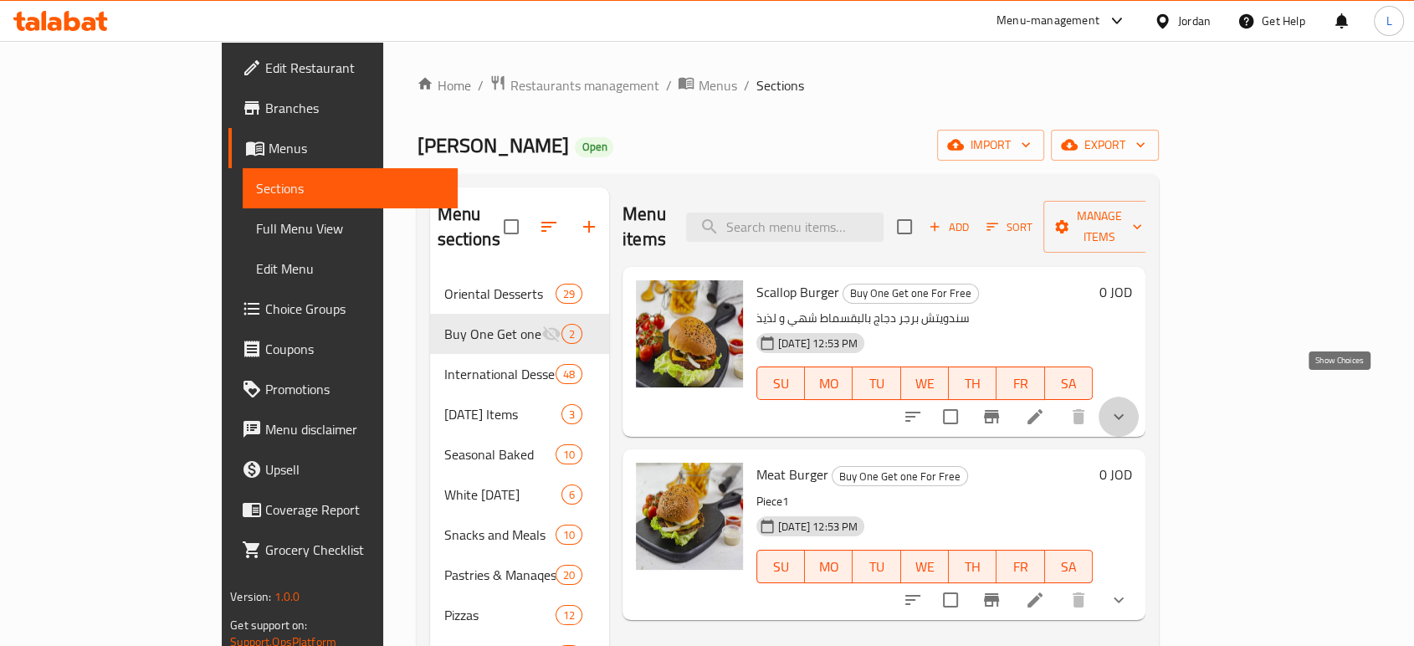
click at [1128, 407] on icon "show more" at bounding box center [1118, 417] width 20 height 20
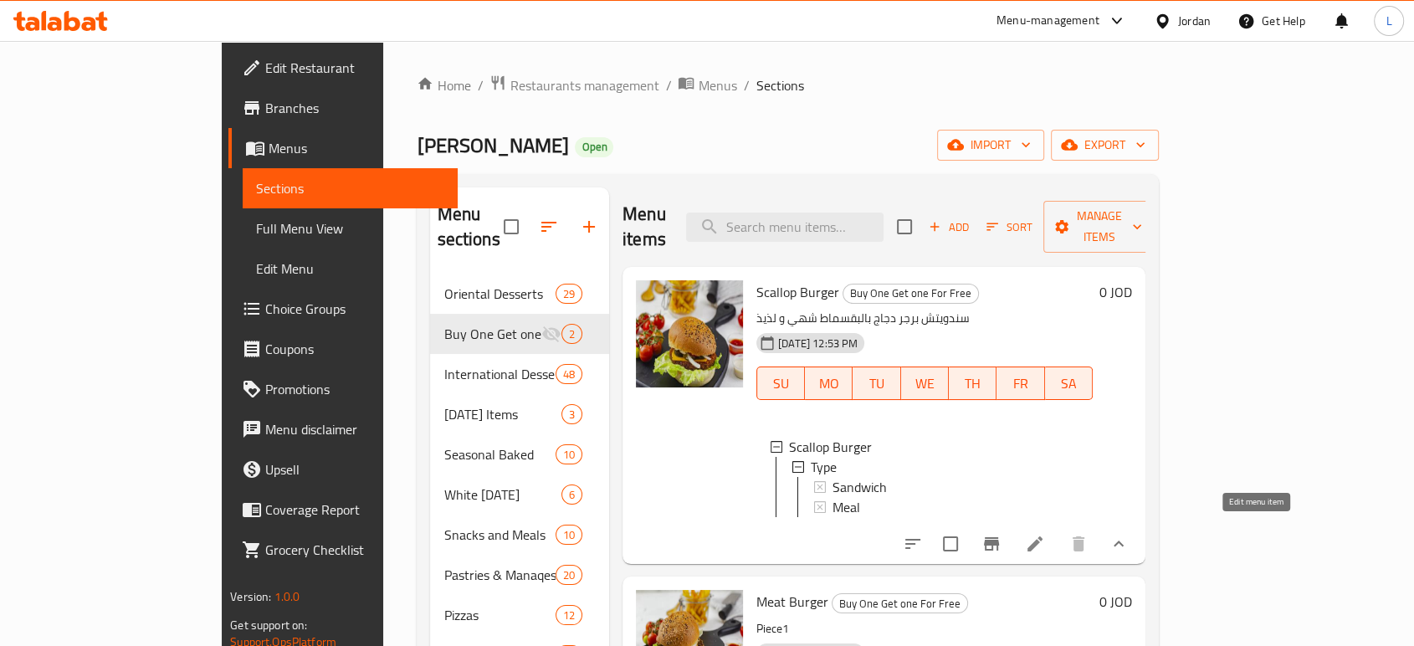
click at [1045, 536] on icon at bounding box center [1035, 544] width 20 height 20
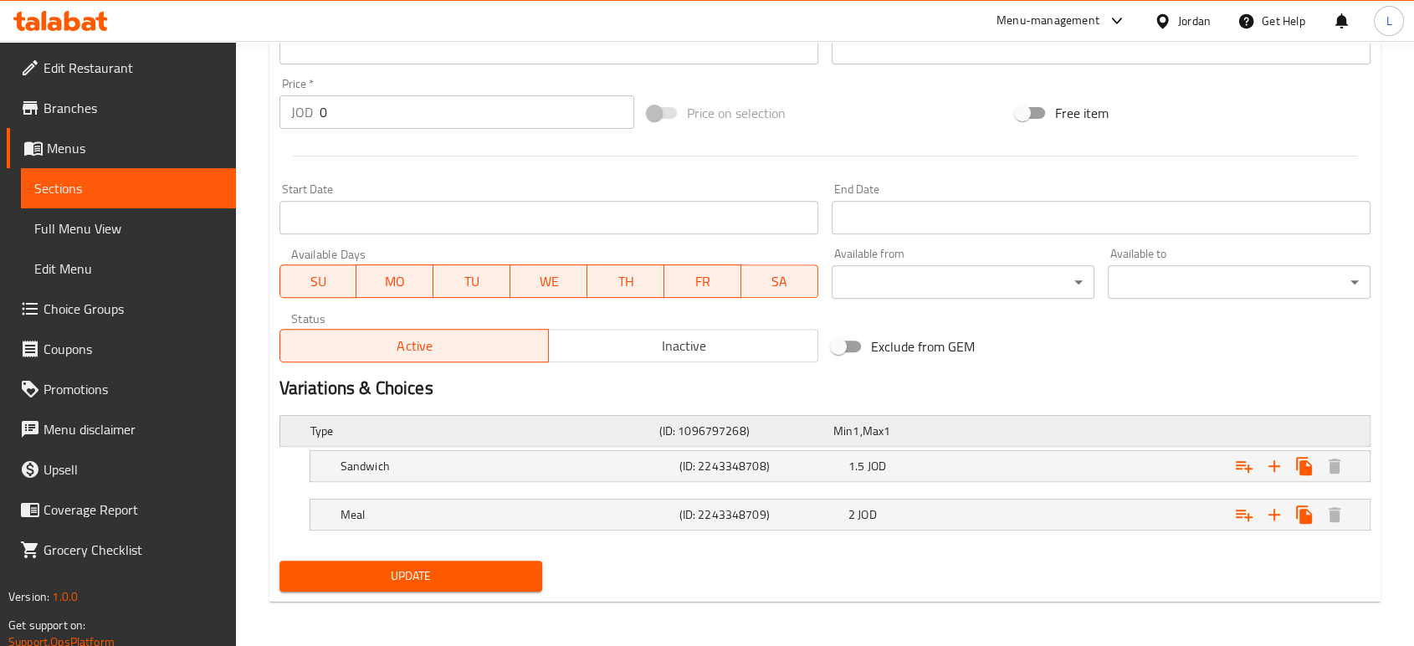
scroll to position [596, 0]
click at [829, 442] on div "(ID: 2243348708)" at bounding box center [742, 429] width 174 height 23
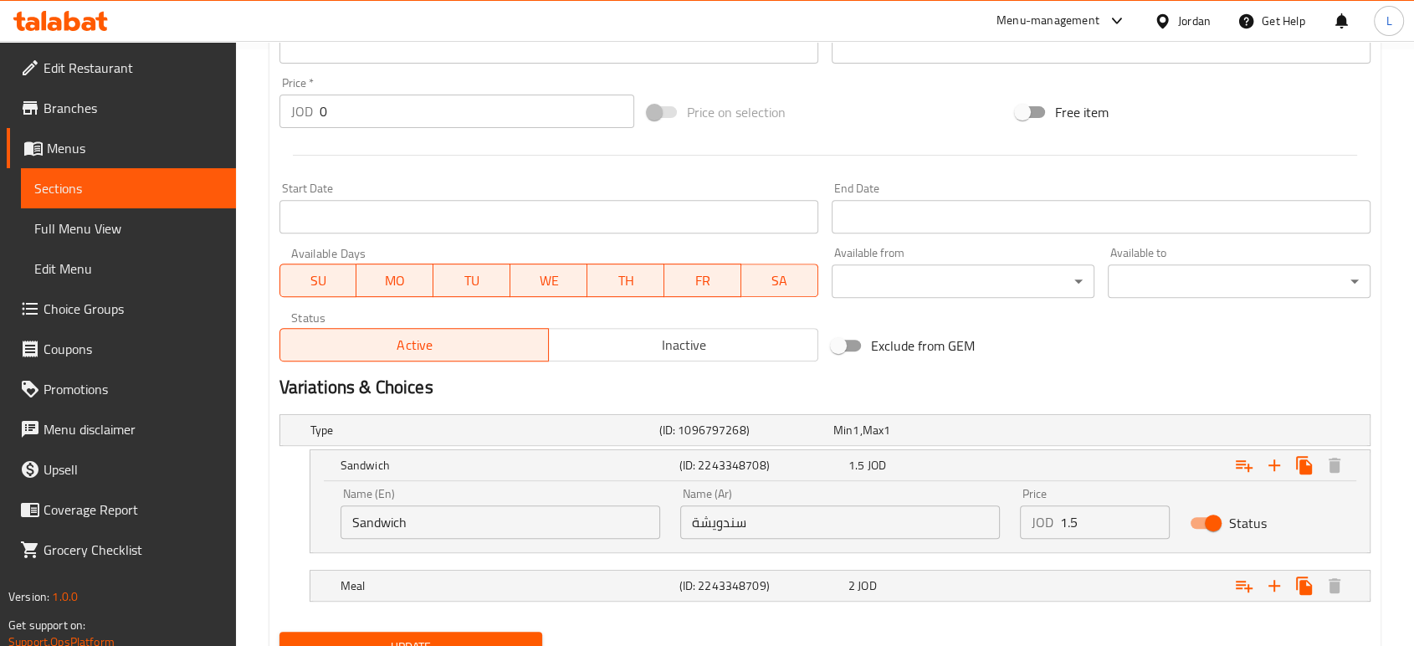
click at [1202, 524] on input "Status" at bounding box center [1212, 523] width 95 height 32
checkbox input "false"
click at [887, 438] on div "2 JOD" at bounding box center [916, 430] width 167 height 17
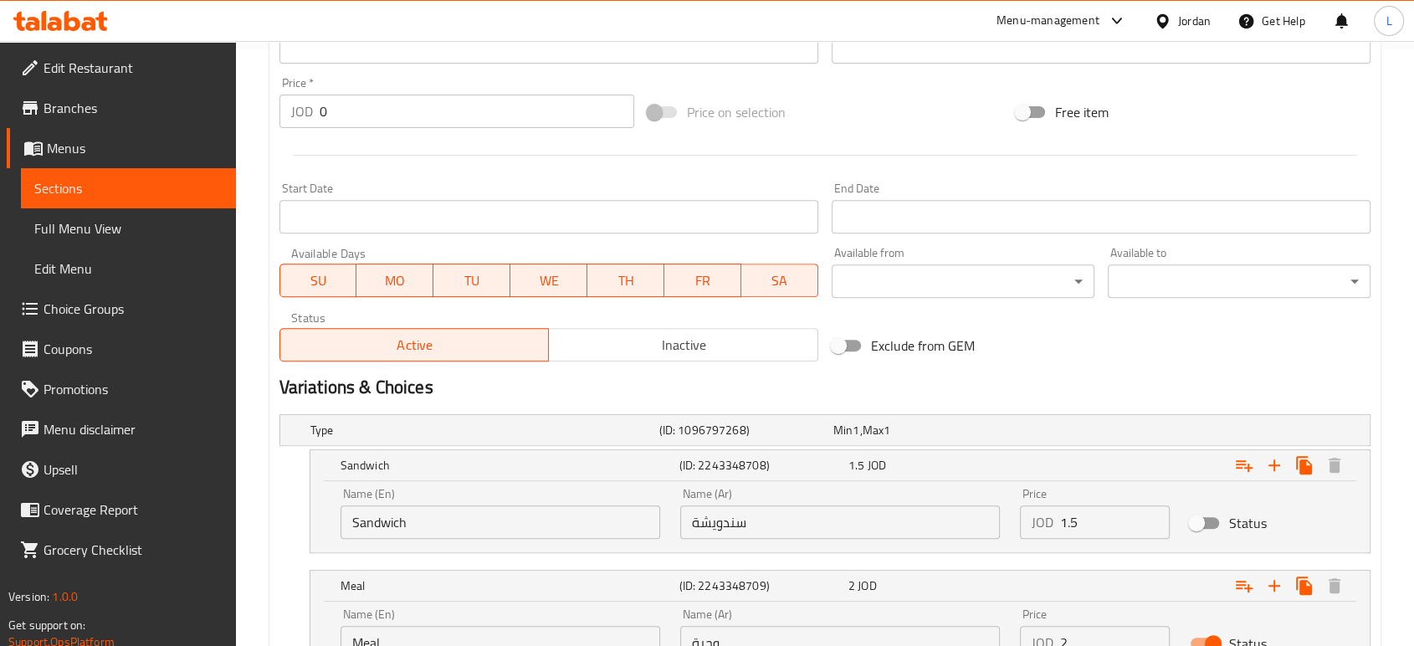
click at [1198, 630] on input "Status" at bounding box center [1212, 643] width 95 height 32
checkbox input "false"
click at [703, 353] on span "Inactive" at bounding box center [683, 345] width 256 height 24
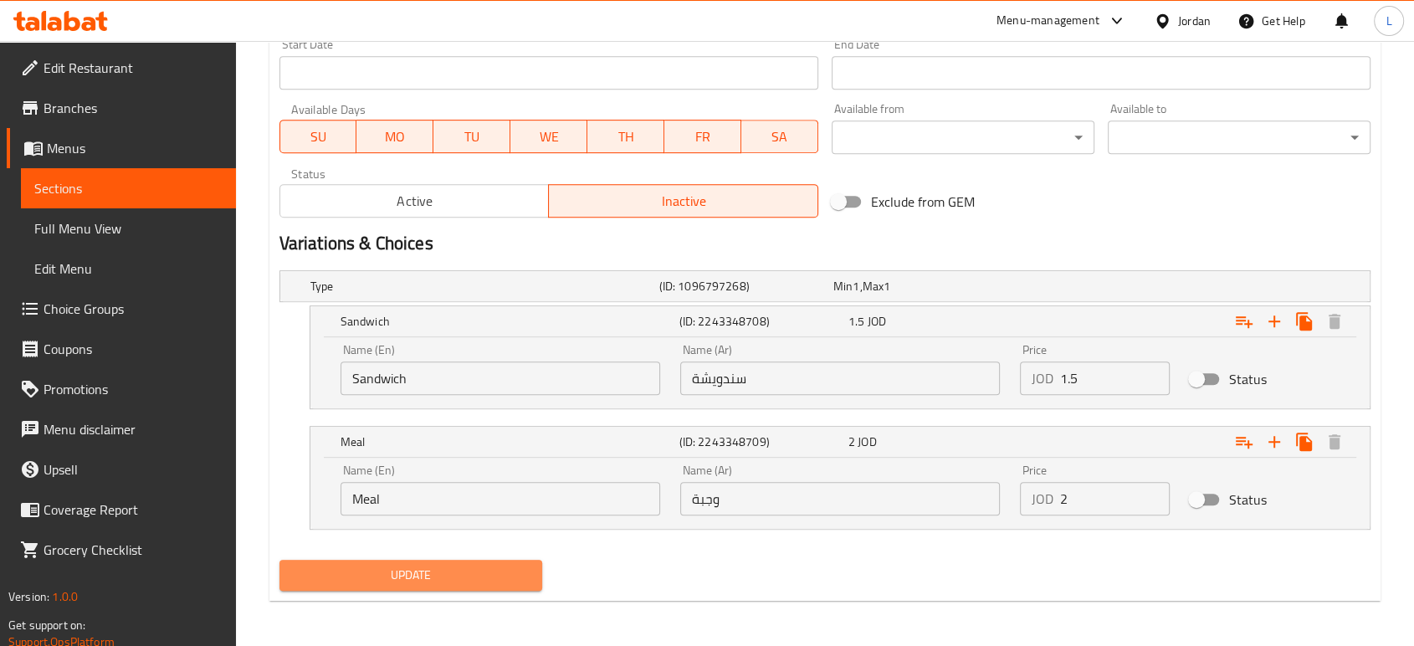
click at [517, 571] on span "Update" at bounding box center [411, 575] width 236 height 21
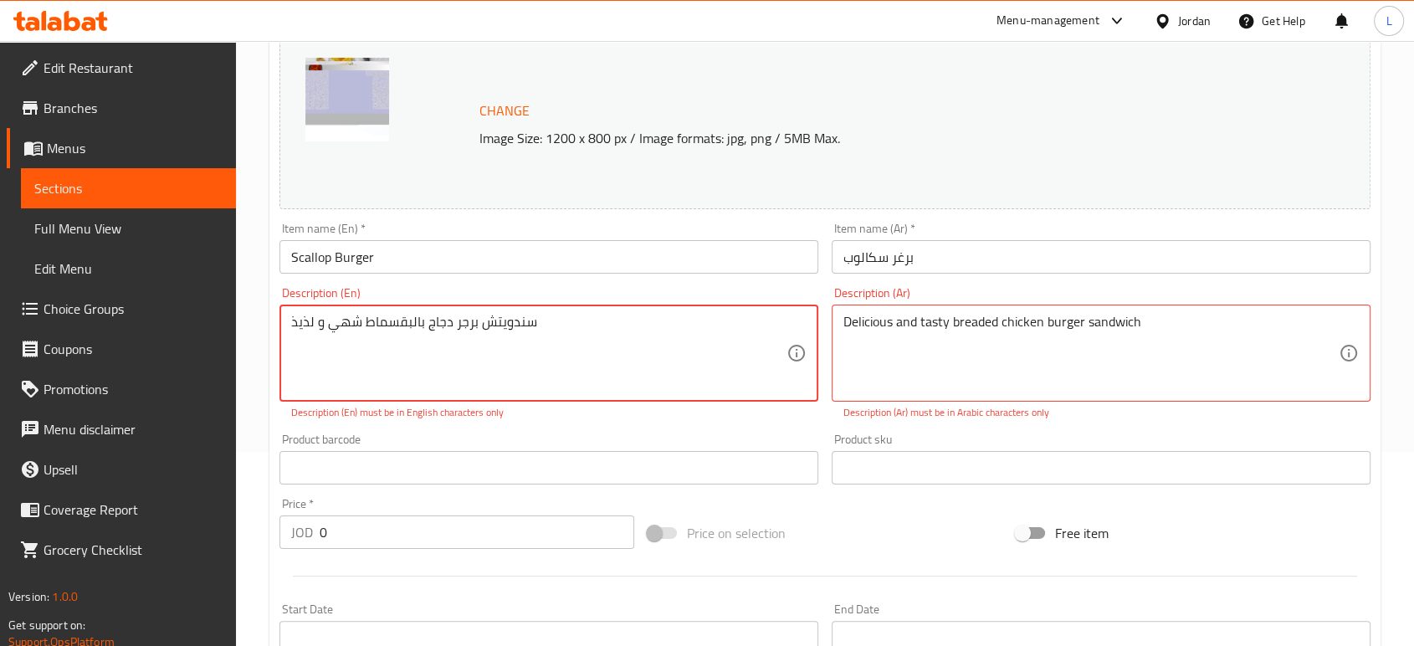
click at [474, 315] on textarea "سندويتش برجر دجاج بالبقسماط شهي و لذيذ" at bounding box center [538, 353] width 495 height 79
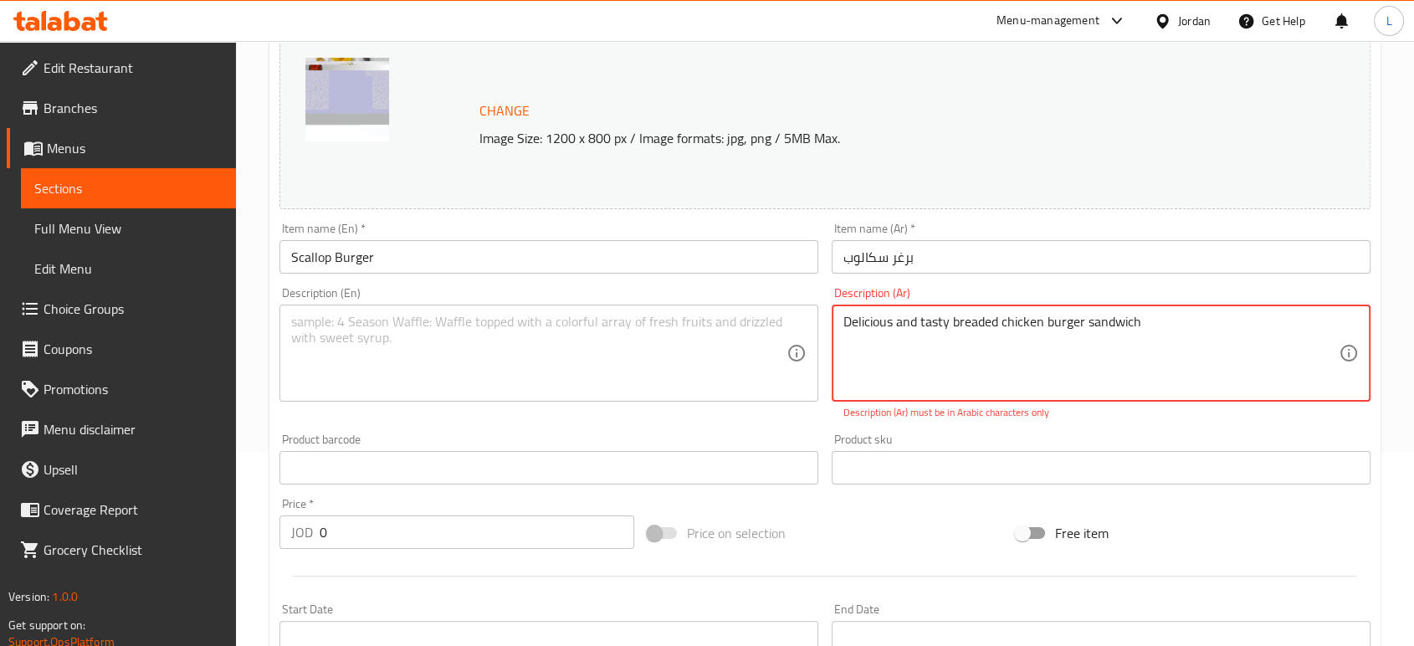
click at [1178, 331] on textarea "Delicious and tasty breaded chicken burger sandwich" at bounding box center [1090, 353] width 495 height 79
paste textarea "سندويتش برجر دجاج بالبقسماط شهي و لذيذ"
click at [1034, 322] on textarea "Delicious and tasty breaded chicken burger sandwich سندويتش برجر دجاج بالبقسماط…" at bounding box center [1090, 353] width 495 height 79
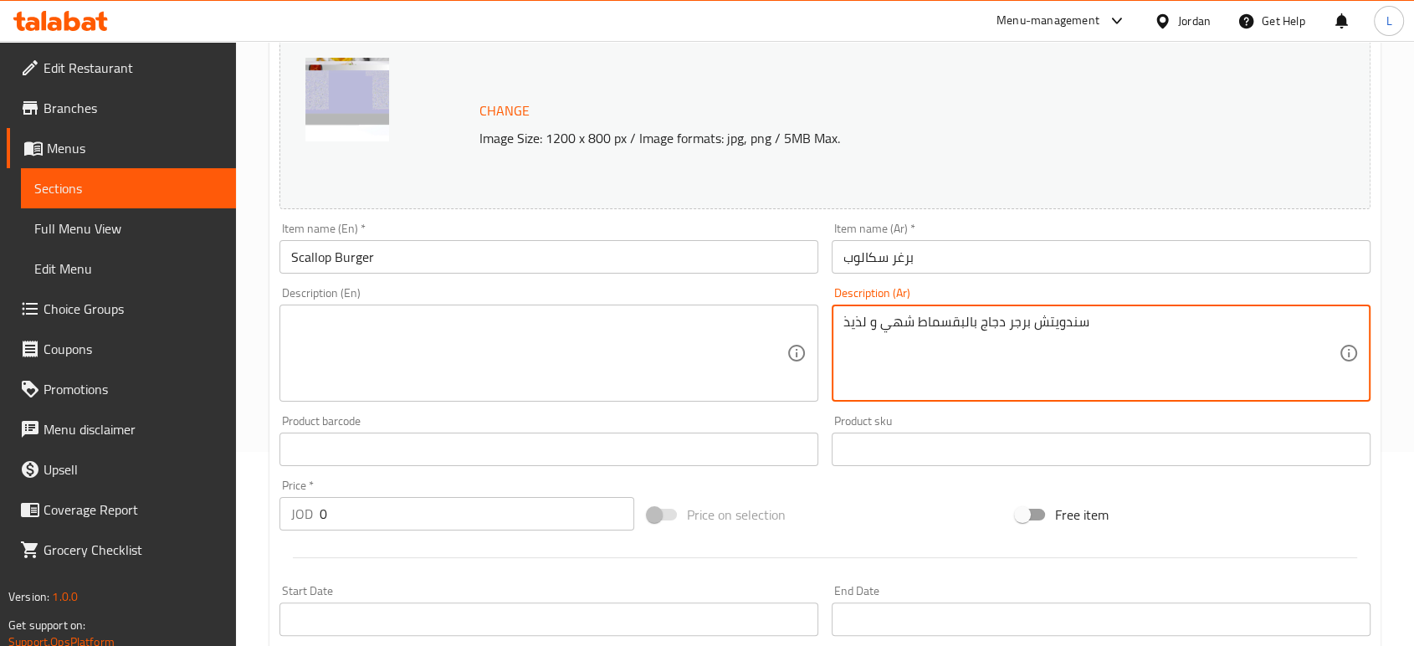
type textarea "سندويتش برجر دجاج بالبقسماط شهي و لذيذ"
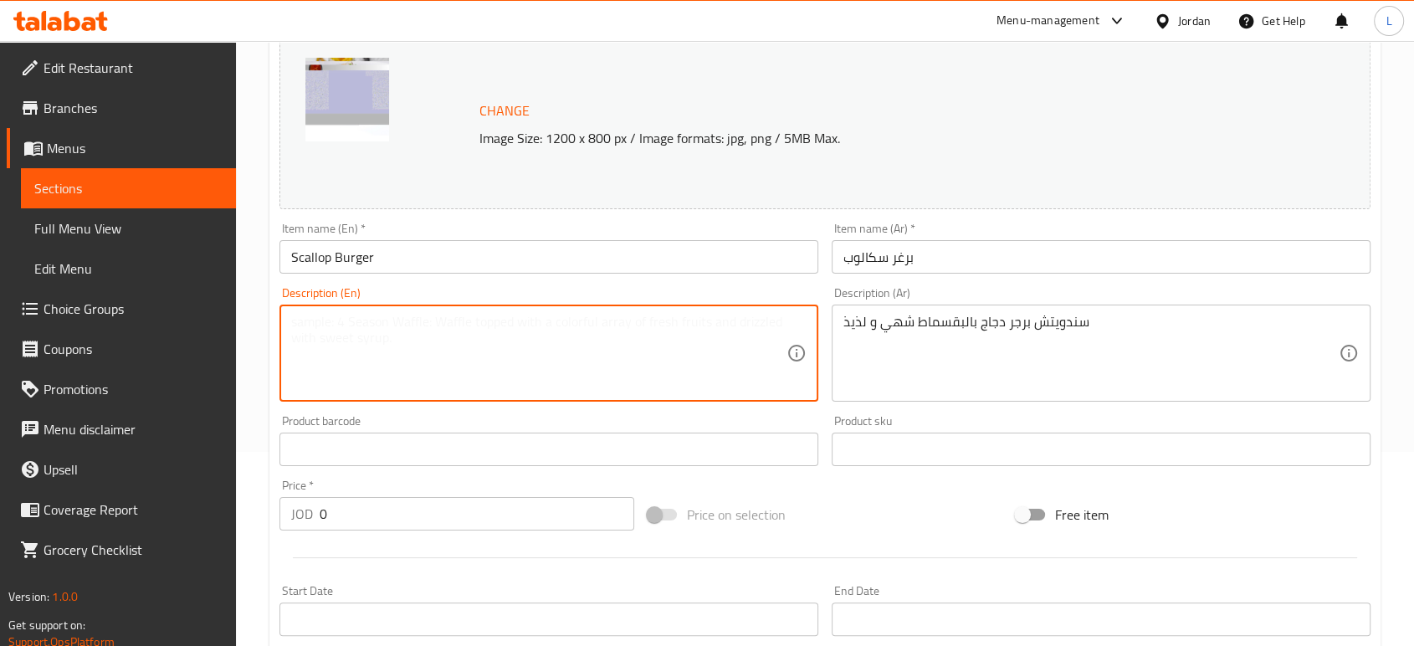
click at [635, 321] on textarea at bounding box center [538, 353] width 495 height 79
paste textarea "Delicious and tasty breaded chicken burger sandwich"
type textarea "Delicious and tasty breaded chicken burger sandwich"
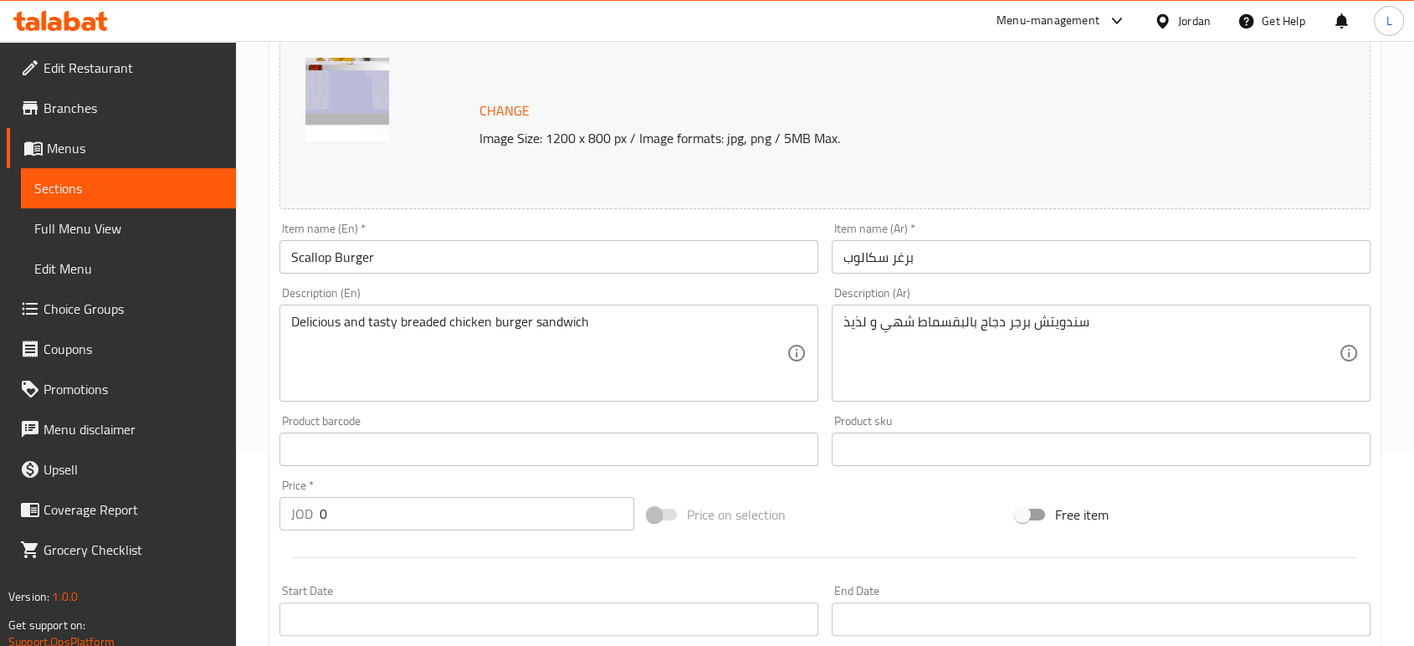
click at [1057, 422] on div "Product sku Product sku" at bounding box center [1100, 440] width 539 height 51
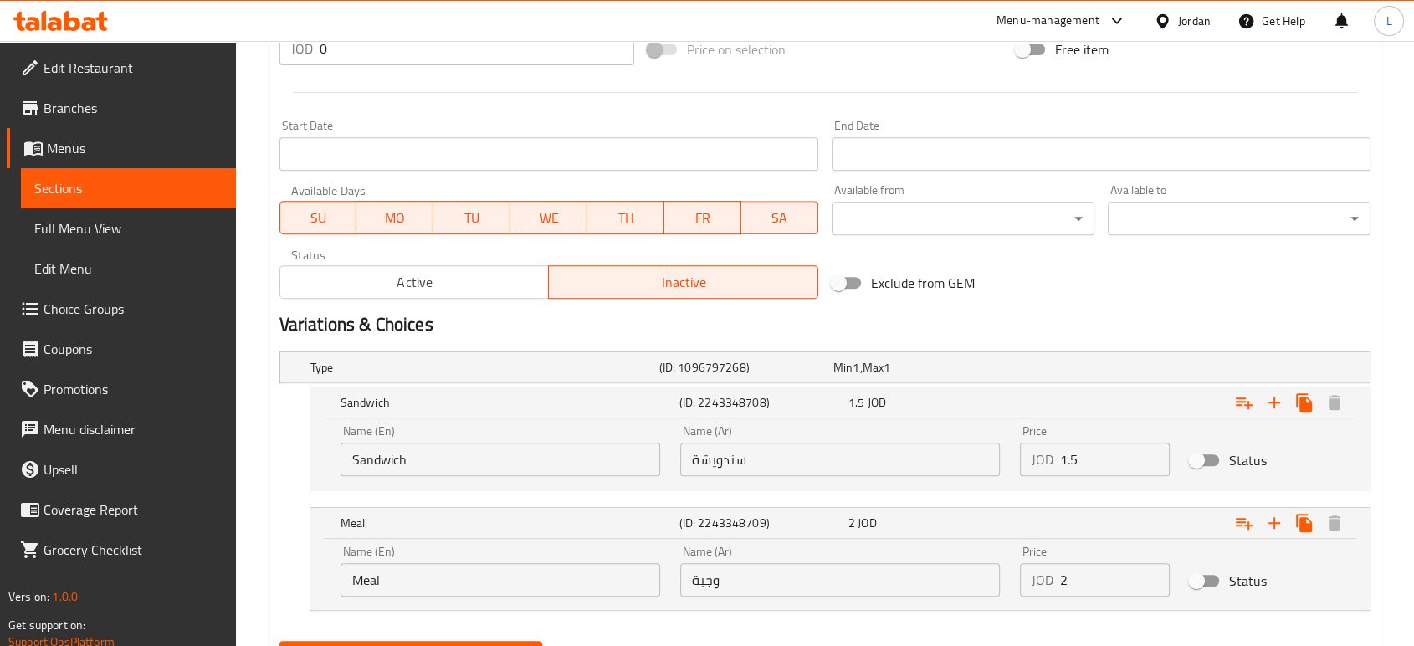
scroll to position [740, 0]
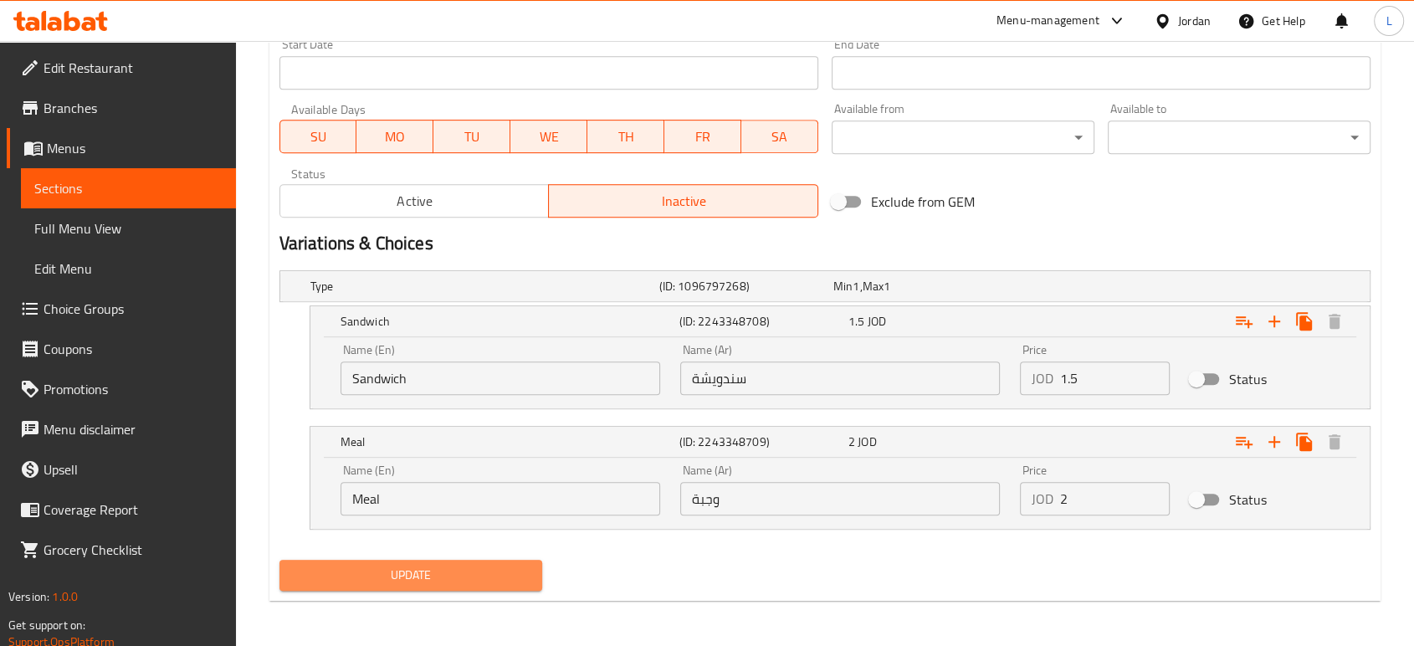
click at [481, 574] on span "Update" at bounding box center [411, 575] width 236 height 21
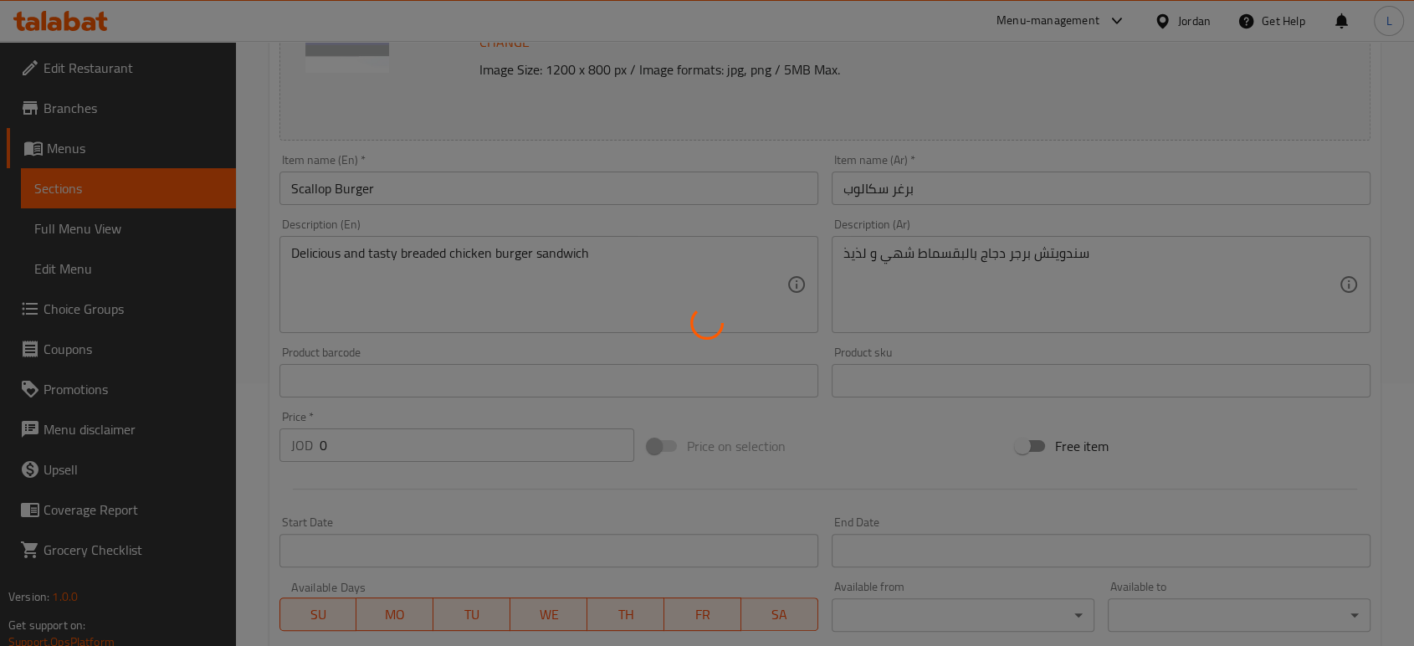
scroll to position [182, 0]
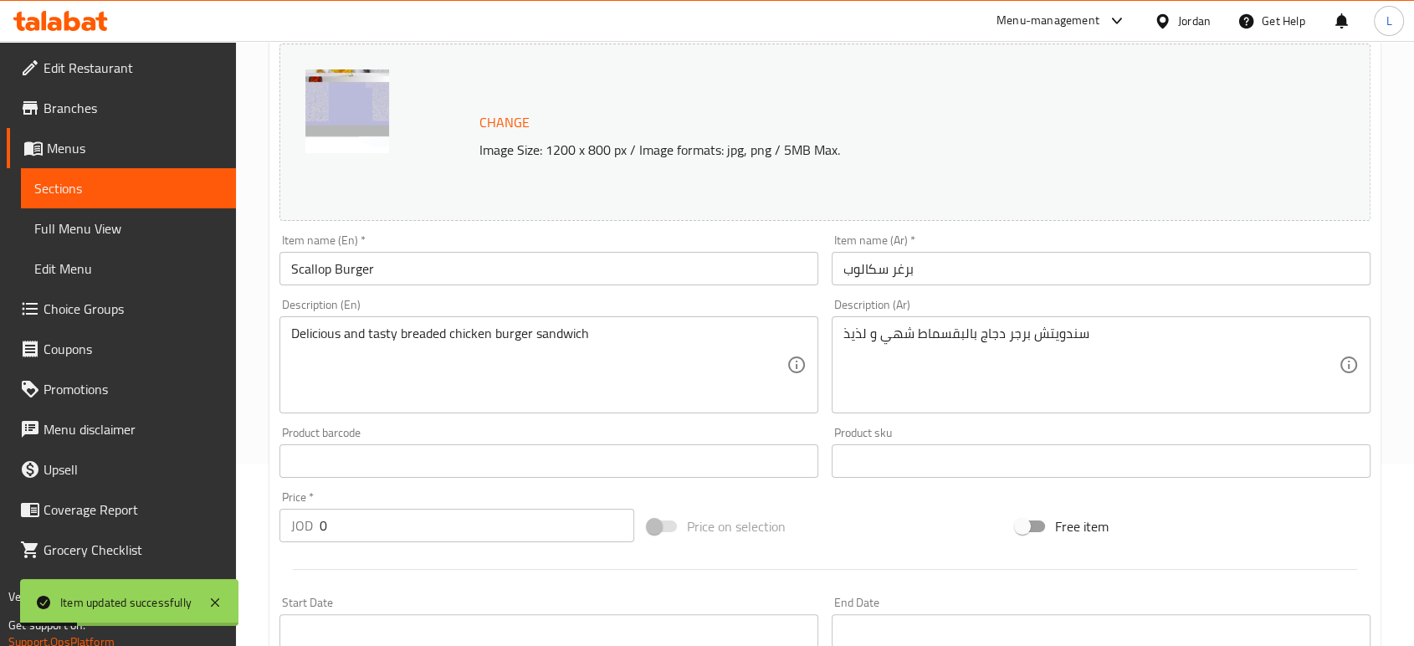
click at [356, 266] on input "Scallop Burger" at bounding box center [548, 268] width 539 height 33
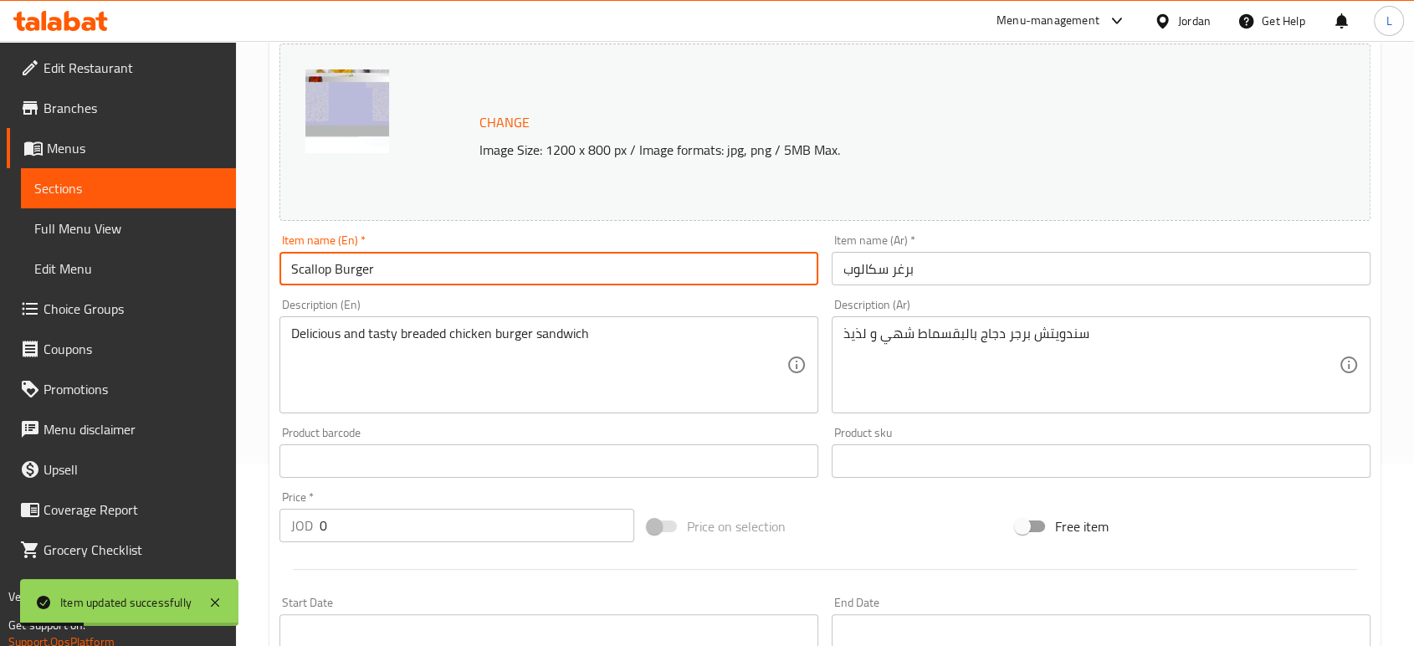
click at [356, 266] on input "Scallop Burger" at bounding box center [548, 268] width 539 height 33
click at [872, 274] on input "برغر سكالوب" at bounding box center [1100, 268] width 539 height 33
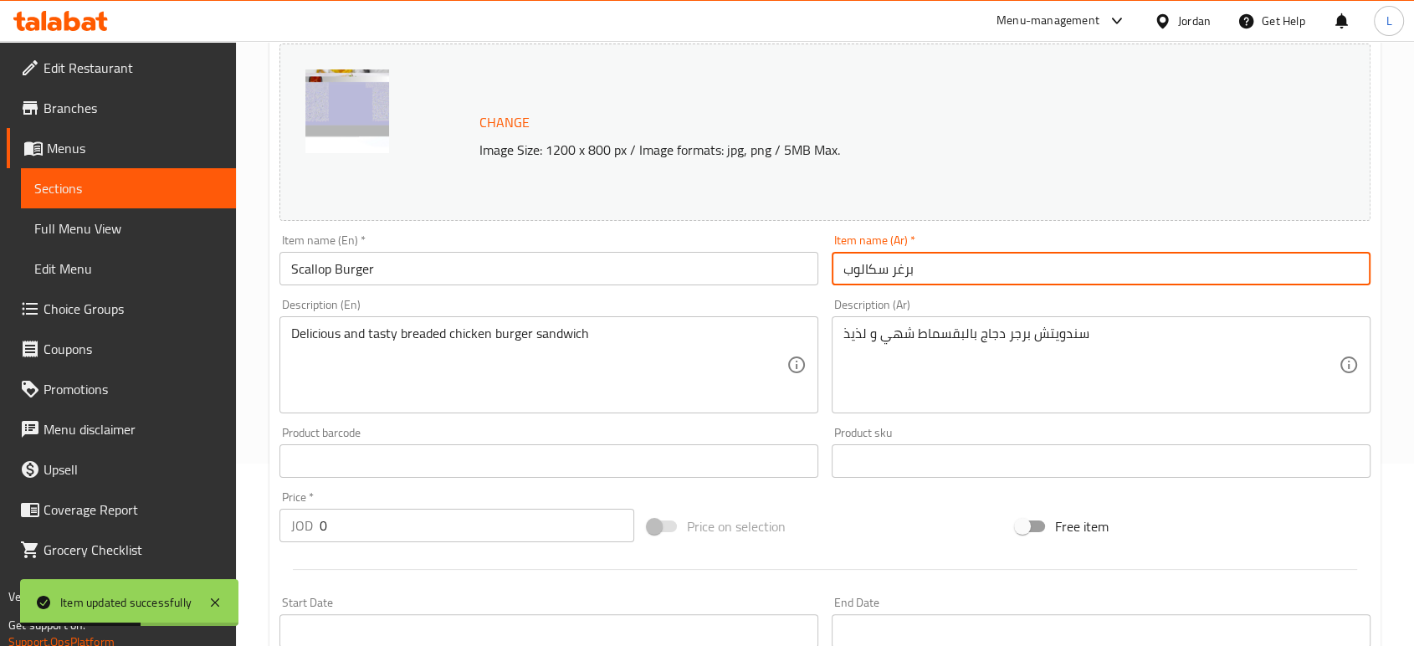
click at [872, 274] on input "برغر سكالوب" at bounding box center [1100, 268] width 539 height 33
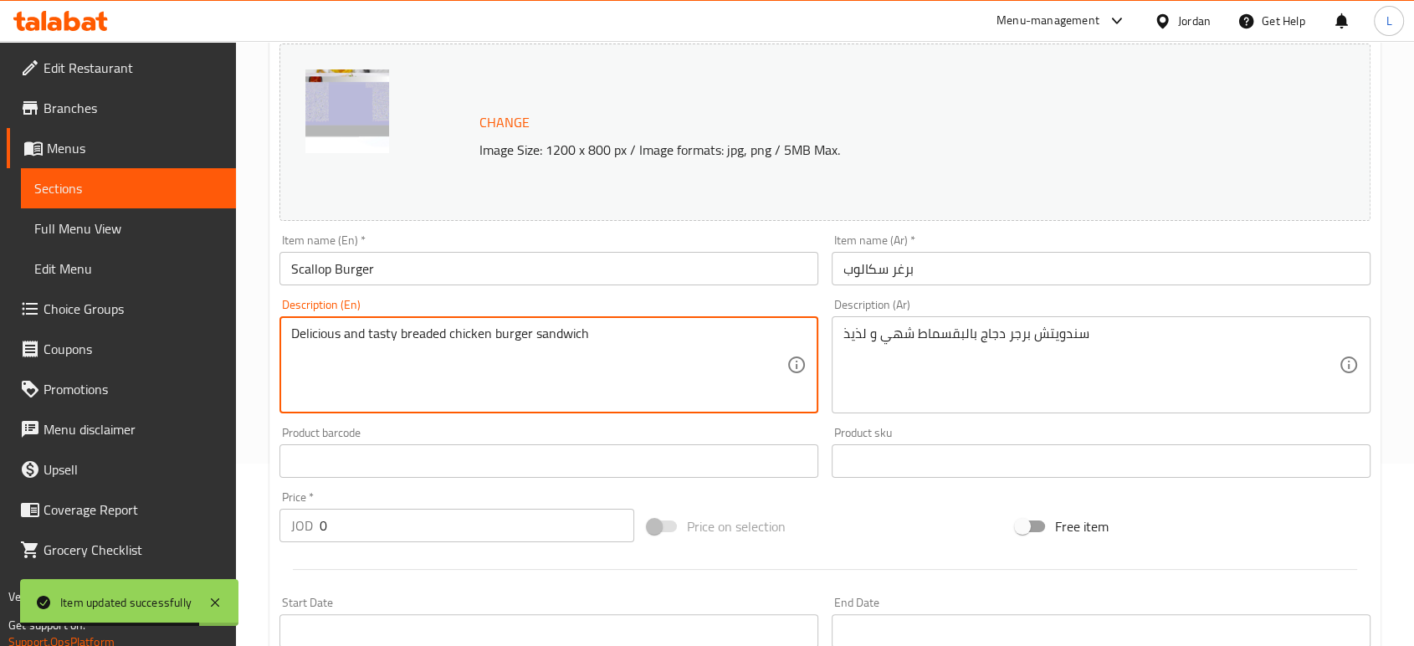
click at [509, 333] on textarea "Delicious and tasty breaded chicken burger sandwich" at bounding box center [538, 364] width 495 height 79
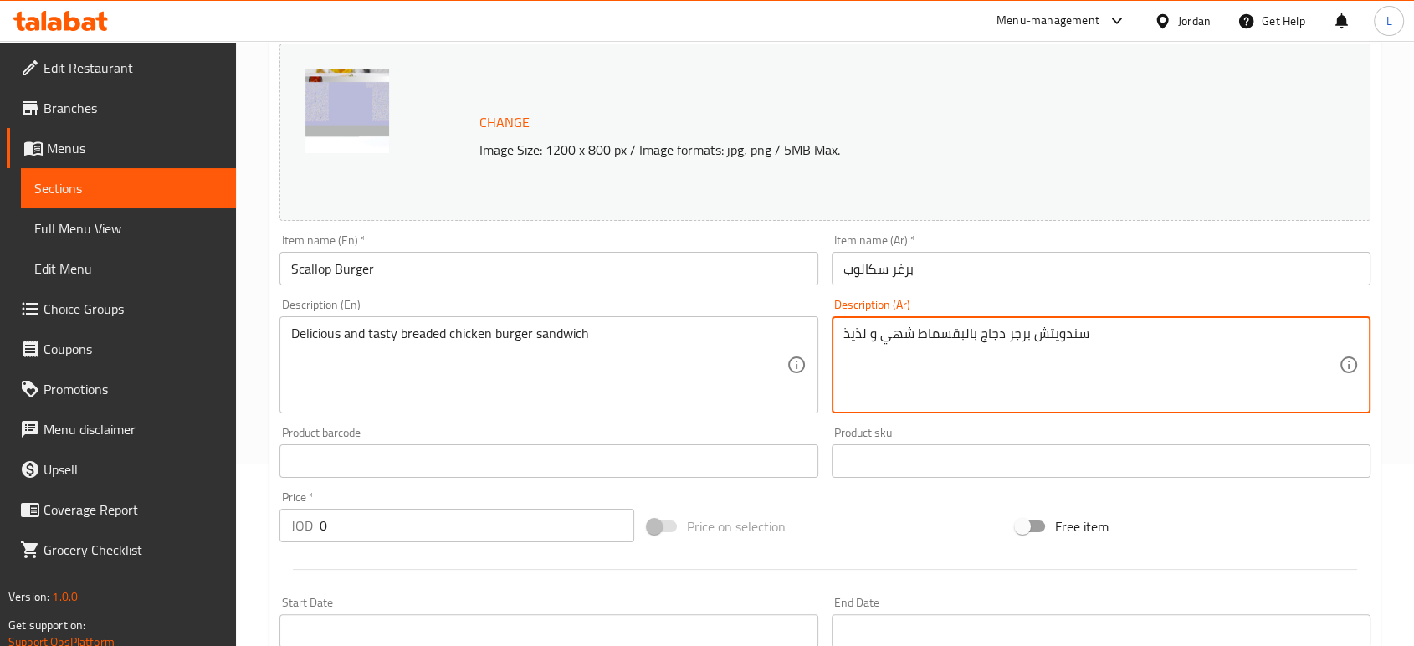
click at [909, 330] on textarea "سندويتش برجر دجاج بالبقسماط شهي و لذيذ" at bounding box center [1090, 364] width 495 height 79
click at [909, 331] on textarea "سندويتش برجر دجاج بالبقسماط شهي و لذيذ" at bounding box center [1090, 364] width 495 height 79
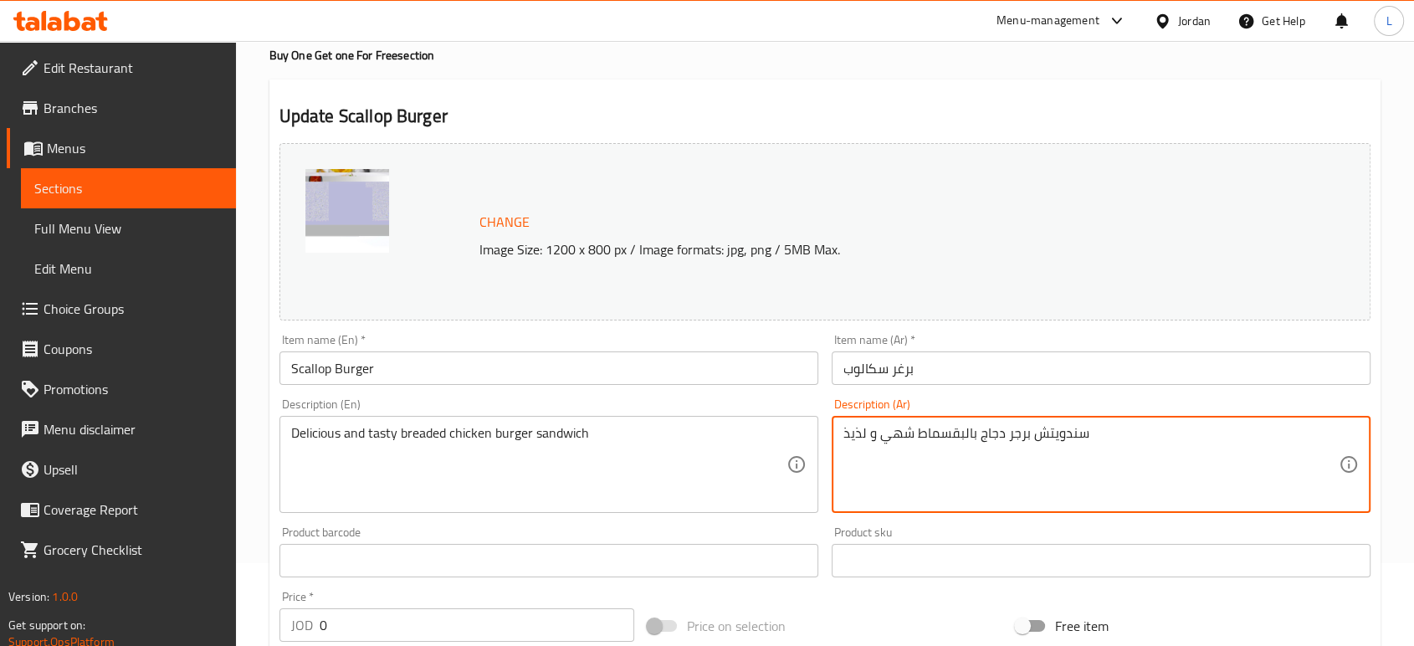
scroll to position [0, 0]
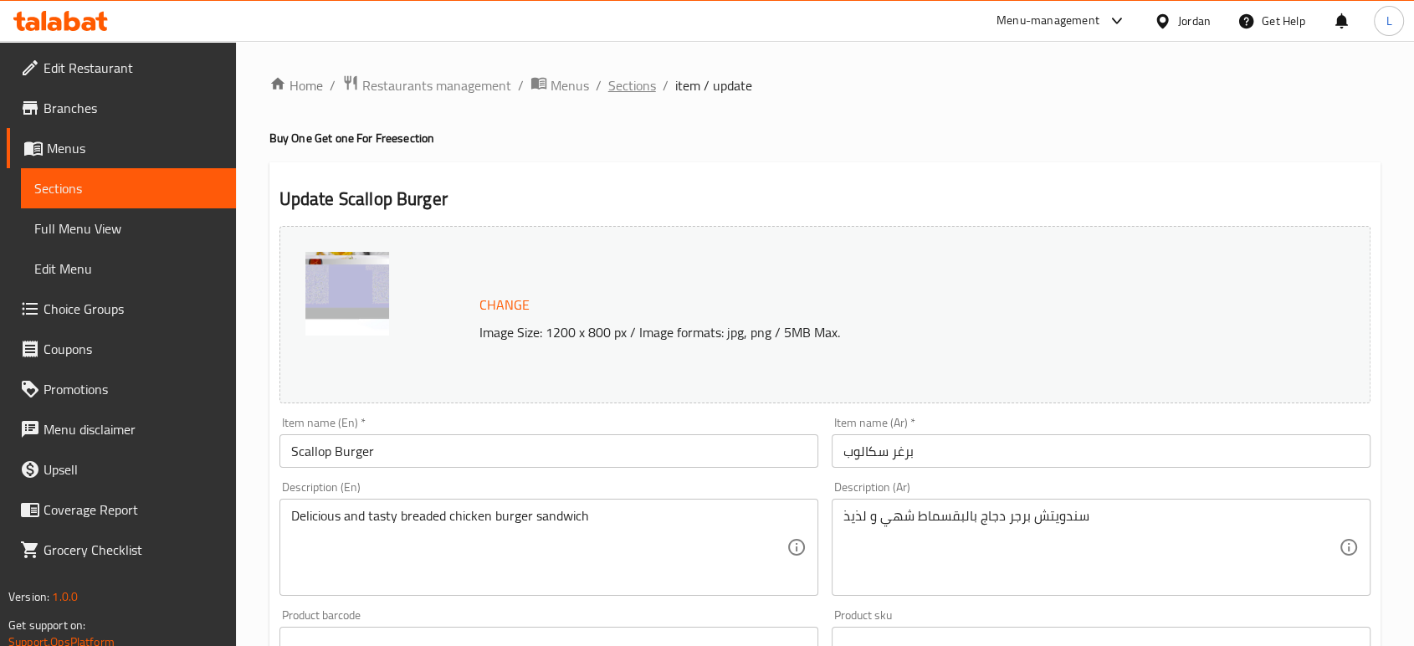
click at [639, 86] on span "Sections" at bounding box center [632, 85] width 48 height 20
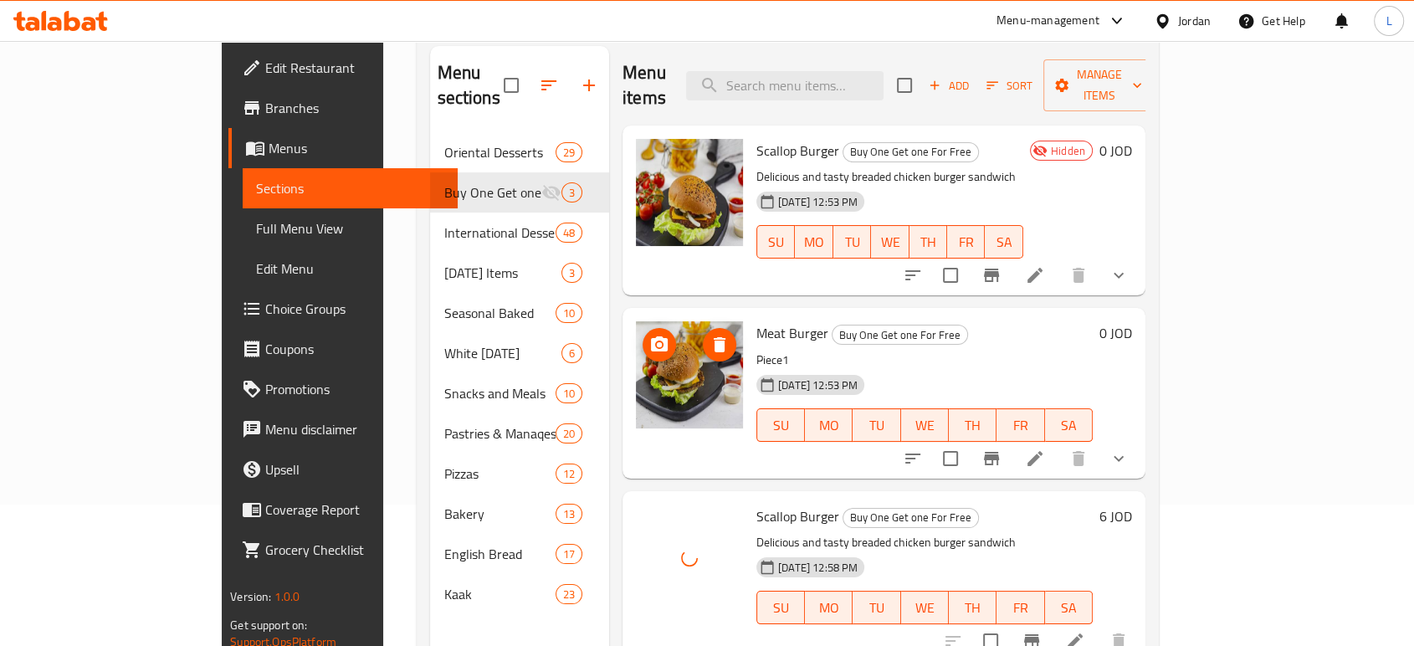
scroll to position [141, 0]
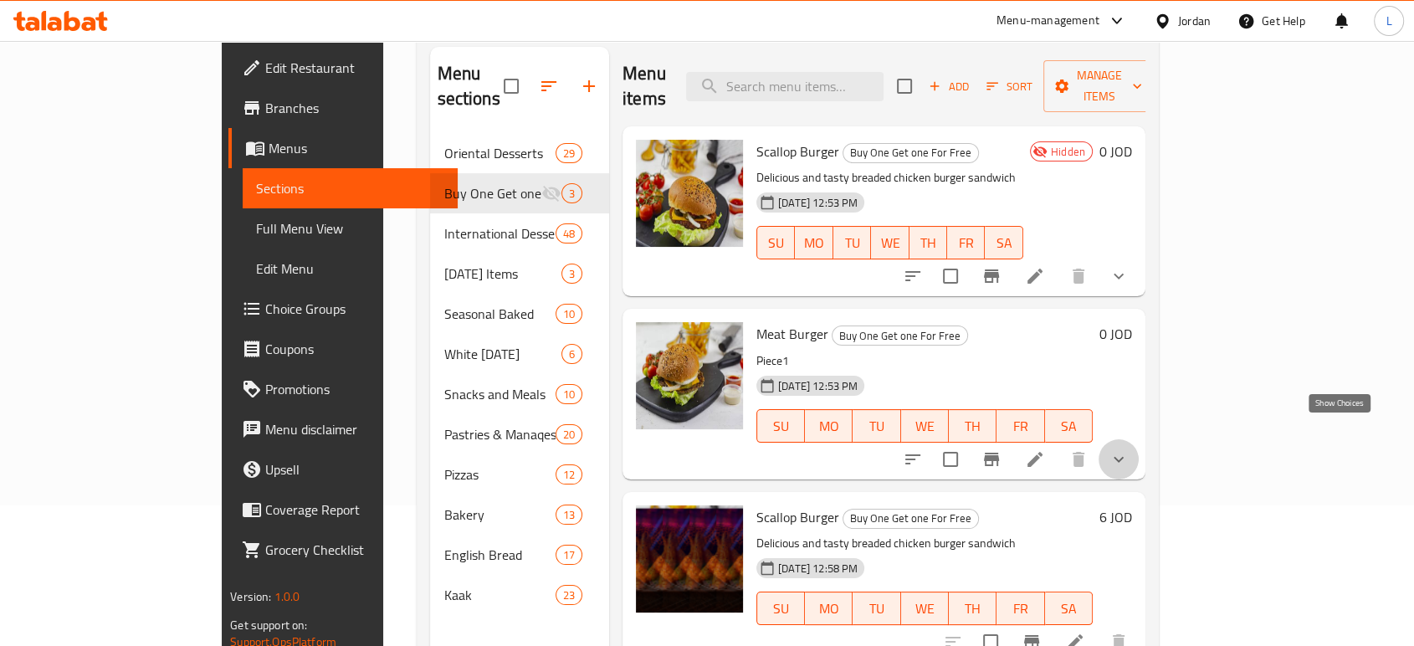
click at [1128, 449] on icon "show more" at bounding box center [1118, 459] width 20 height 20
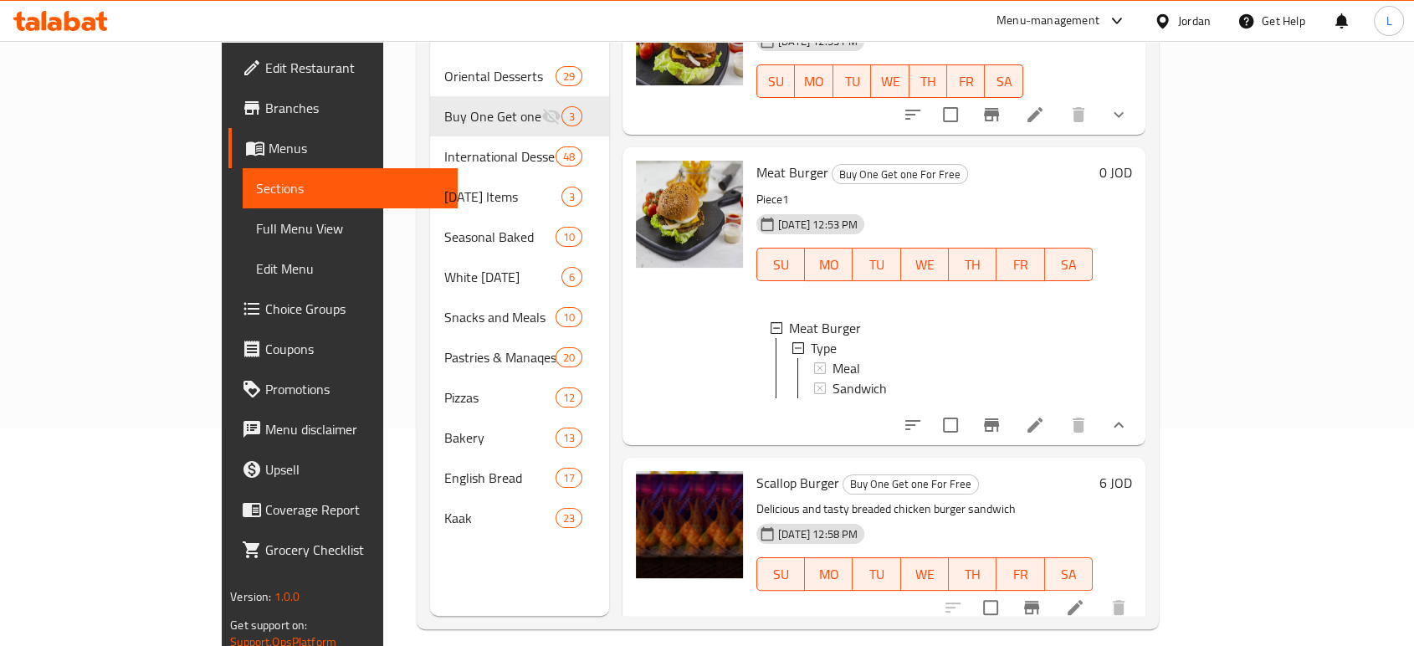
scroll to position [234, 0]
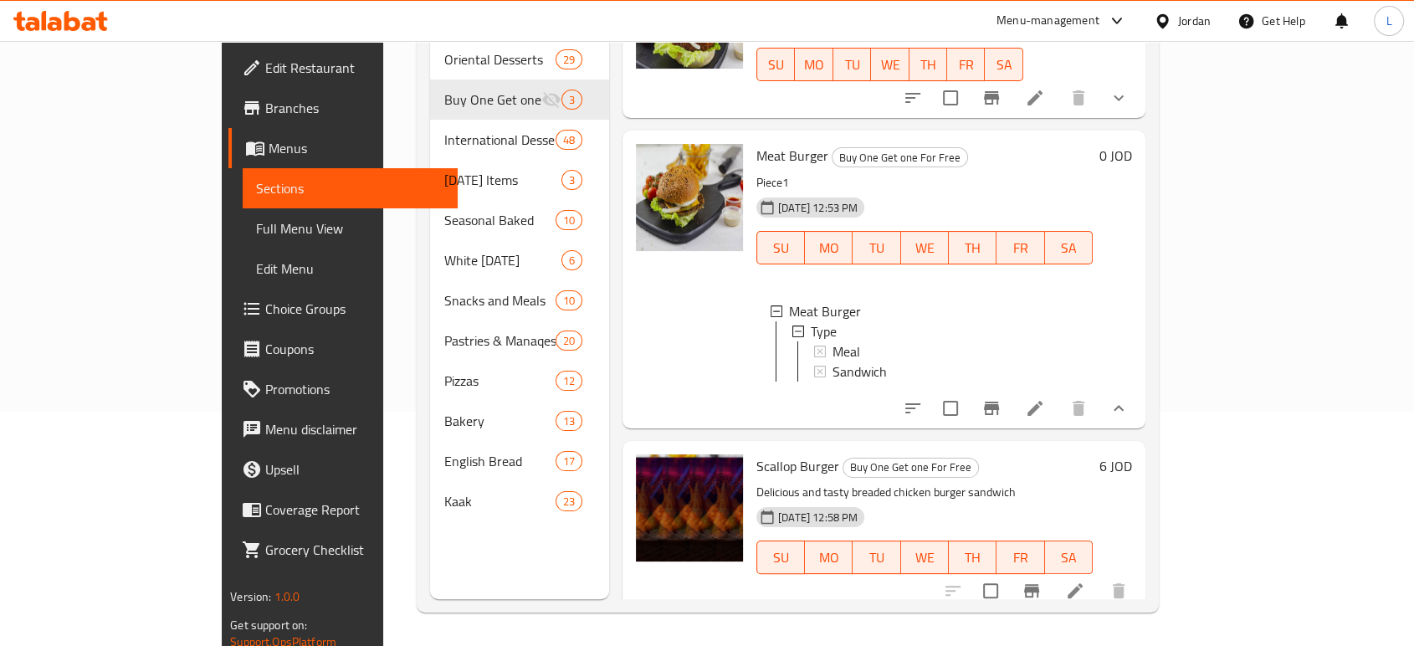
click at [1045, 398] on icon at bounding box center [1035, 408] width 20 height 20
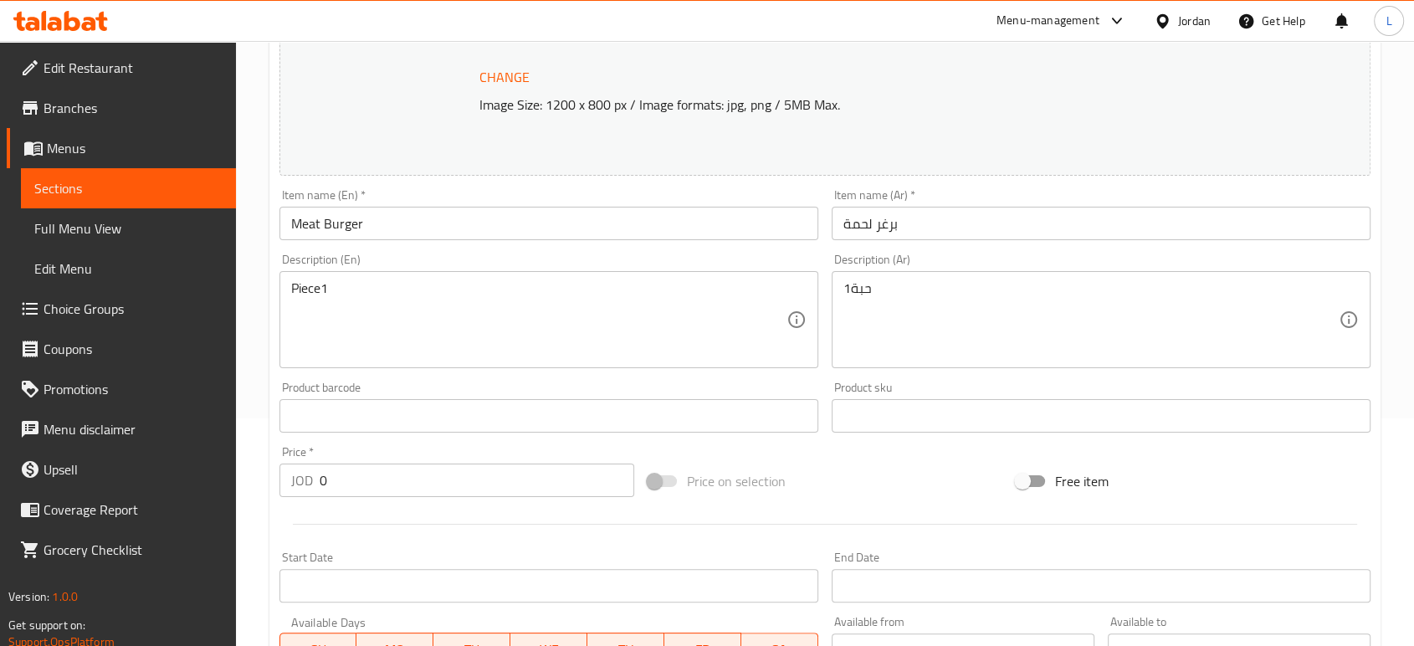
scroll to position [371, 0]
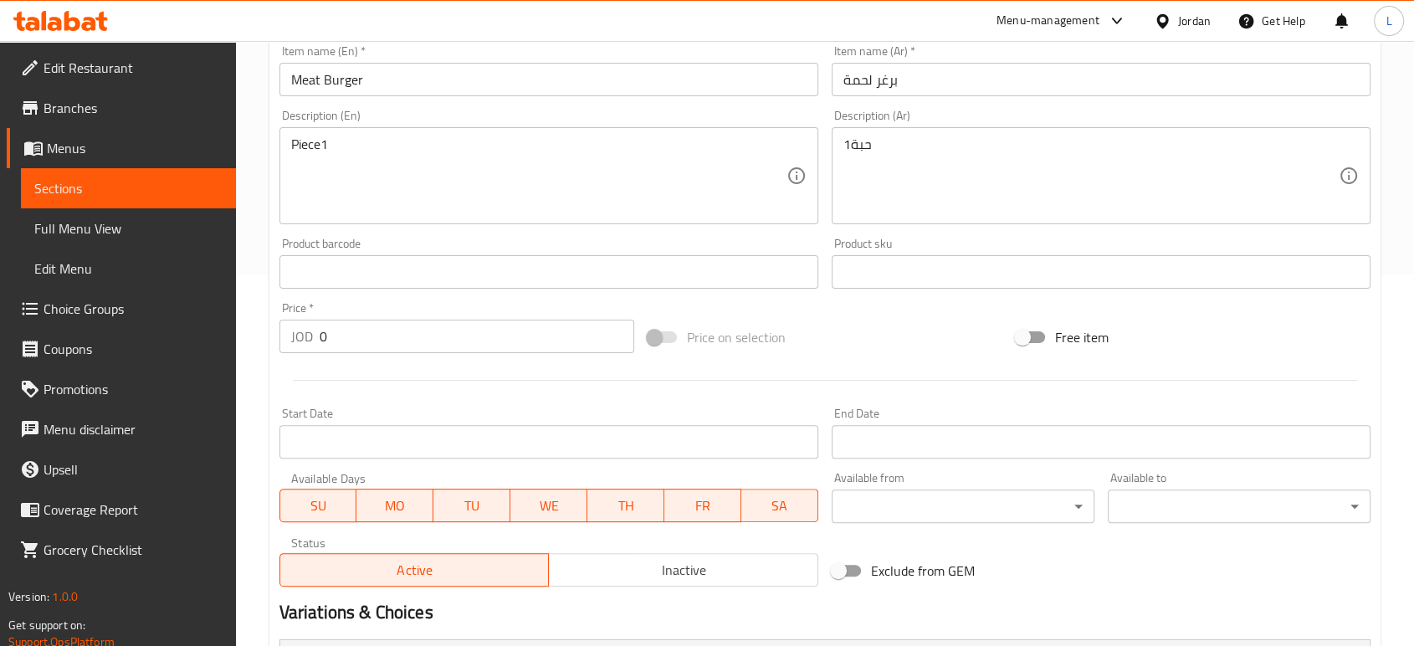
click at [601, 574] on span "Inactive" at bounding box center [683, 570] width 256 height 24
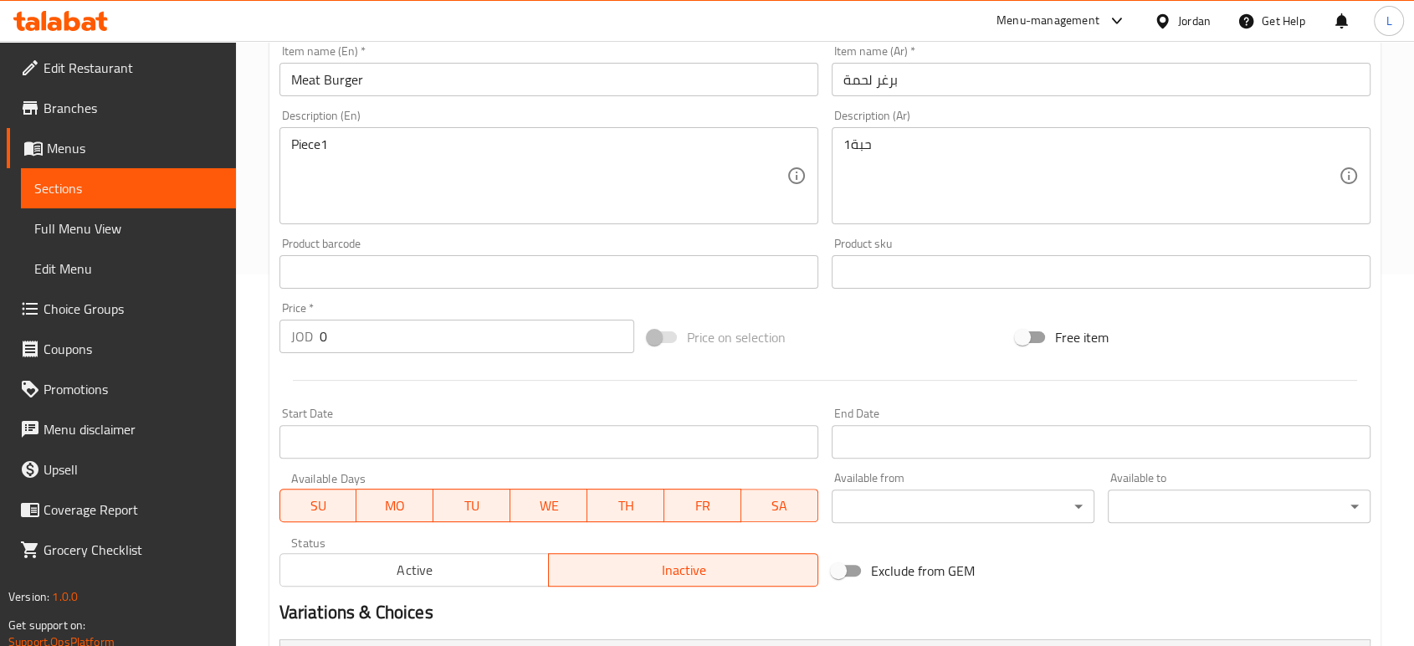
scroll to position [596, 0]
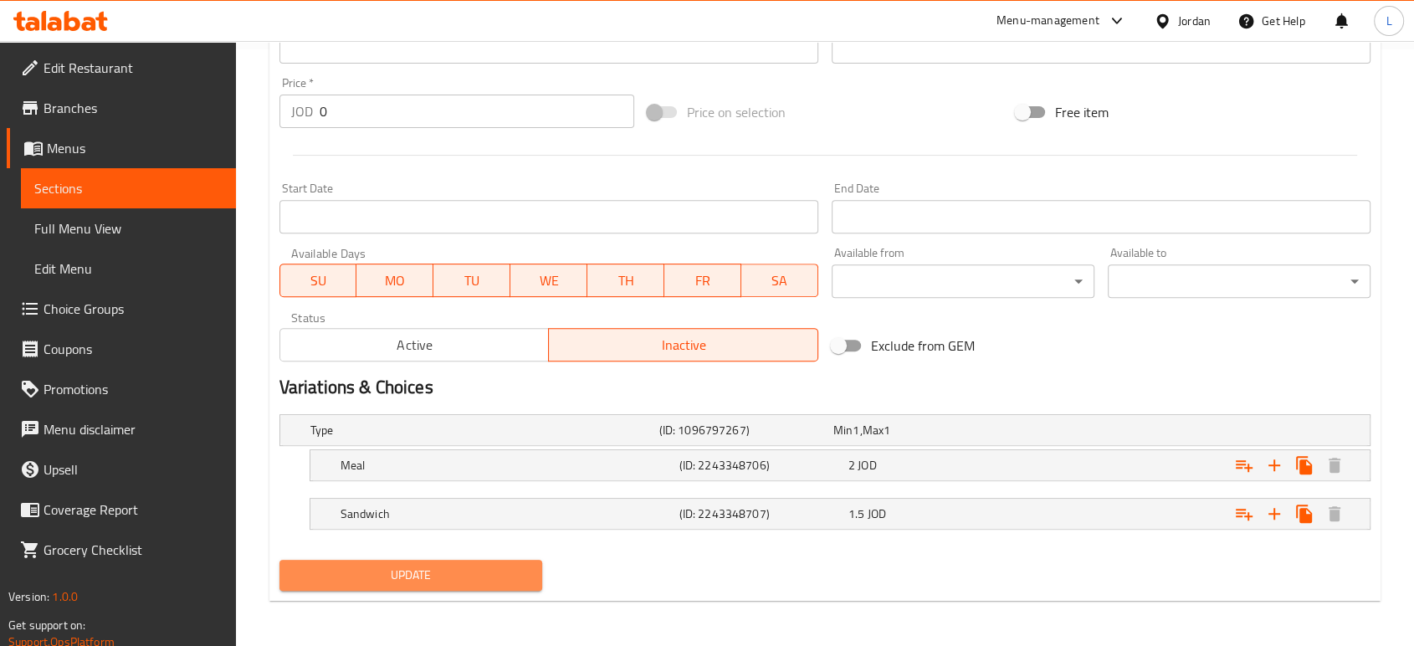
click at [477, 586] on button "Update" at bounding box center [410, 575] width 263 height 31
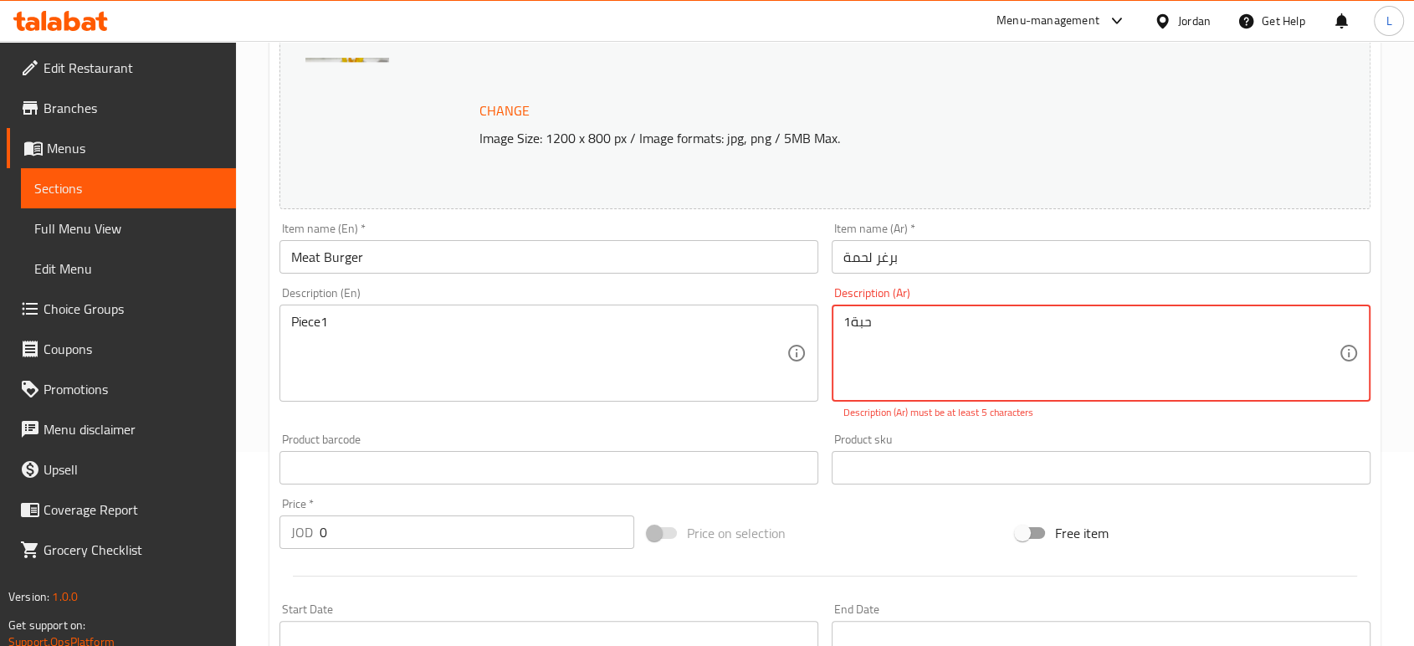
drag, startPoint x: 901, startPoint y: 326, endPoint x: 785, endPoint y: 333, distance: 115.6
click at [785, 333] on div "Change Image Size: 1200 x 800 px / Image formats: jpg, png / 5MB Max. Item name…" at bounding box center [825, 407] width 1104 height 764
click at [920, 356] on textarea "حبة1" at bounding box center [1090, 353] width 495 height 79
drag, startPoint x: 850, startPoint y: 324, endPoint x: 835, endPoint y: 315, distance: 17.2
click at [835, 315] on div "حبة1 Description (Ar)" at bounding box center [1100, 352] width 539 height 97
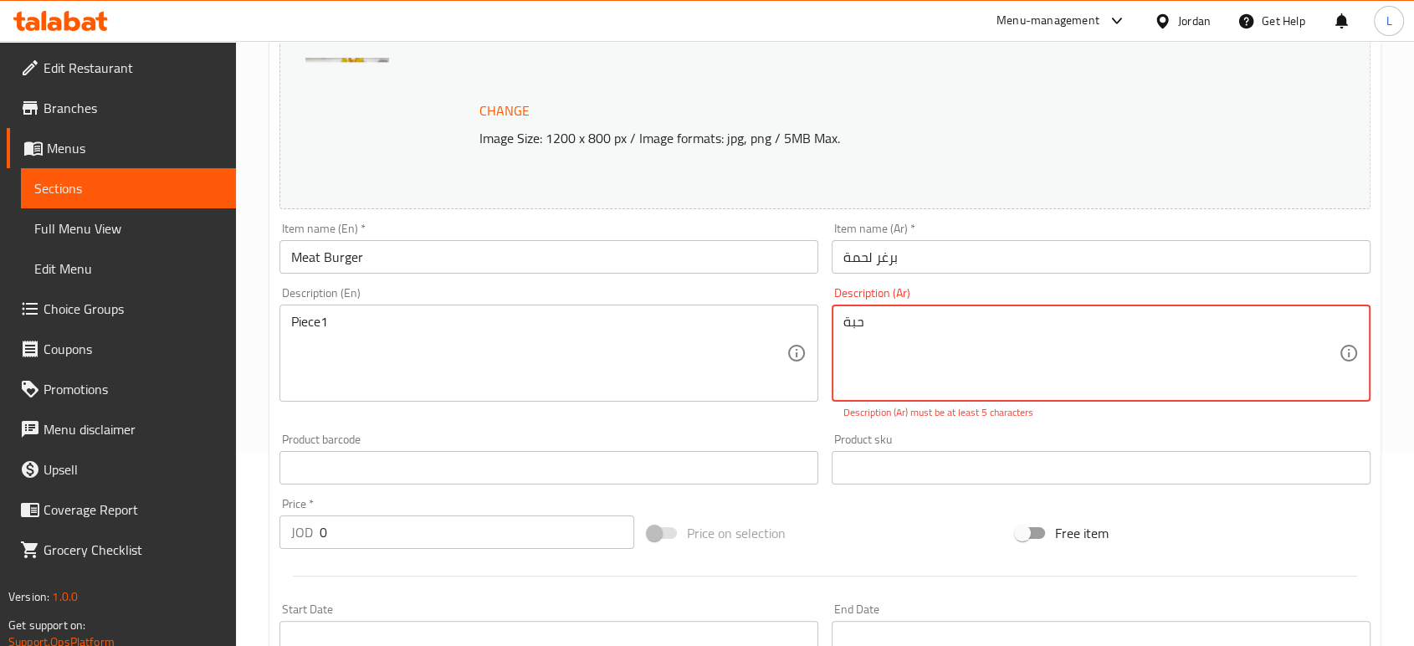
type textarea "حبة"
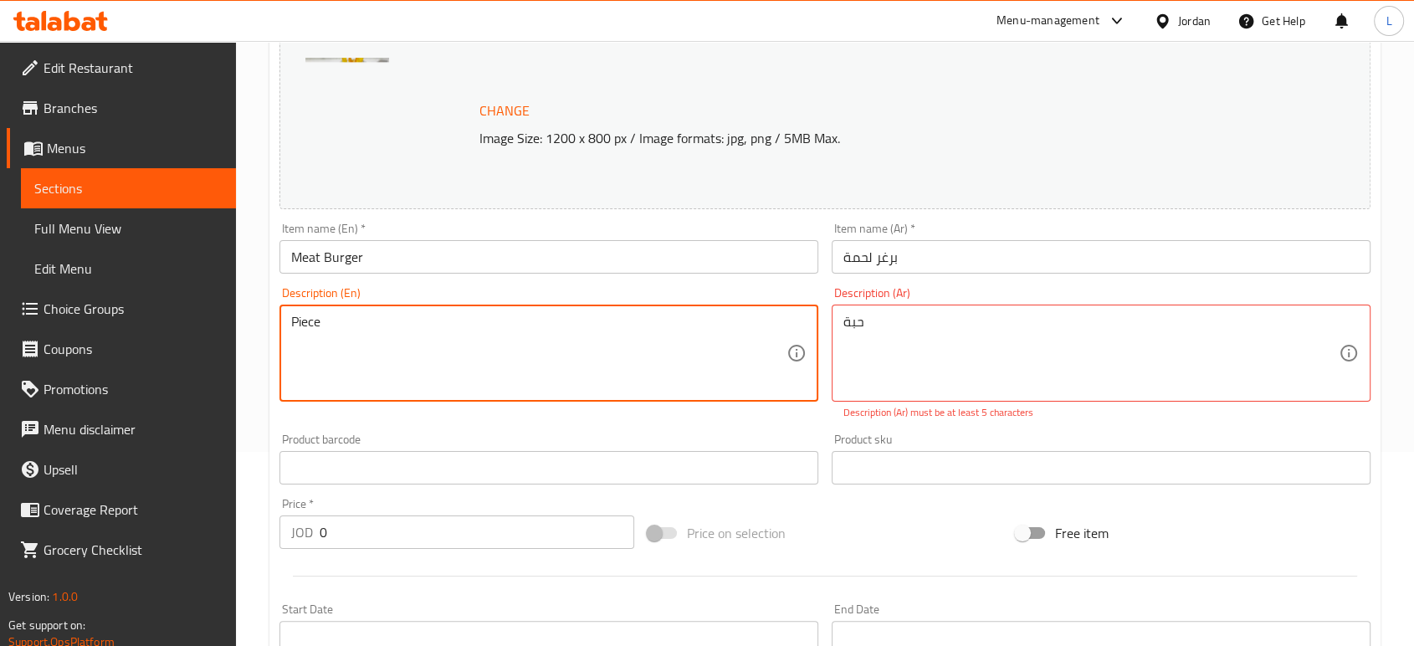
type textarea "Piece"
click at [553, 433] on div "Product barcode Product barcode" at bounding box center [548, 458] width 539 height 51
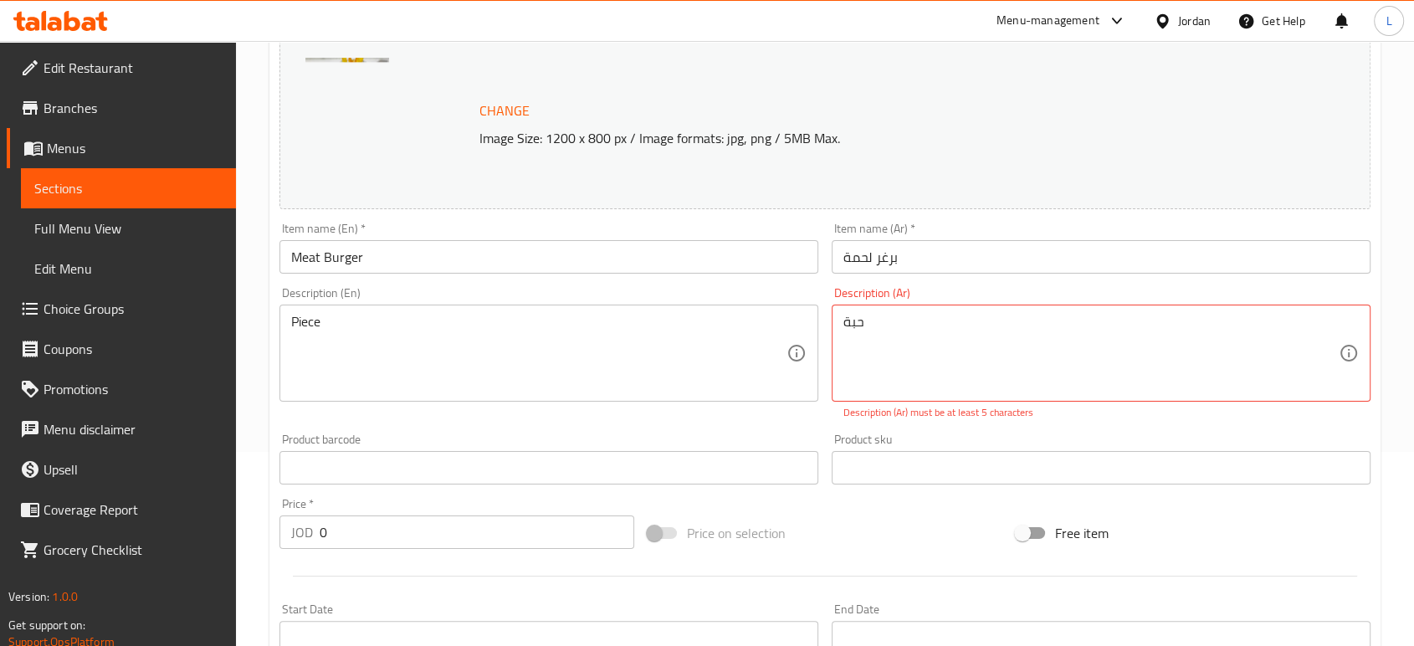
click at [846, 424] on div "Description (Ar) حبة Description (Ar) Description (Ar) must be at least 5 chara…" at bounding box center [1101, 353] width 552 height 146
click at [885, 326] on textarea "حبة" at bounding box center [1090, 353] width 495 height 79
click at [685, 427] on div "Product barcode Product barcode" at bounding box center [549, 459] width 552 height 64
drag, startPoint x: 845, startPoint y: 317, endPoint x: 786, endPoint y: 319, distance: 58.6
type textarea "حبة"
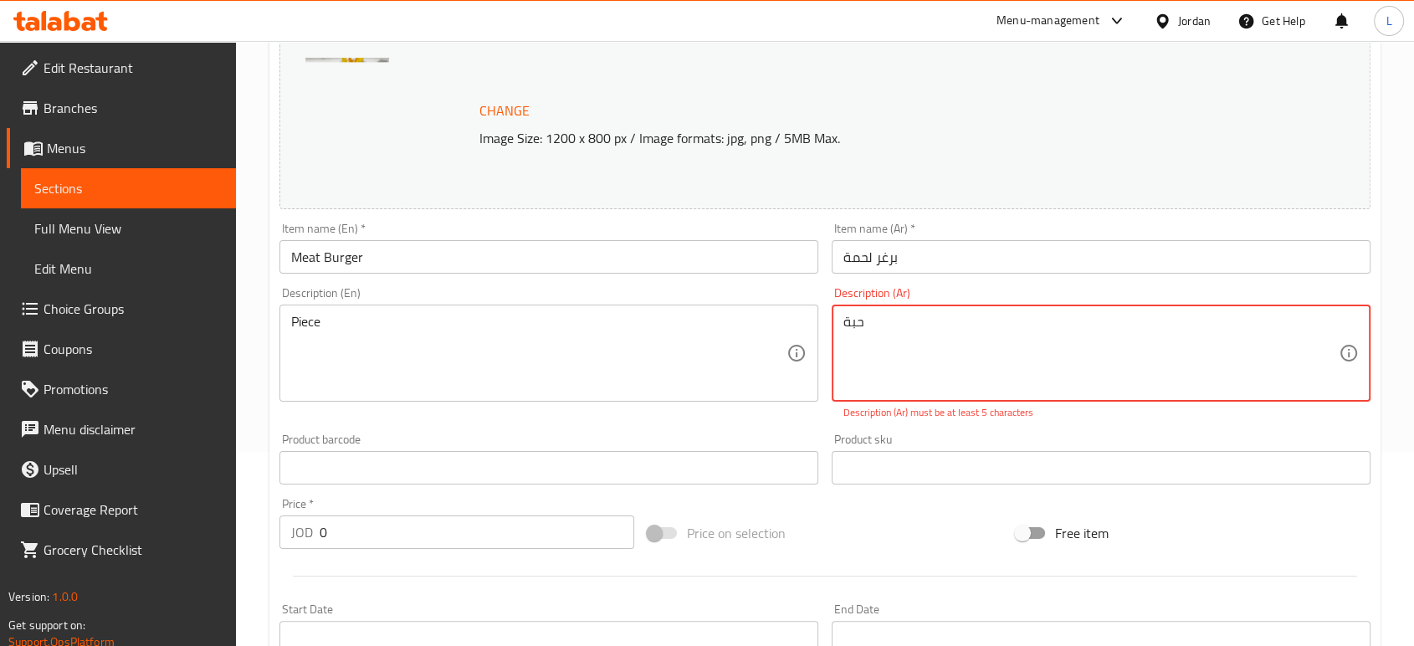
click at [762, 427] on div "Product barcode Product barcode" at bounding box center [549, 459] width 552 height 64
drag, startPoint x: 799, startPoint y: 320, endPoint x: 725, endPoint y: 320, distance: 73.6
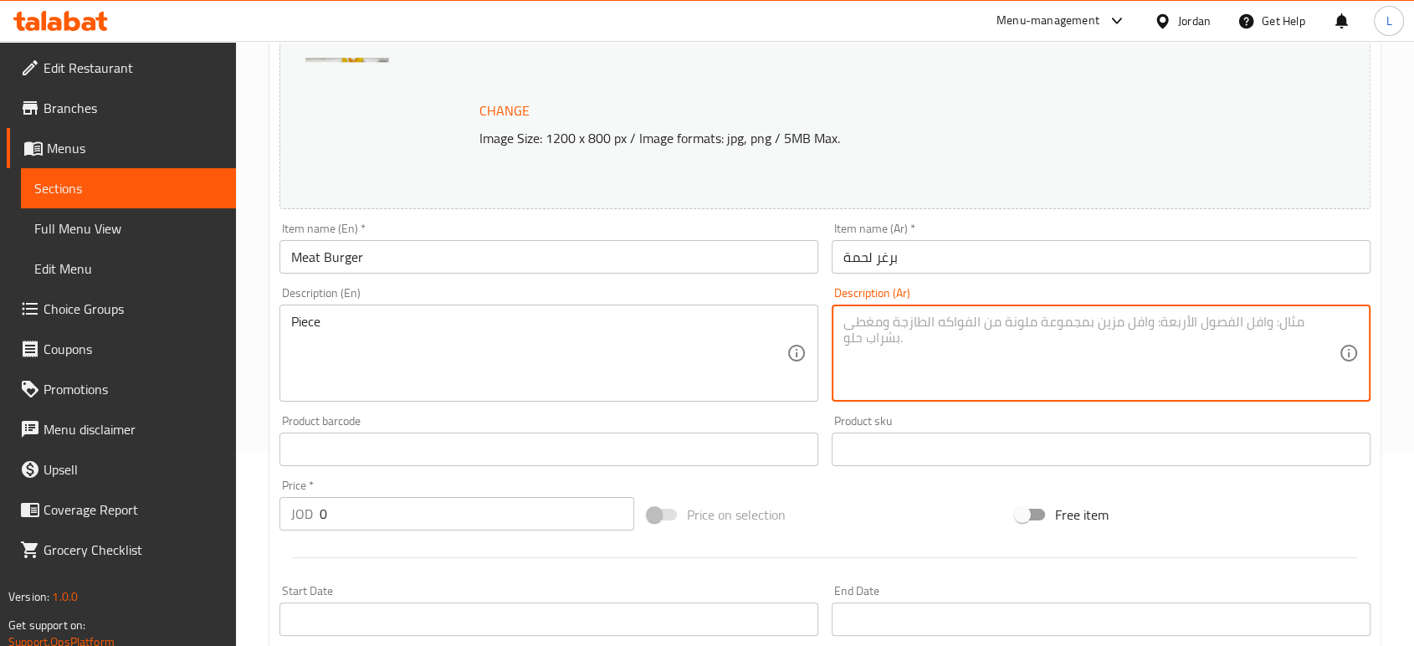
click at [928, 422] on div "Product sku Product sku" at bounding box center [1100, 440] width 539 height 51
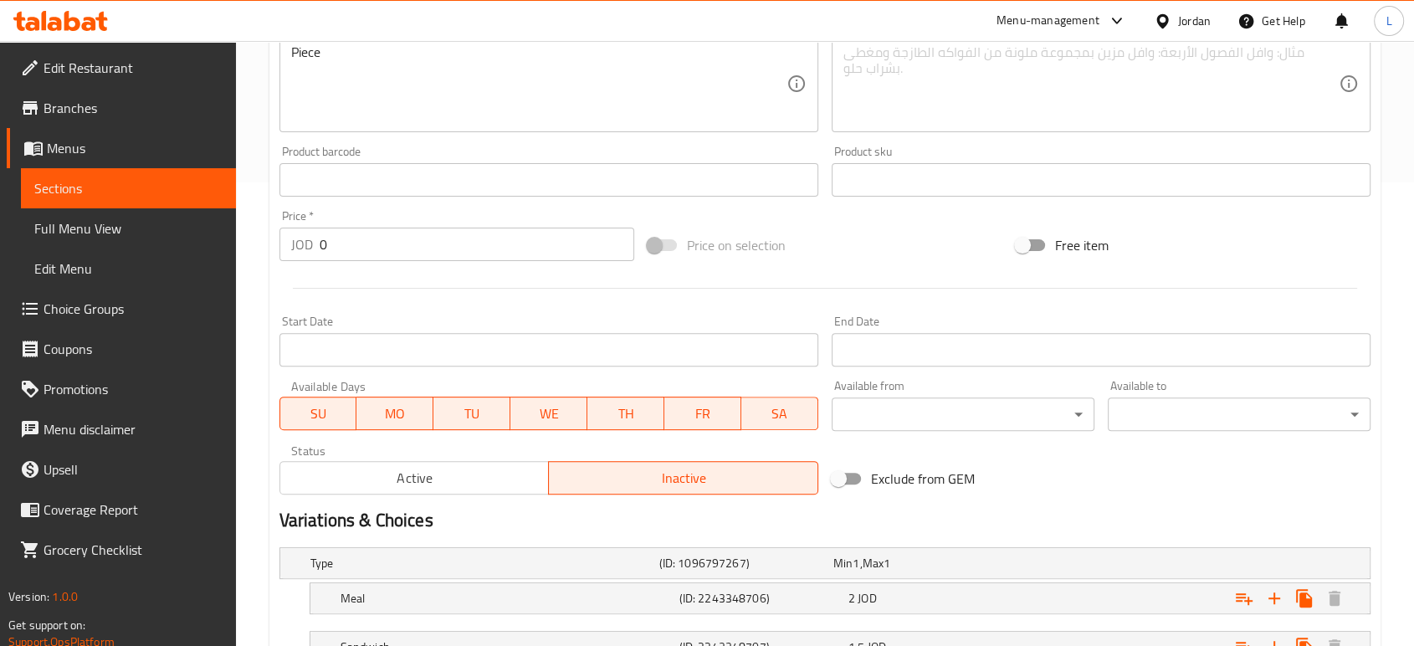
scroll to position [596, 0]
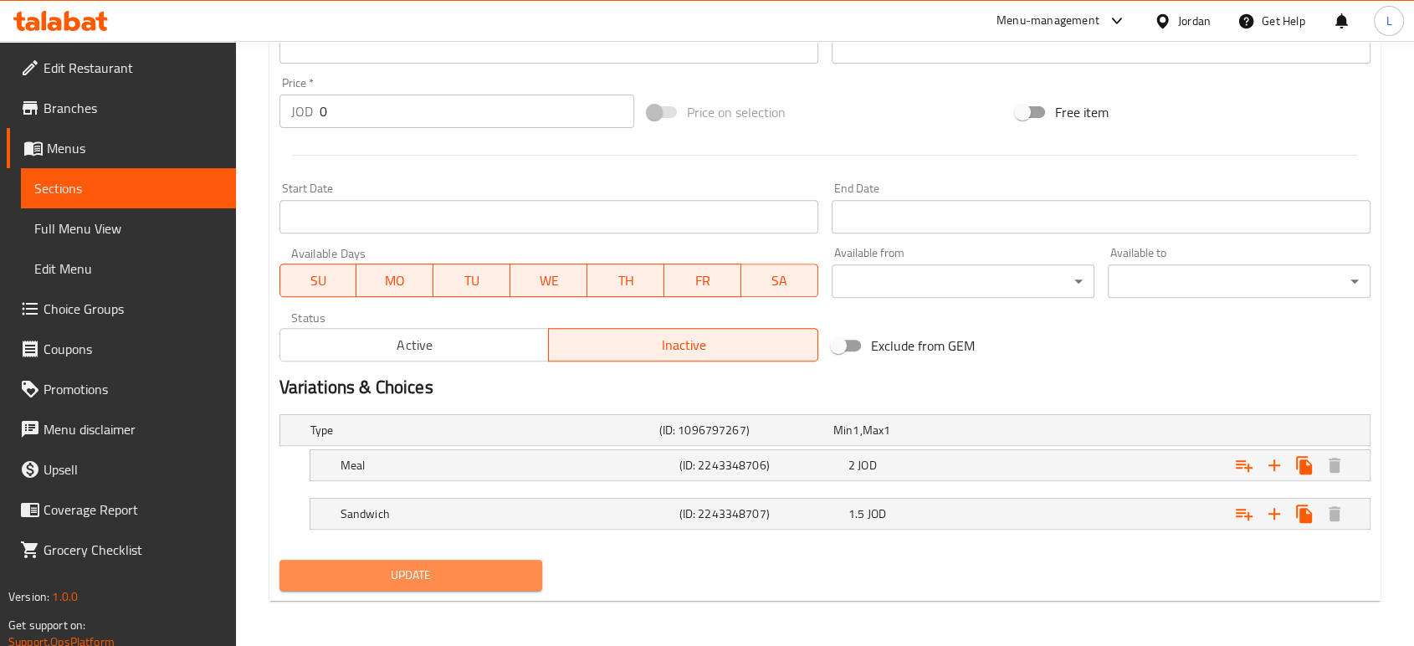
click at [486, 585] on button "Update" at bounding box center [410, 575] width 263 height 31
click at [782, 438] on h5 "(ID: 2243348706)" at bounding box center [741, 430] width 167 height 17
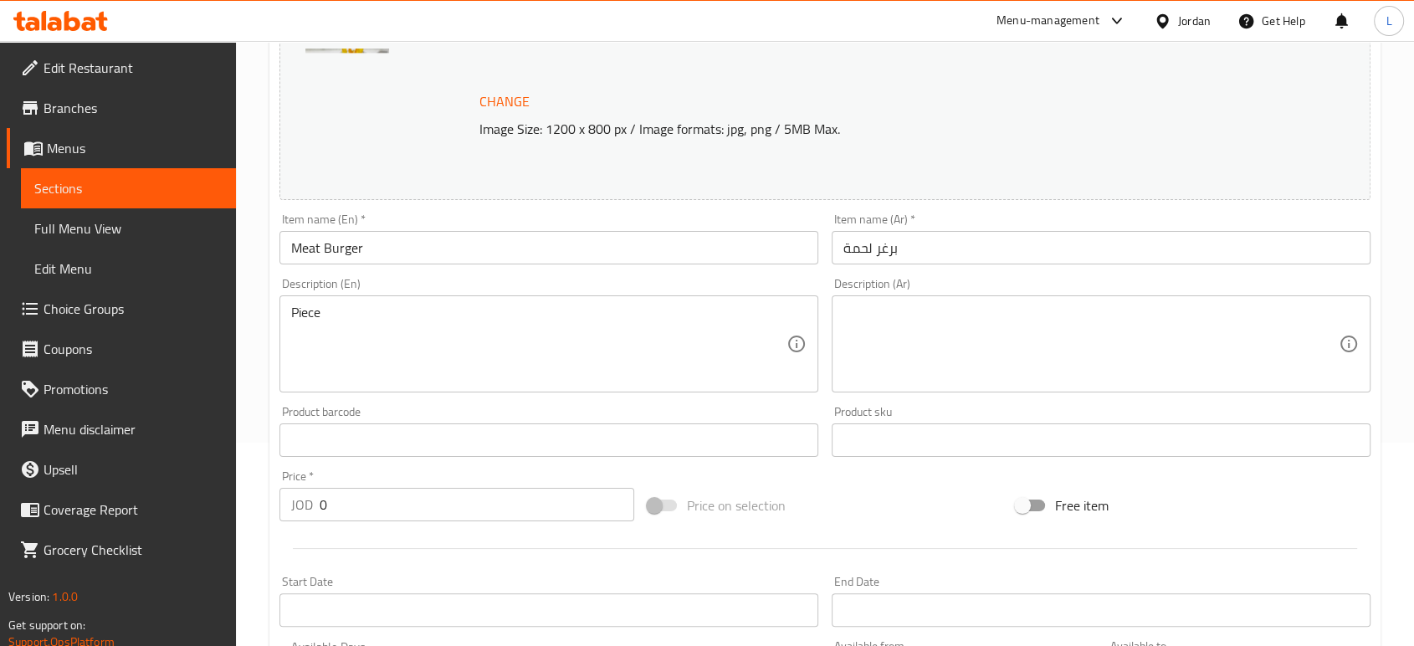
scroll to position [18, 0]
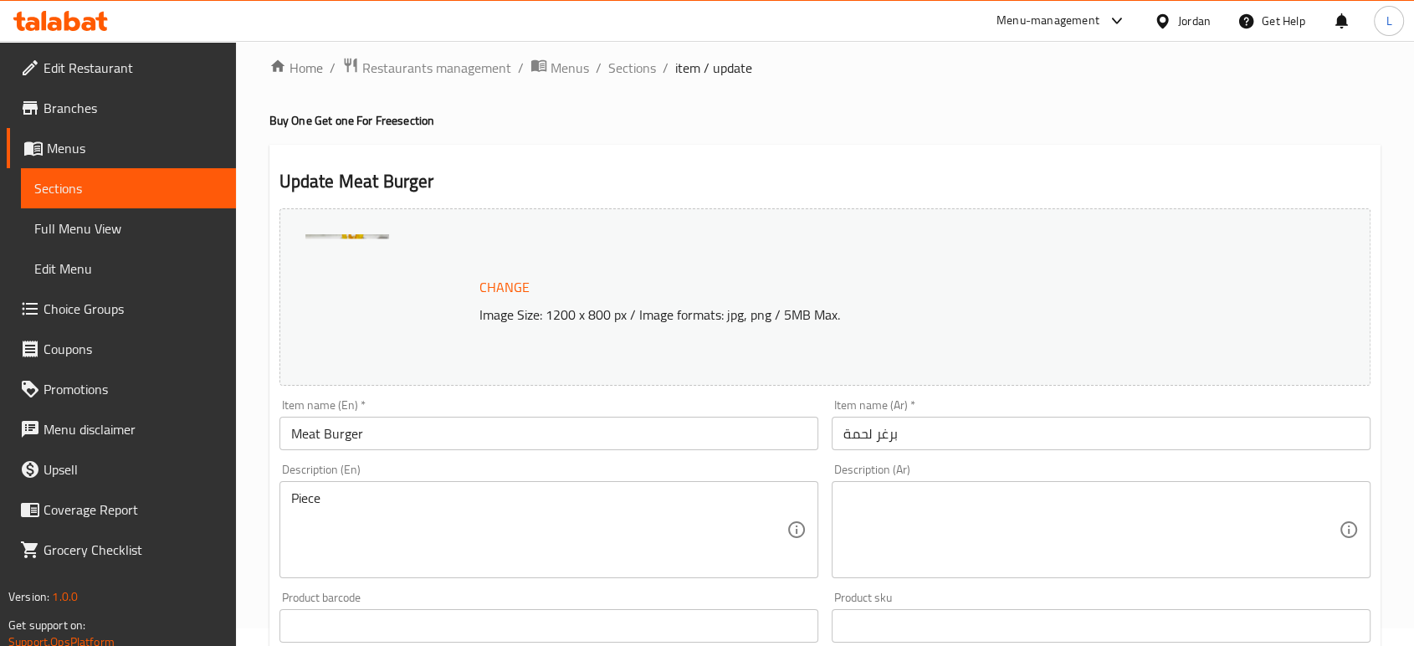
click at [355, 439] on input "Meat Burger" at bounding box center [548, 433] width 539 height 33
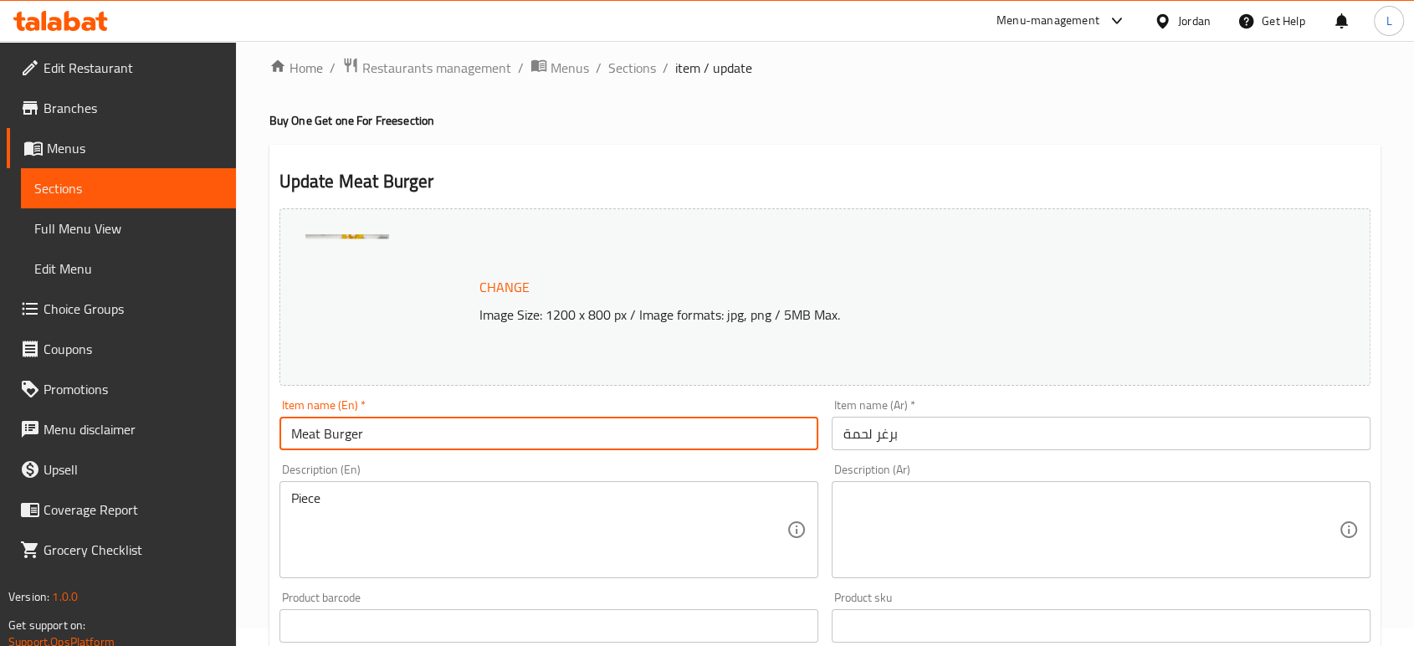
click at [355, 439] on input "Meat Burger" at bounding box center [548, 433] width 539 height 33
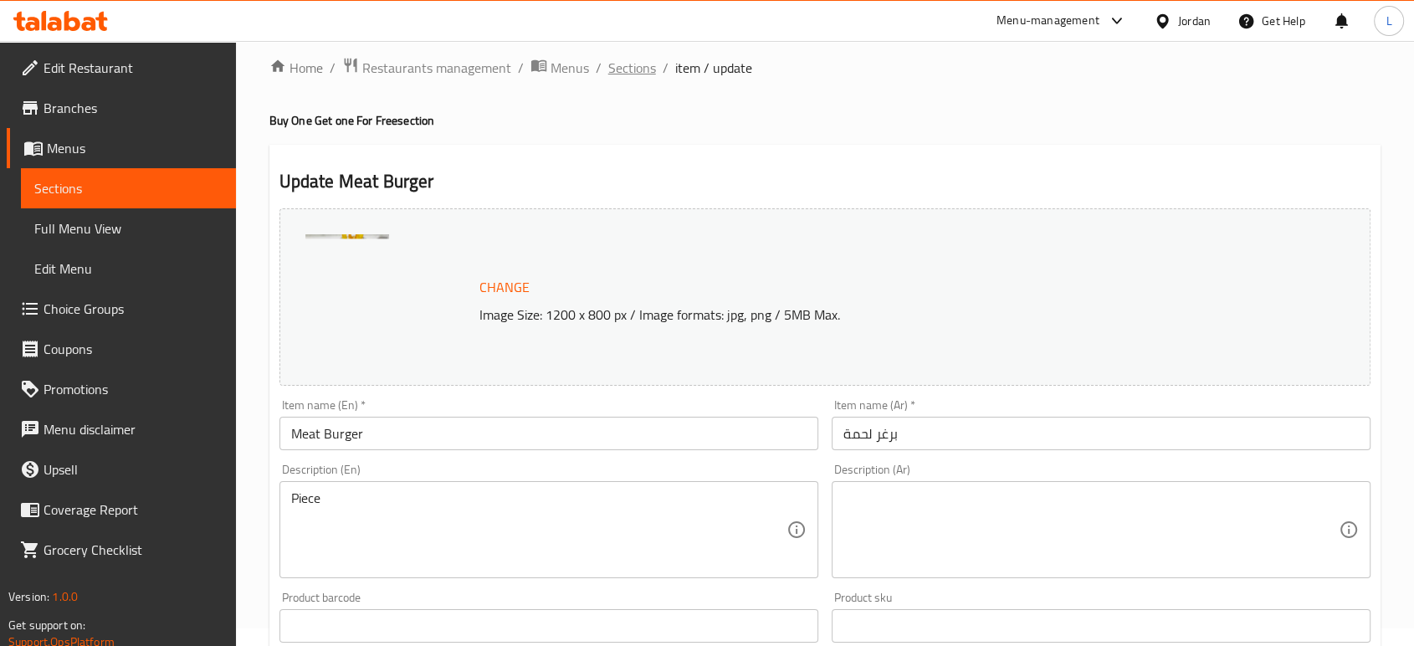
click at [627, 65] on span "Sections" at bounding box center [632, 68] width 48 height 20
